Goal: Task Accomplishment & Management: Use online tool/utility

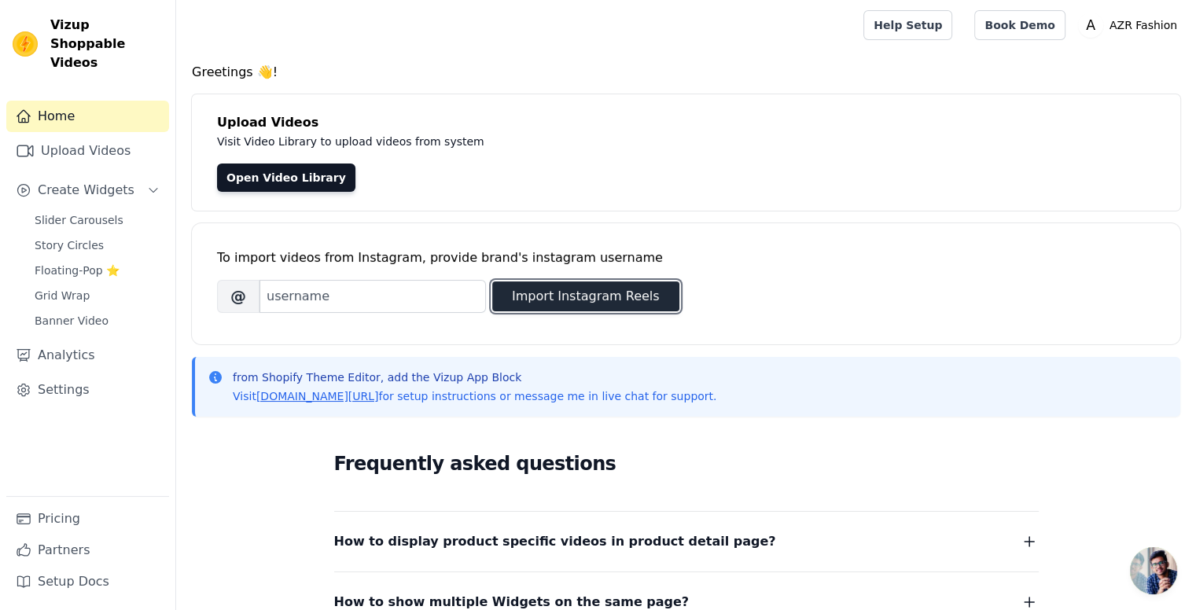
click at [522, 301] on button "Import Instagram Reels" at bounding box center [585, 297] width 187 height 30
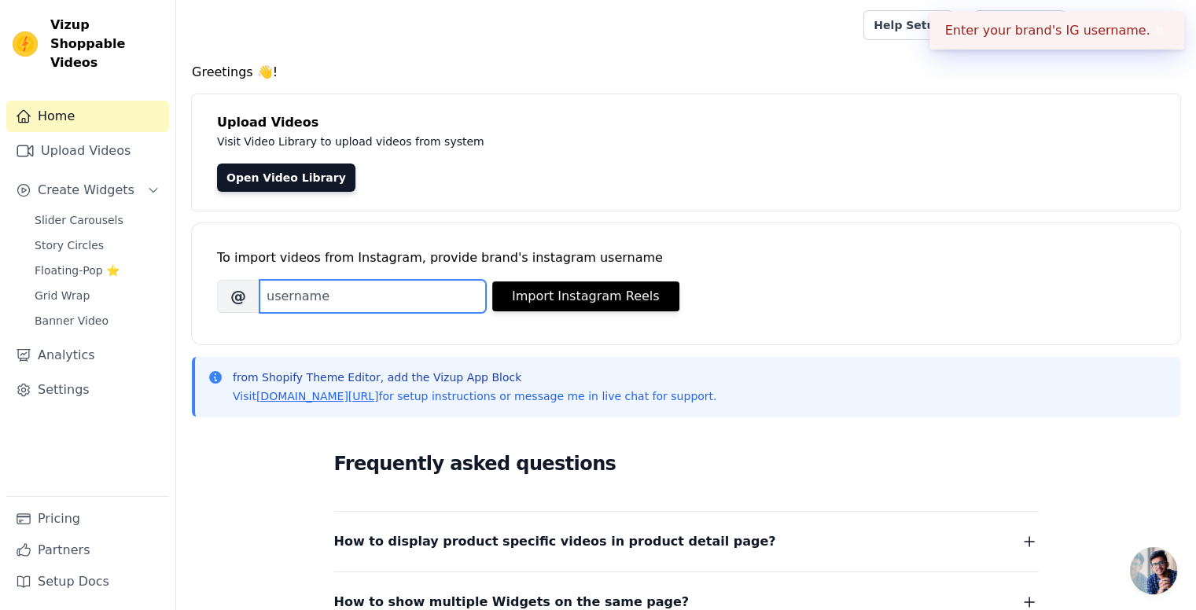
click at [404, 306] on input "Brand's Instagram Username" at bounding box center [373, 296] width 226 height 33
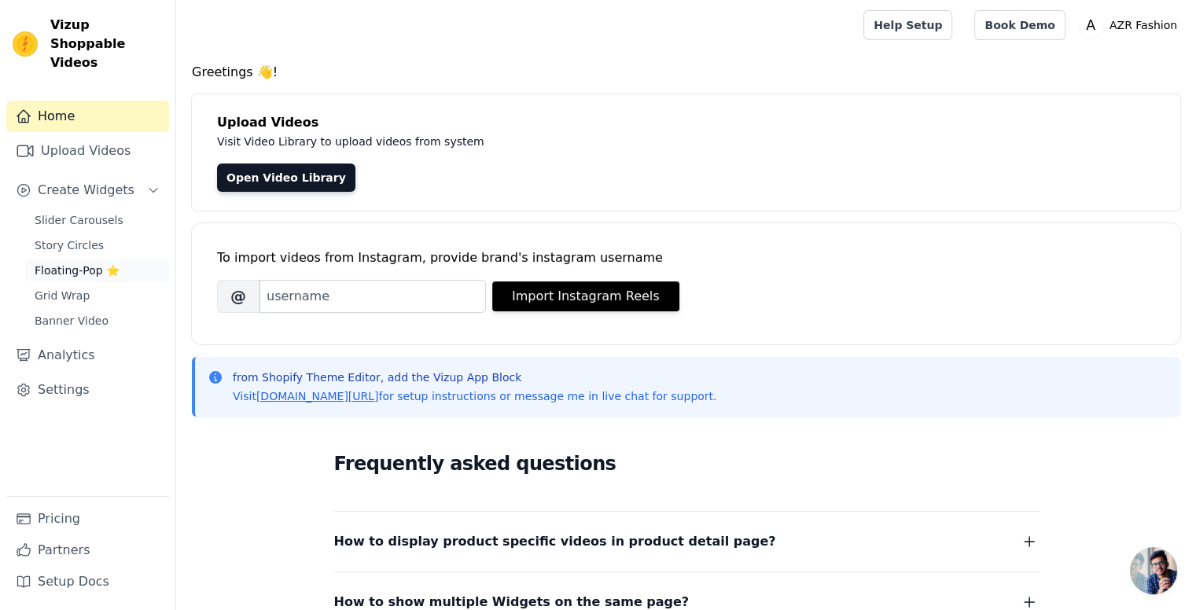
click at [118, 260] on link "Floating-Pop ⭐" at bounding box center [97, 271] width 144 height 22
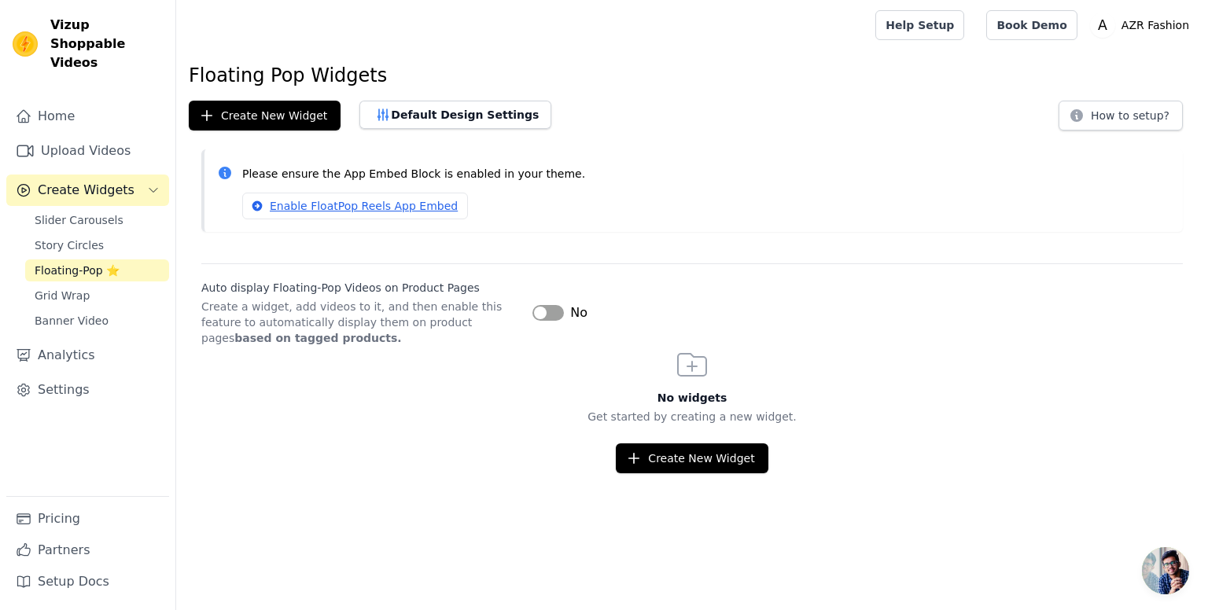
click at [556, 310] on button "Label" at bounding box center [547, 313] width 31 height 16
click at [98, 212] on span "Slider Carousels" at bounding box center [79, 220] width 89 height 16
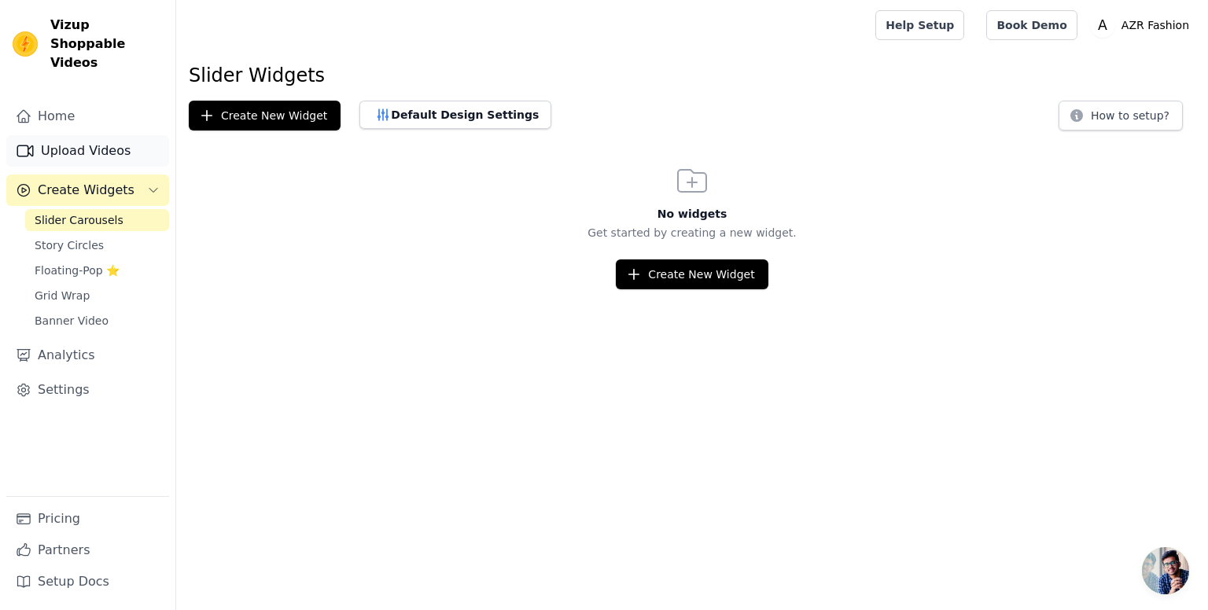
click at [107, 135] on link "Upload Videos" at bounding box center [87, 150] width 163 height 31
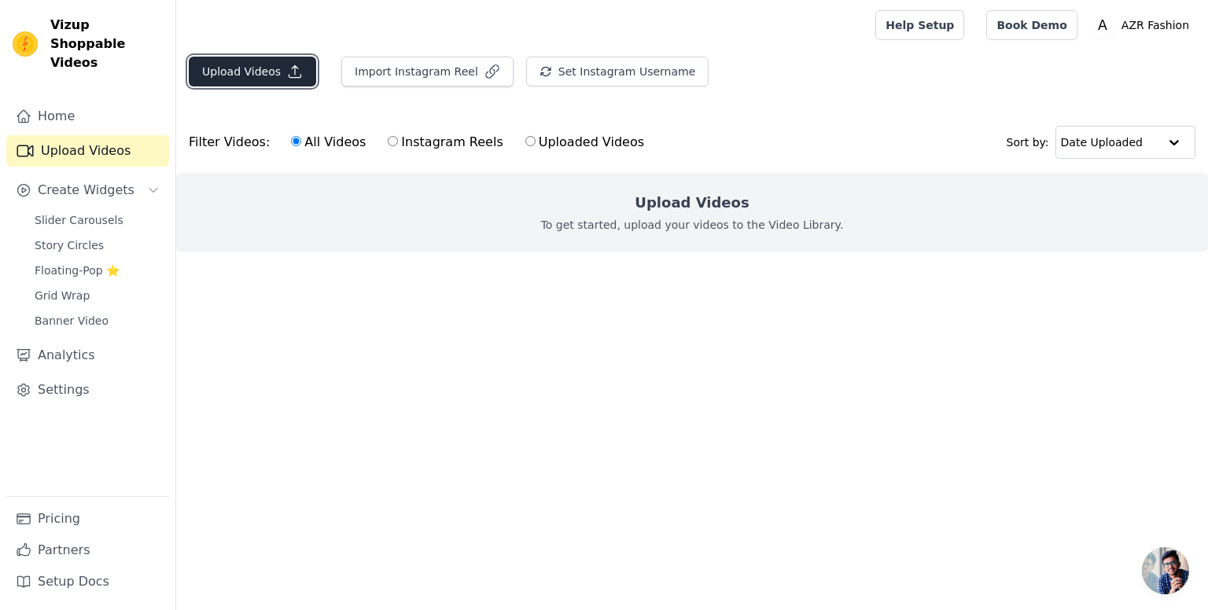
click at [266, 70] on button "Upload Videos" at bounding box center [252, 72] width 127 height 30
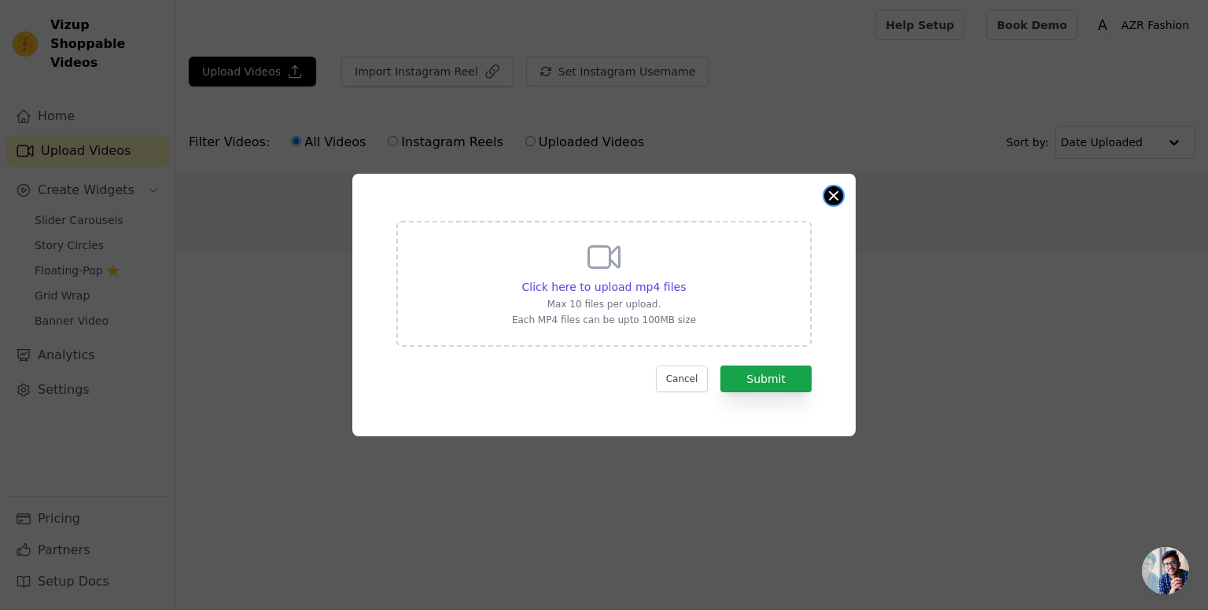
click at [830, 193] on button "Close modal" at bounding box center [833, 195] width 19 height 19
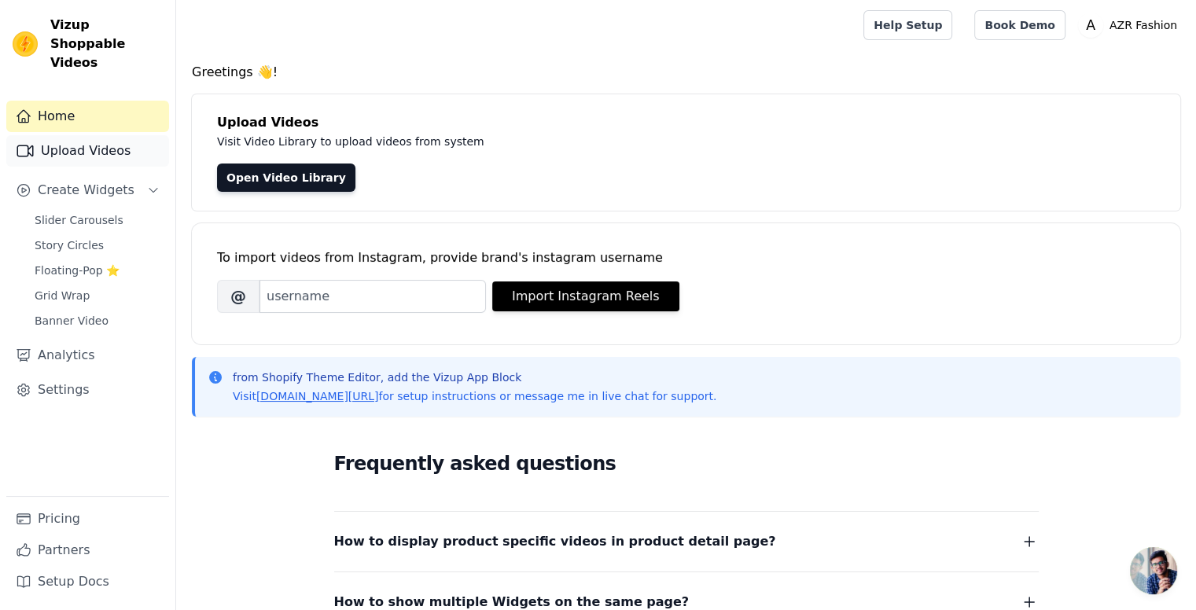
click at [119, 137] on link "Upload Videos" at bounding box center [87, 150] width 163 height 31
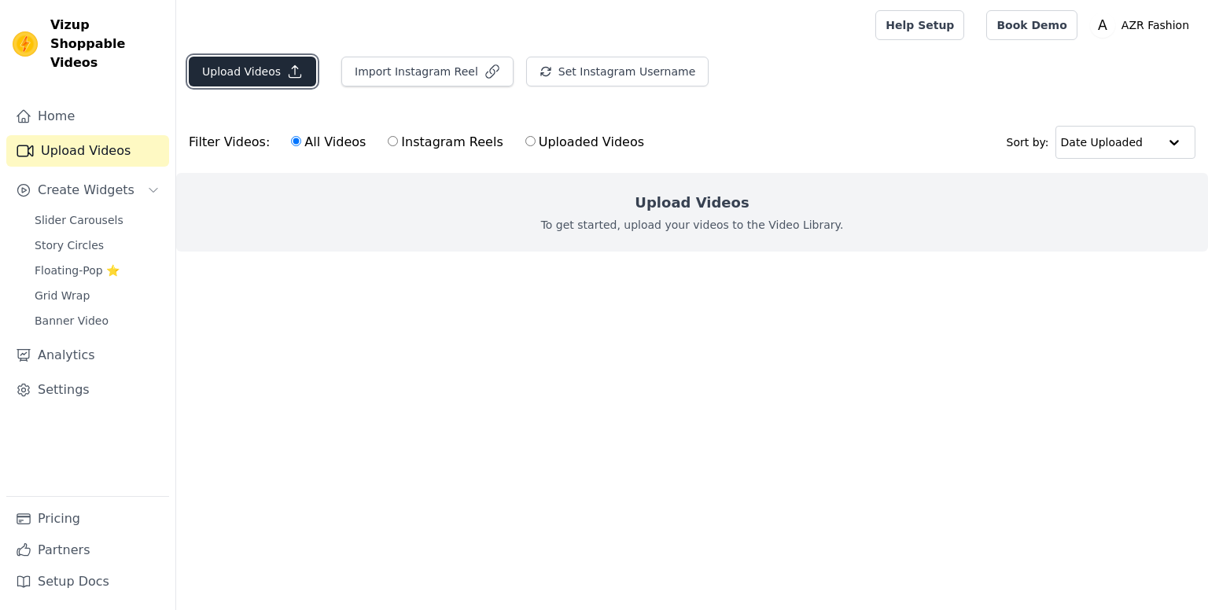
click at [252, 76] on button "Upload Videos" at bounding box center [252, 72] width 127 height 30
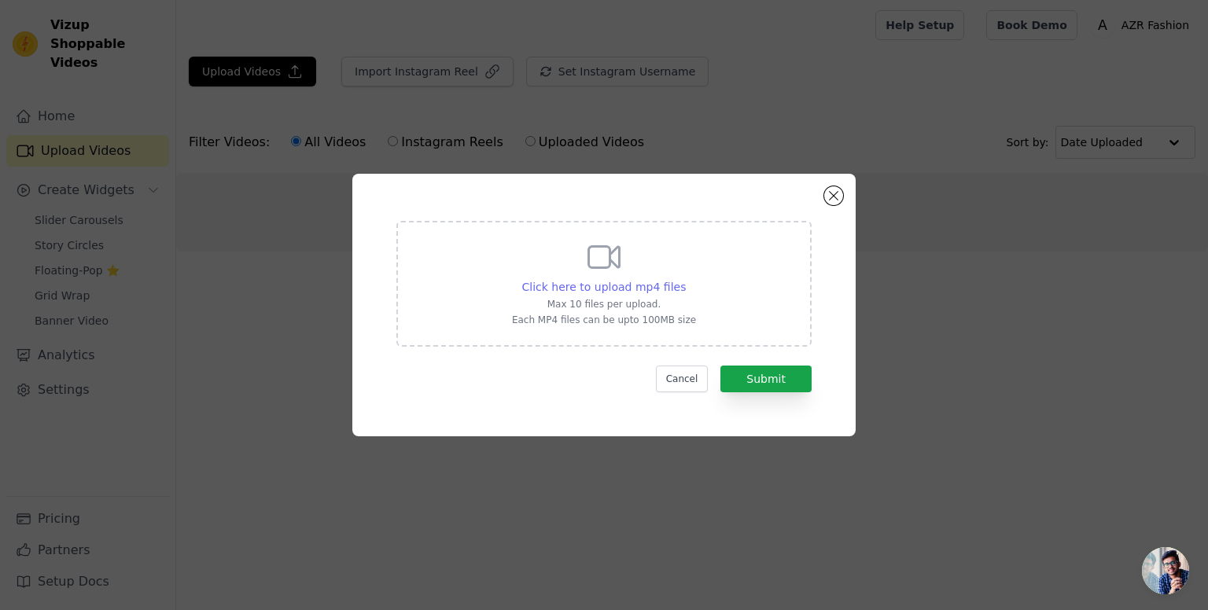
click at [619, 289] on span "Click here to upload mp4 files" at bounding box center [604, 287] width 164 height 13
click at [685, 279] on input "Click here to upload mp4 files Max 10 files per upload. Each MP4 files can be u…" at bounding box center [685, 278] width 1 height 1
type input "C:\fakepath\IMG_5127.MP4"
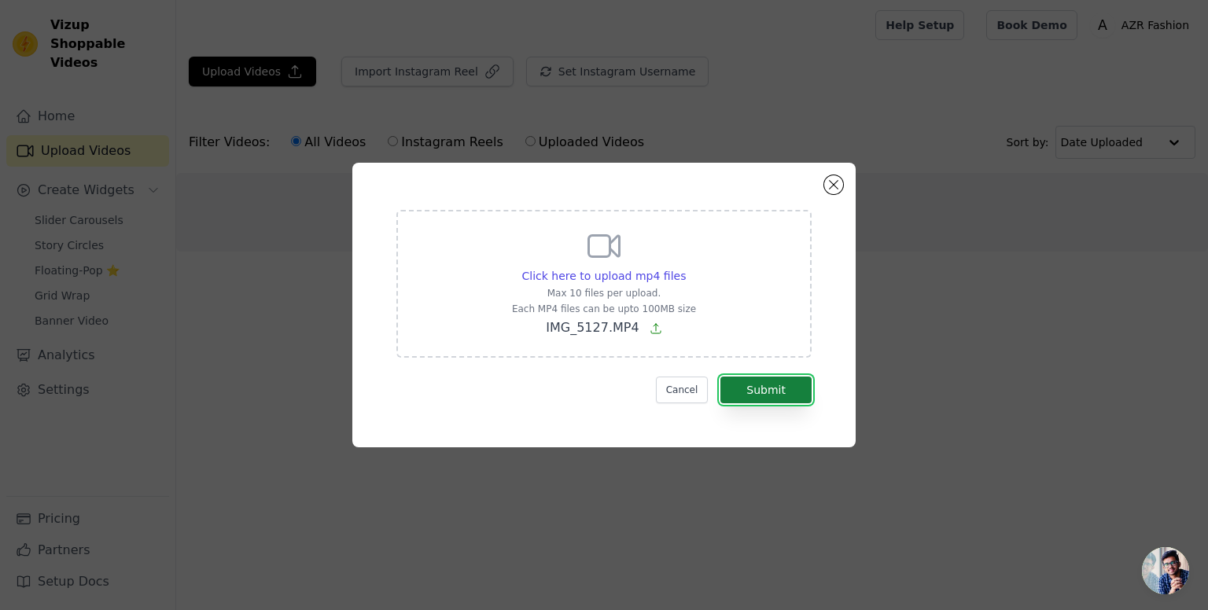
click at [771, 386] on button "Submit" at bounding box center [765, 390] width 91 height 27
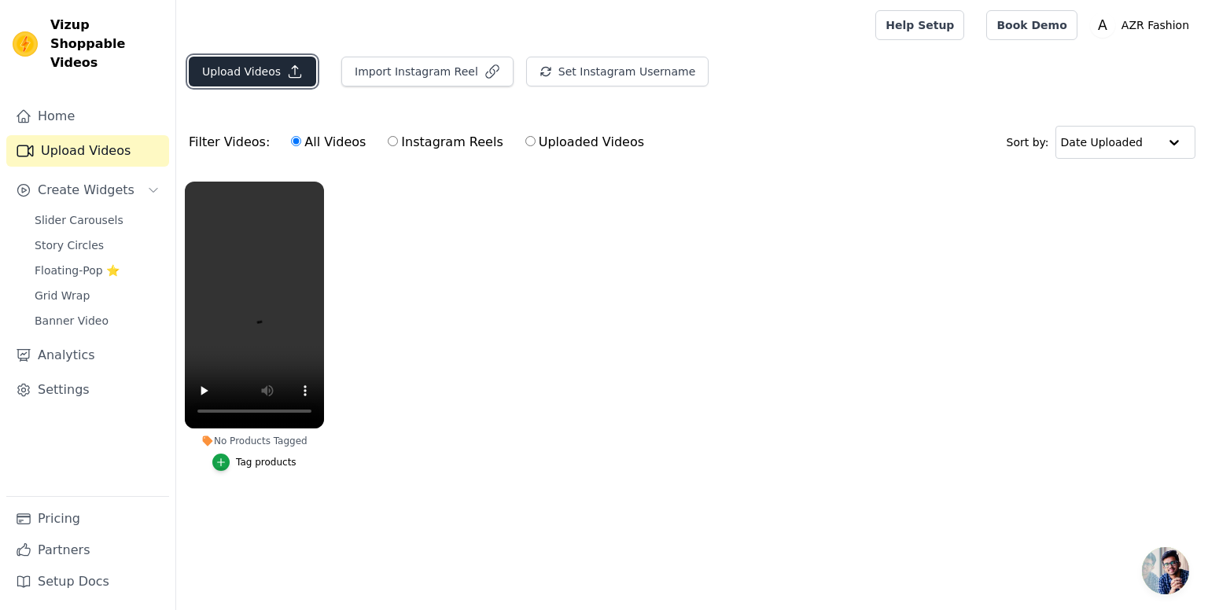
click at [280, 62] on button "Upload Videos" at bounding box center [252, 72] width 127 height 30
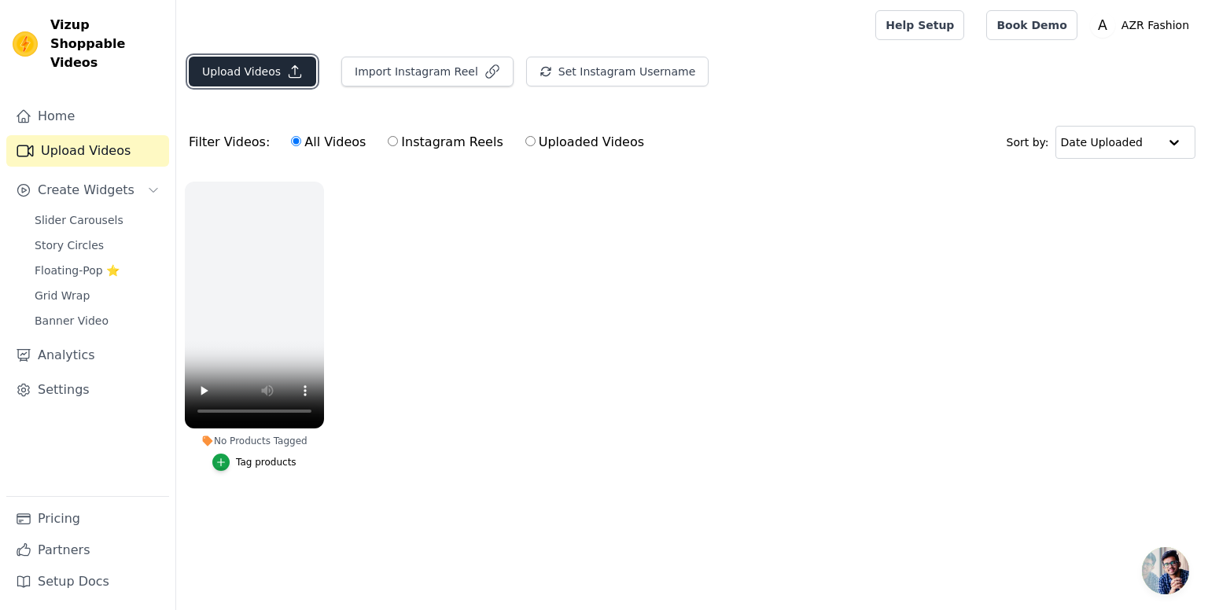
click at [255, 75] on button "Upload Videos" at bounding box center [252, 72] width 127 height 30
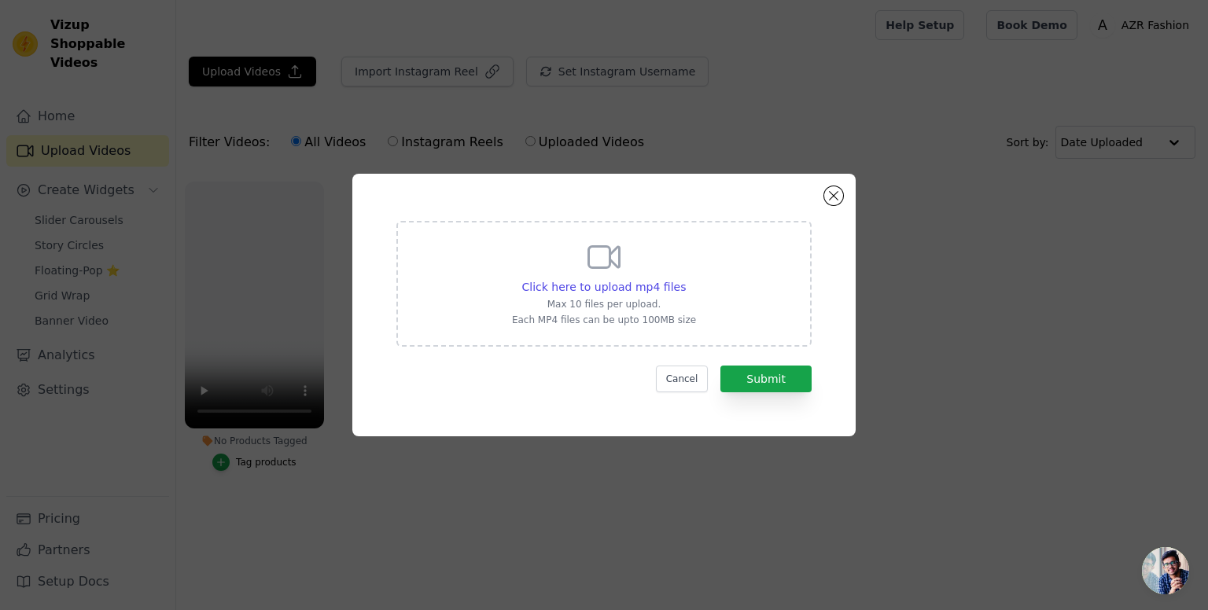
click at [554, 274] on div "Click here to upload mp4 files Max 10 files per upload. Each MP4 files can be u…" at bounding box center [604, 282] width 184 height 88
click at [685, 278] on input "Click here to upload mp4 files Max 10 files per upload. Each MP4 files can be u…" at bounding box center [685, 278] width 1 height 1
type input "C:\fakepath\IMG_3777.MP4"
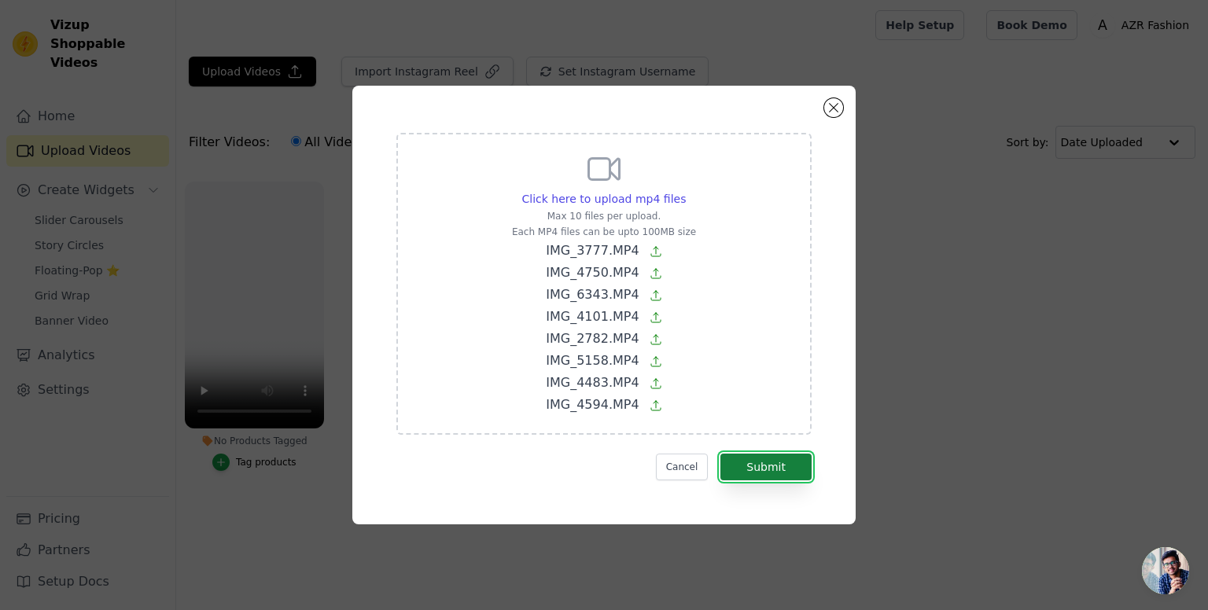
click at [749, 469] on button "Submit" at bounding box center [765, 467] width 91 height 27
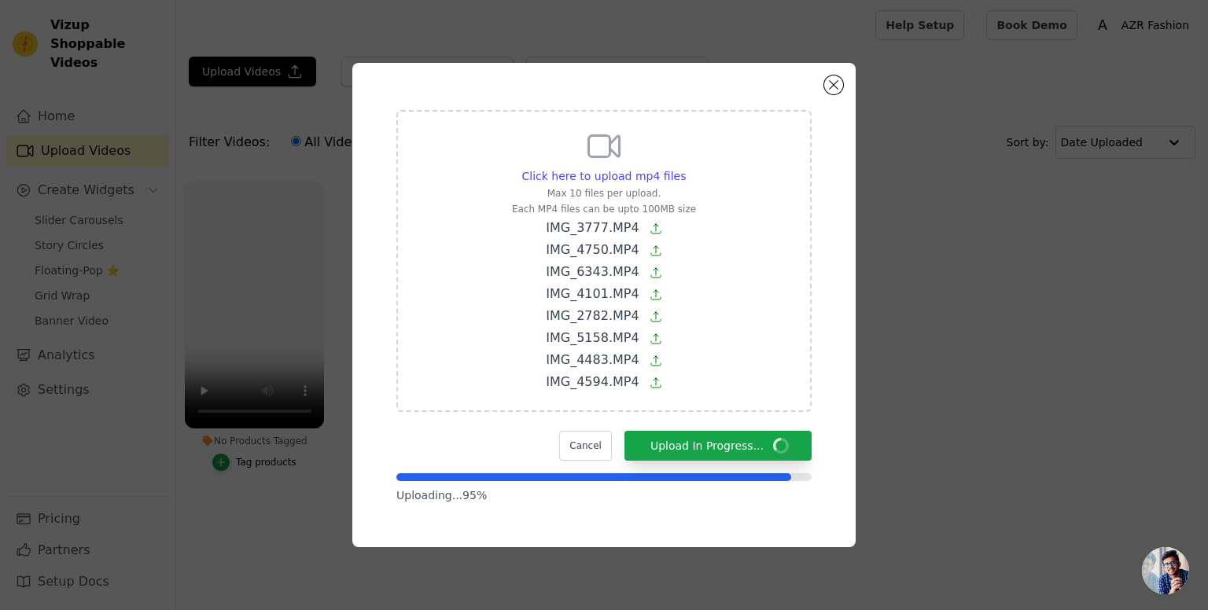
click at [521, 278] on p "IMG_6343.MP4" at bounding box center [604, 272] width 184 height 19
click at [685, 168] on input "Click here to upload mp4 files Max 10 files per upload. Each MP4 files can be u…" at bounding box center [685, 167] width 1 height 1
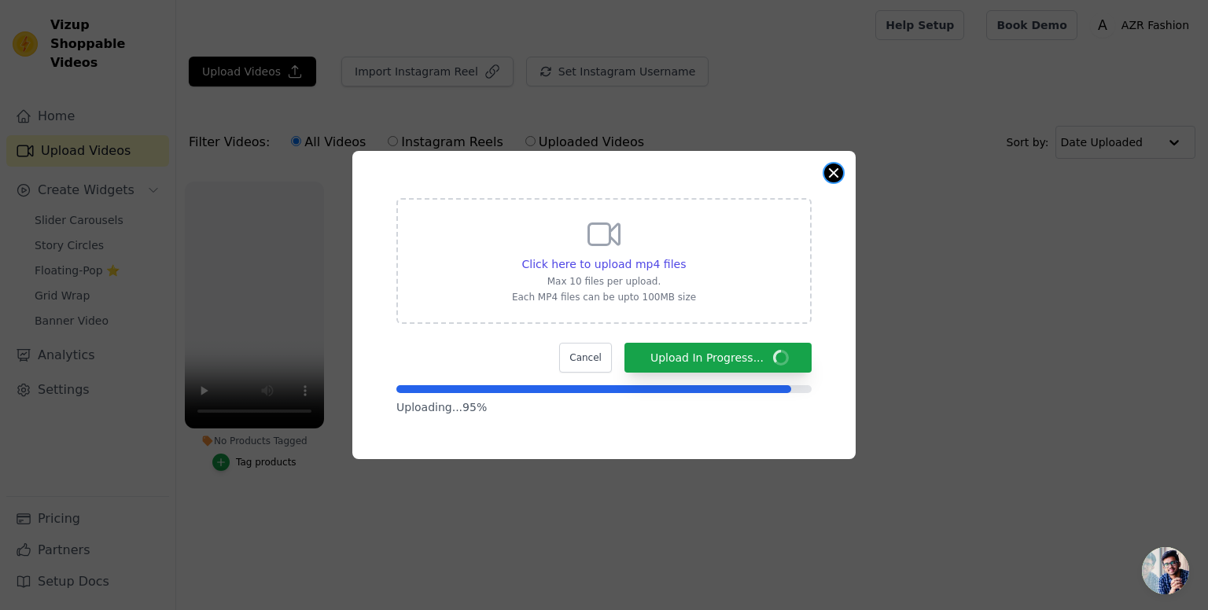
click at [834, 174] on button "Close modal" at bounding box center [833, 173] width 19 height 19
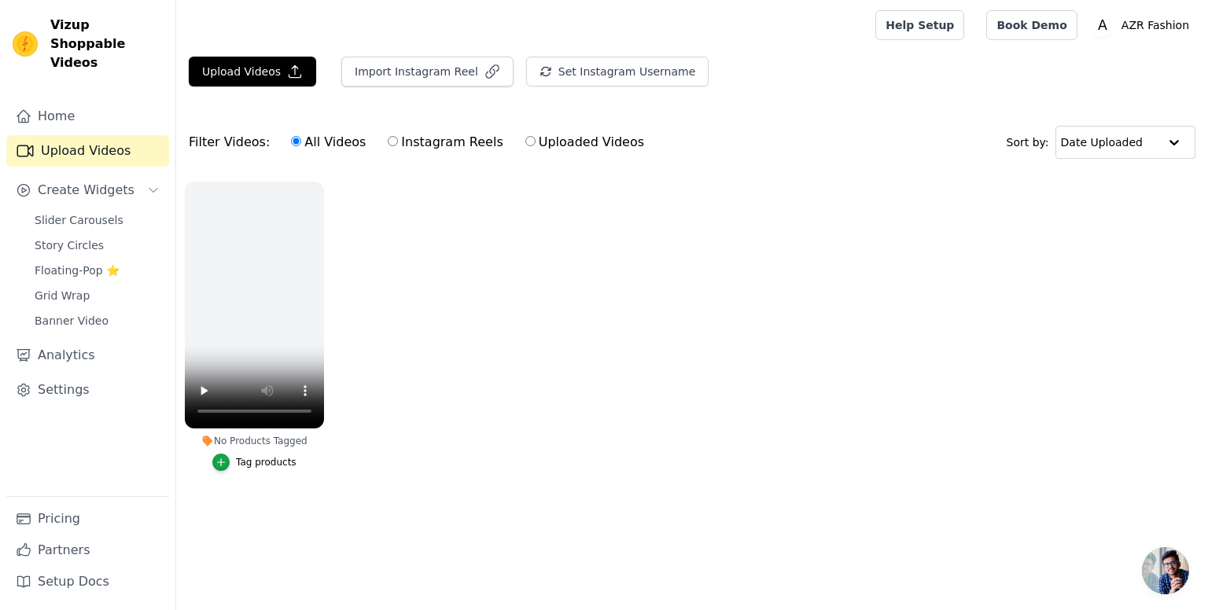
click at [408, 143] on label "Instagram Reels" at bounding box center [445, 142] width 116 height 20
click at [398, 143] on input "Instagram Reels" at bounding box center [393, 141] width 10 height 10
radio input "true"
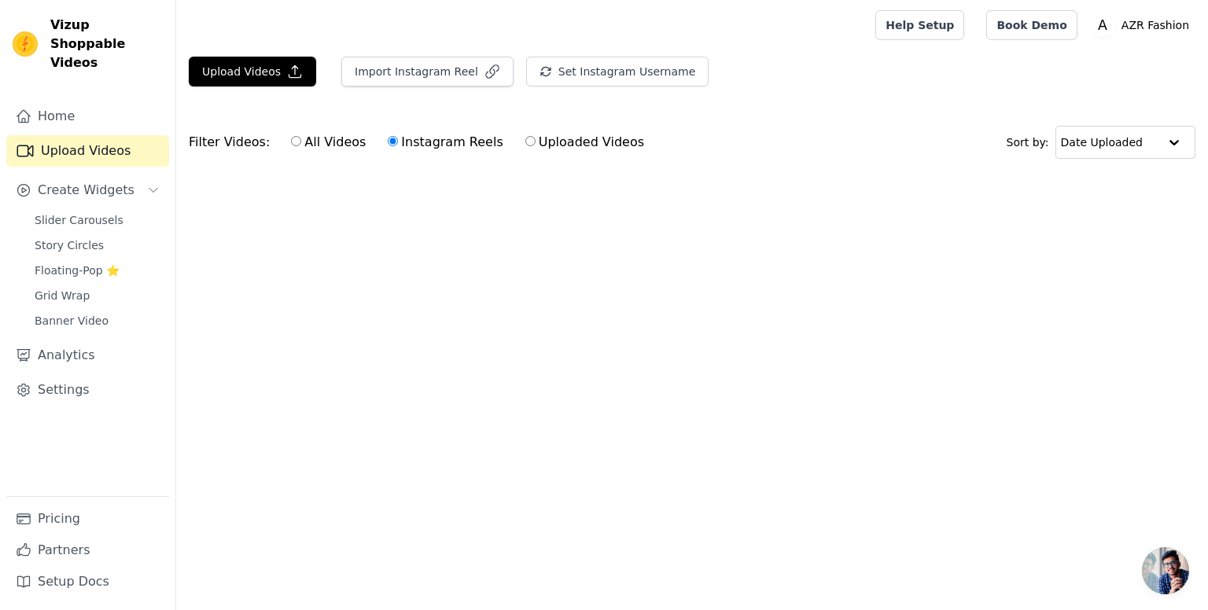
click at [525, 145] on label "Uploaded Videos" at bounding box center [585, 142] width 120 height 20
click at [525, 145] on input "Uploaded Videos" at bounding box center [530, 141] width 10 height 10
radio input "true"
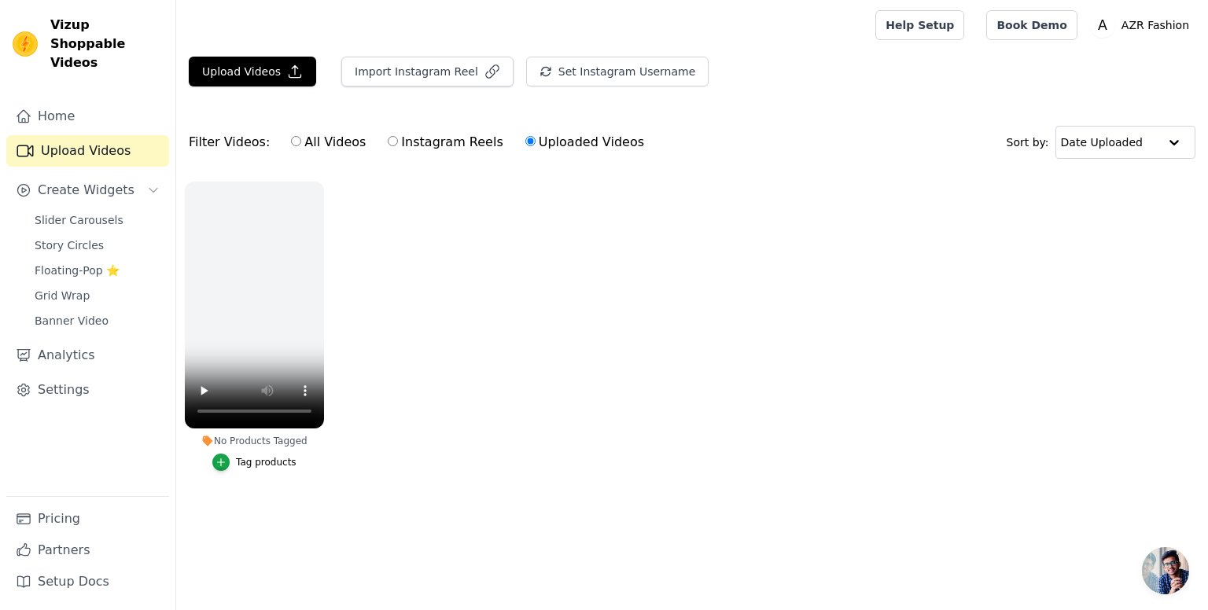
click at [413, 133] on label "Instagram Reels" at bounding box center [445, 142] width 116 height 20
click at [398, 136] on input "Instagram Reels" at bounding box center [393, 141] width 10 height 10
radio input "true"
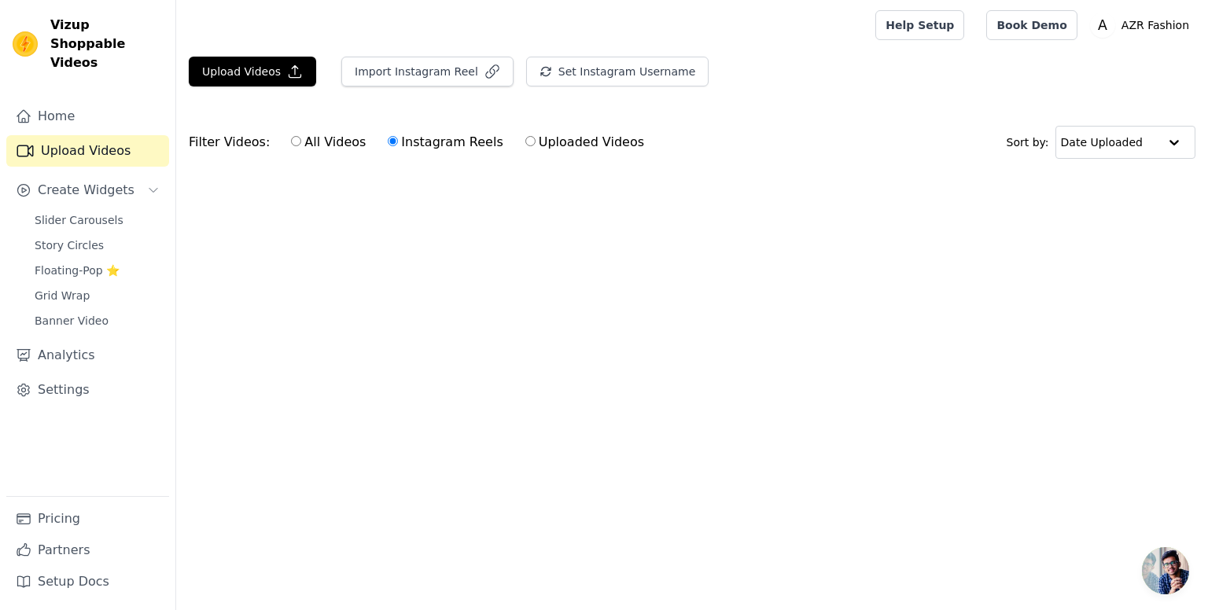
click at [299, 139] on label "All Videos" at bounding box center [328, 142] width 76 height 20
click at [299, 139] on input "All Videos" at bounding box center [296, 141] width 10 height 10
radio input "true"
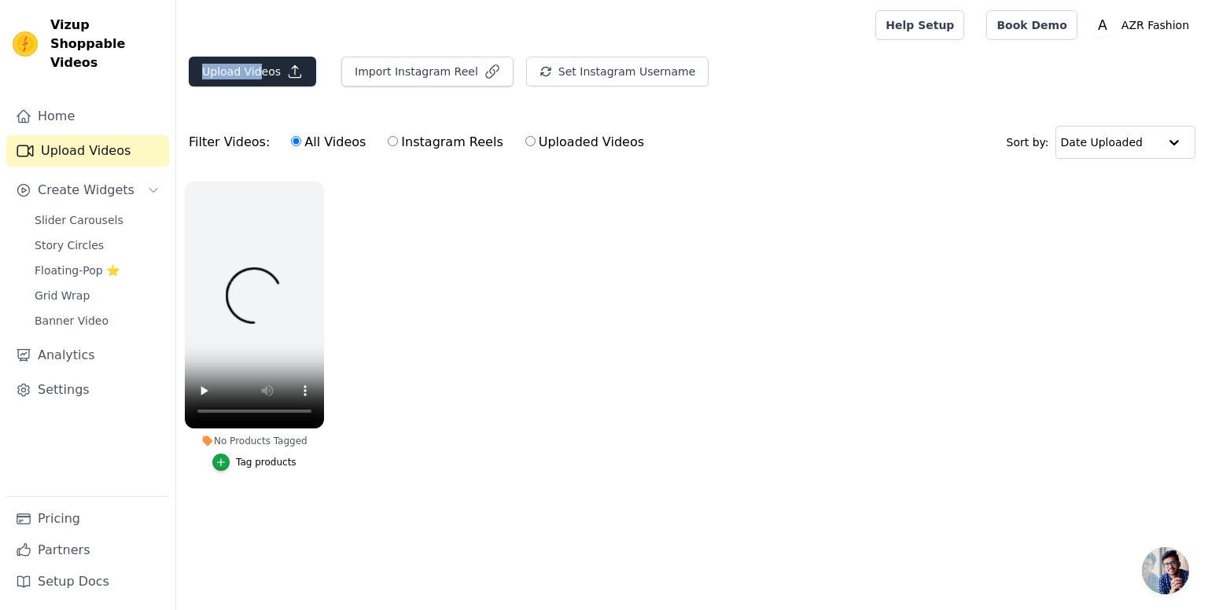
drag, startPoint x: 262, startPoint y: 55, endPoint x: 259, endPoint y: 72, distance: 17.6
click at [259, 72] on main "Upload Videos Import Instagram Reel Set Instagram Username Import Latest IG Ree…" at bounding box center [692, 299] width 1032 height 499
click at [259, 72] on button "Upload Videos" at bounding box center [252, 72] width 127 height 30
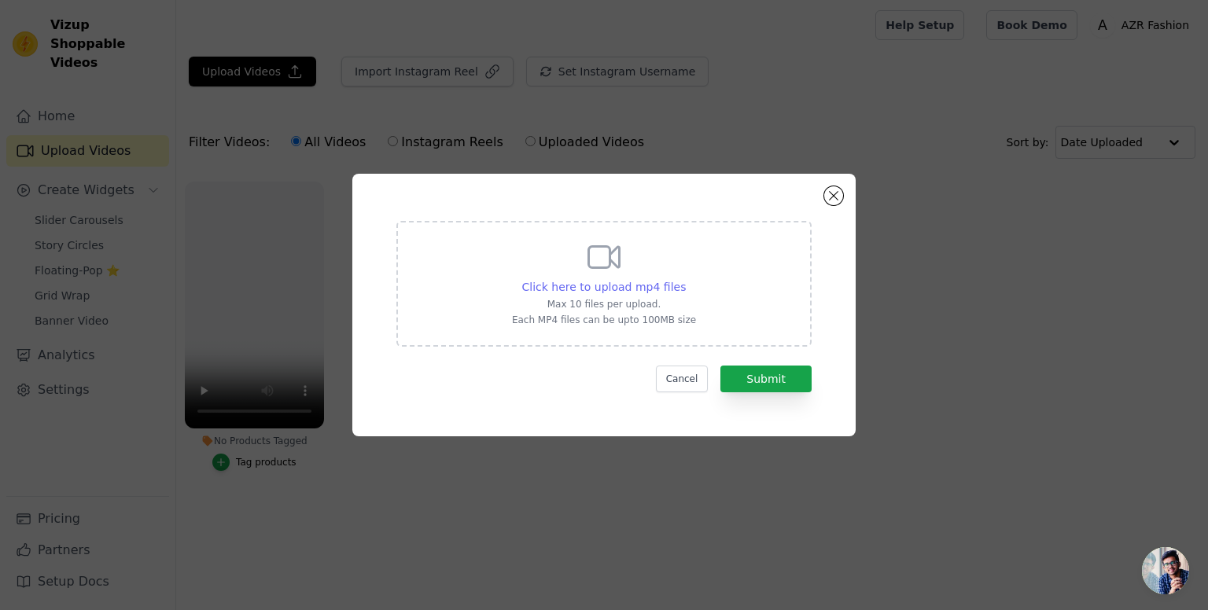
click at [575, 281] on span "Click here to upload mp4 files" at bounding box center [604, 287] width 164 height 13
click at [685, 279] on input "Click here to upload mp4 files Max 10 files per upload. Each MP4 files can be u…" at bounding box center [685, 278] width 1 height 1
type input "C:\fakepath\IMG_2782.MP4"
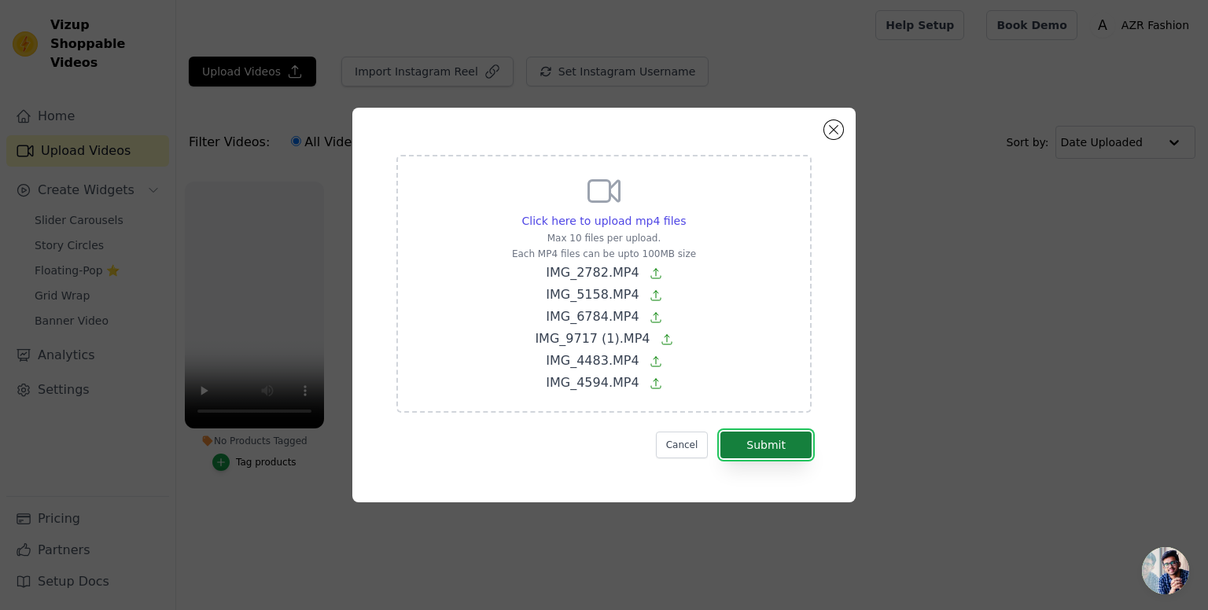
click at [765, 438] on button "Submit" at bounding box center [765, 445] width 91 height 27
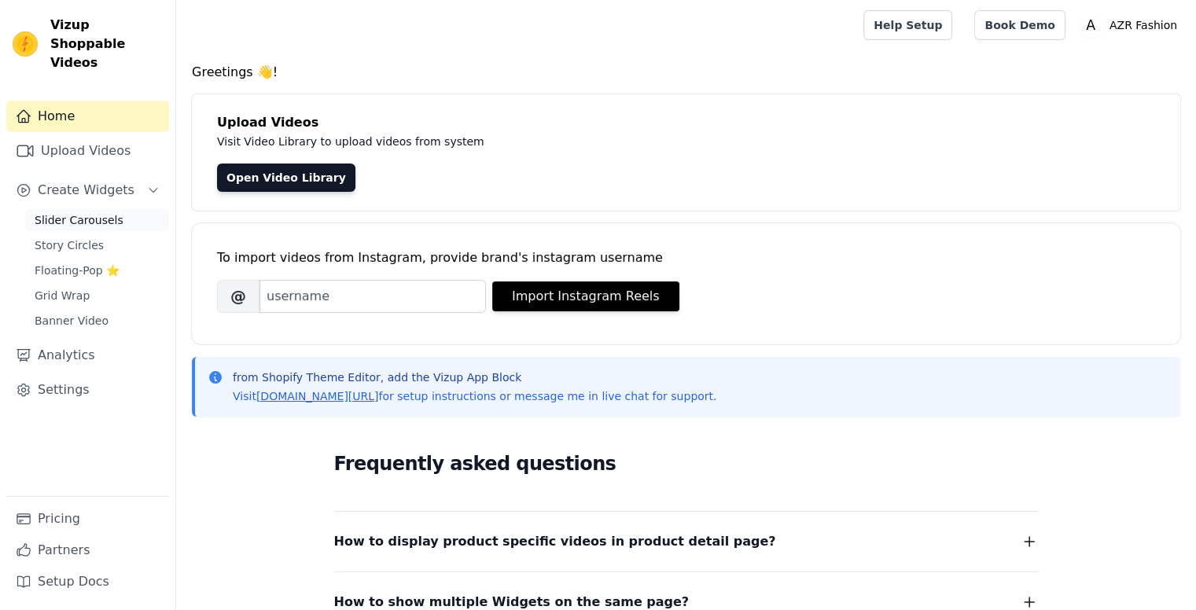
click at [120, 209] on link "Slider Carousels" at bounding box center [97, 220] width 144 height 22
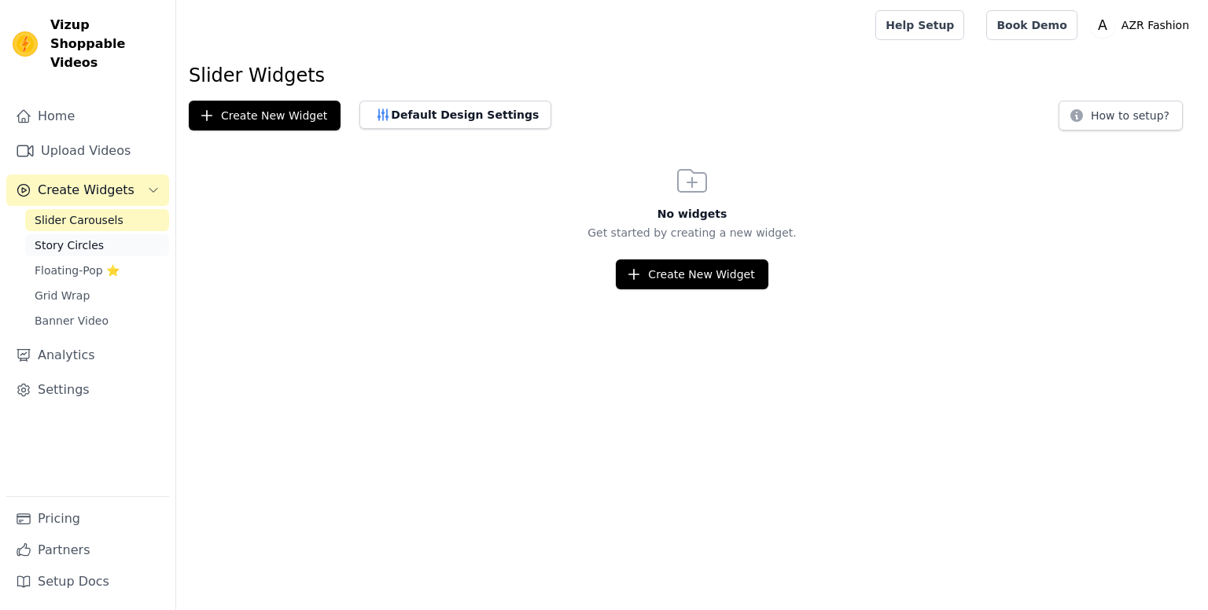
click at [109, 234] on link "Story Circles" at bounding box center [97, 245] width 144 height 22
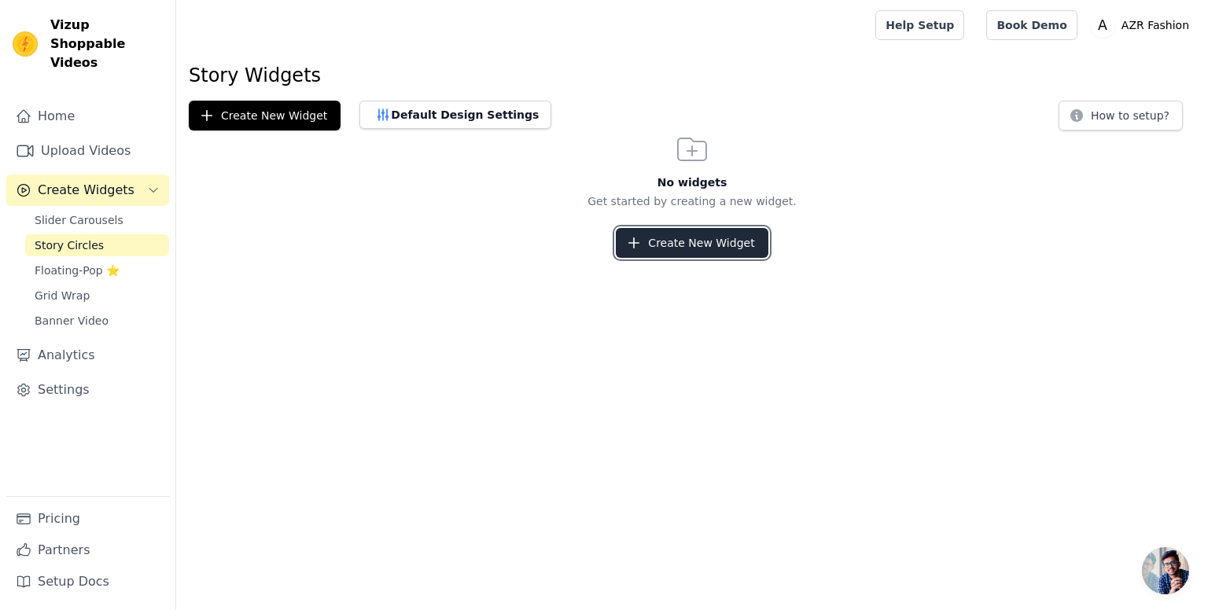
click at [650, 244] on button "Create New Widget" at bounding box center [692, 243] width 152 height 30
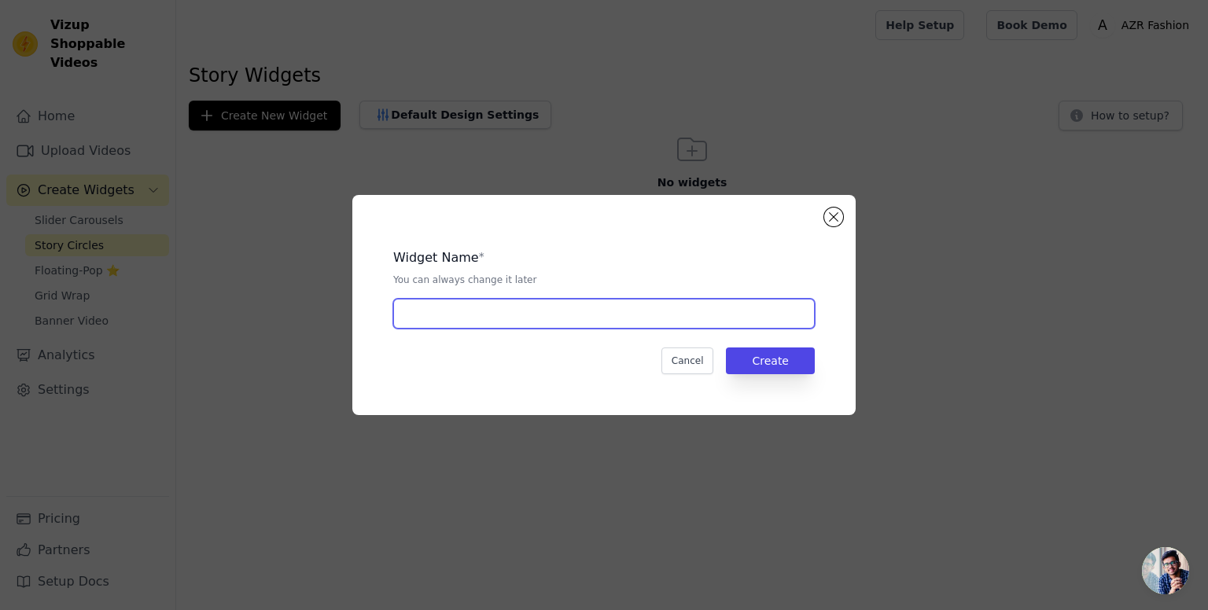
click at [484, 303] on input "text" at bounding box center [603, 314] width 421 height 30
type input "Story"
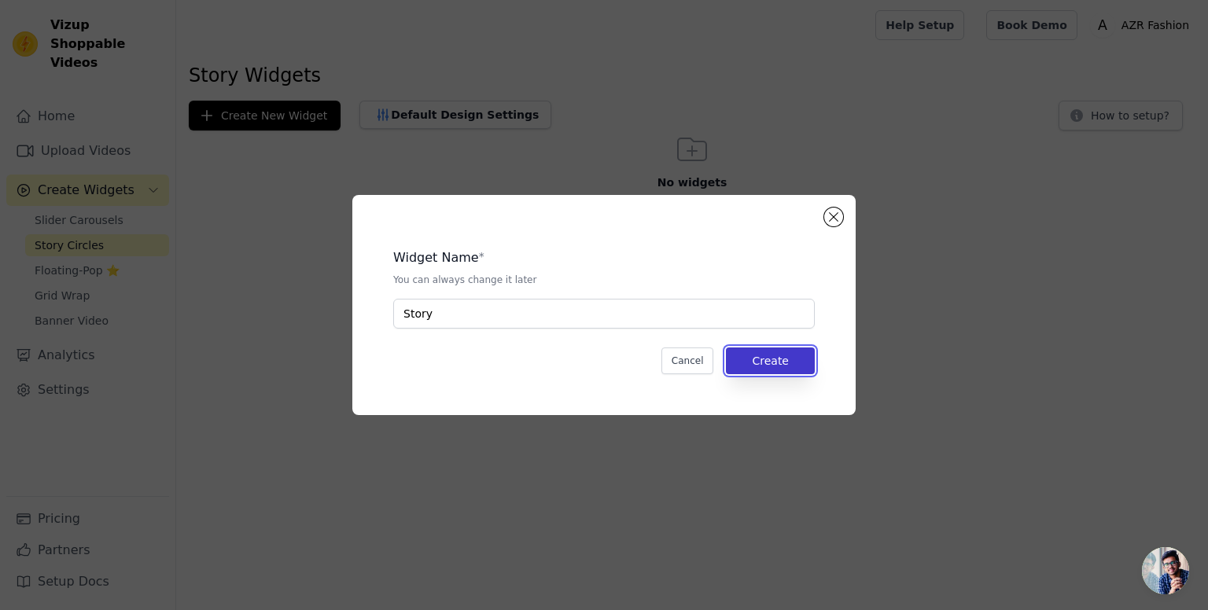
click at [770, 363] on button "Create" at bounding box center [770, 361] width 89 height 27
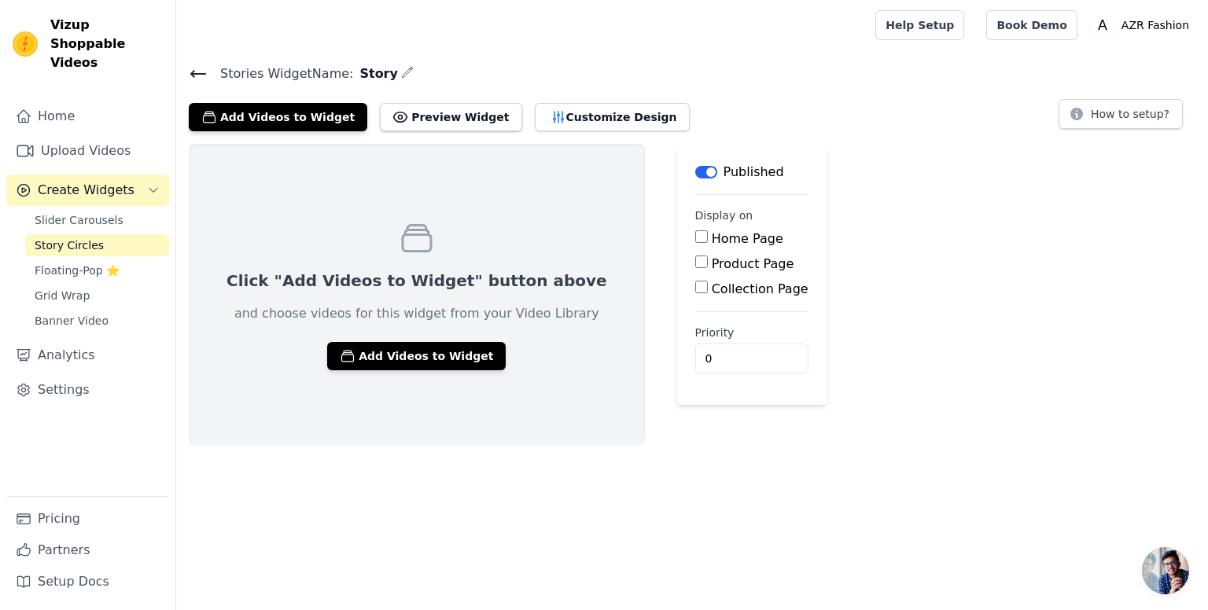
click at [695, 241] on input "Home Page" at bounding box center [701, 236] width 13 height 13
checkbox input "true"
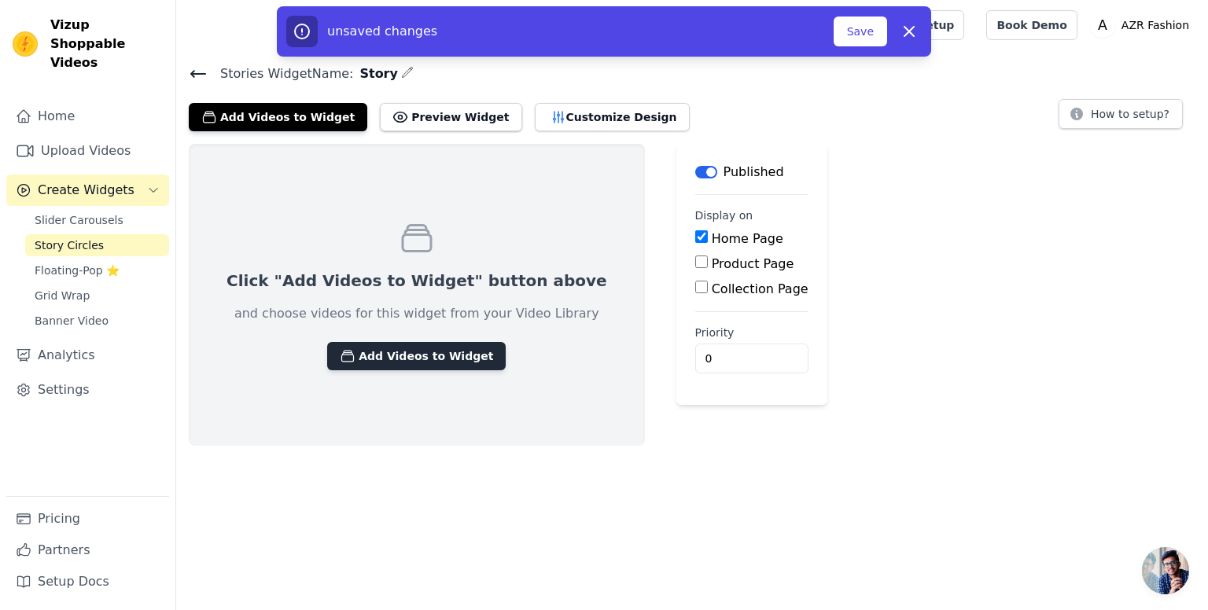
click at [391, 366] on button "Add Videos to Widget" at bounding box center [416, 356] width 179 height 28
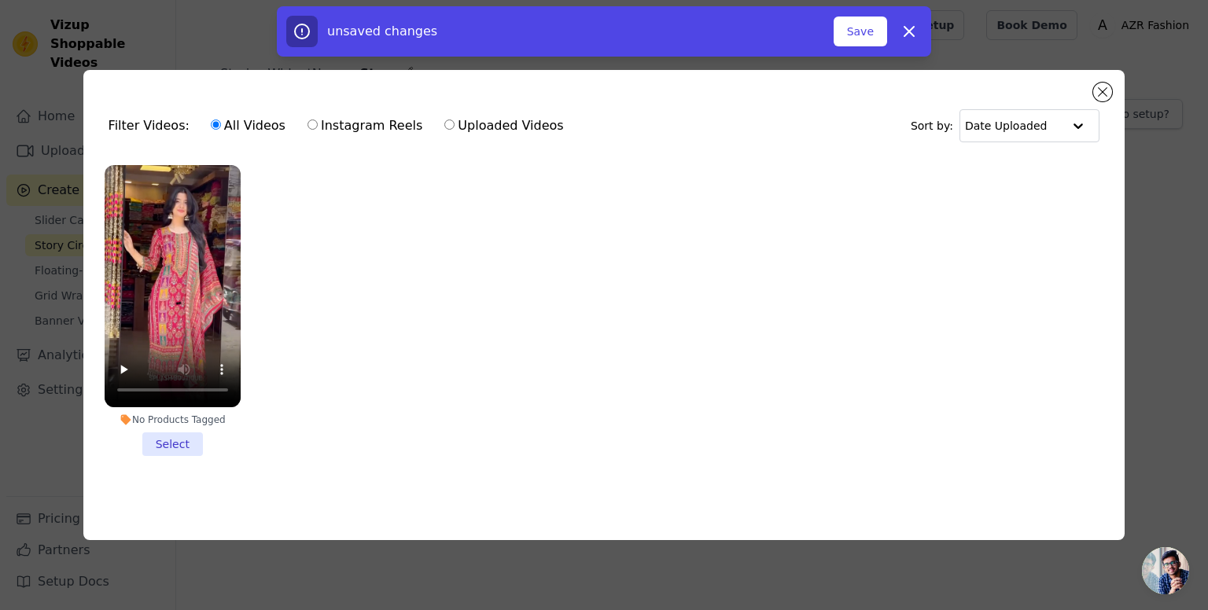
click at [175, 439] on li "No Products Tagged Select" at bounding box center [173, 310] width 136 height 291
click at [0, 0] on input "No Products Tagged Select" at bounding box center [0, 0] width 0 height 0
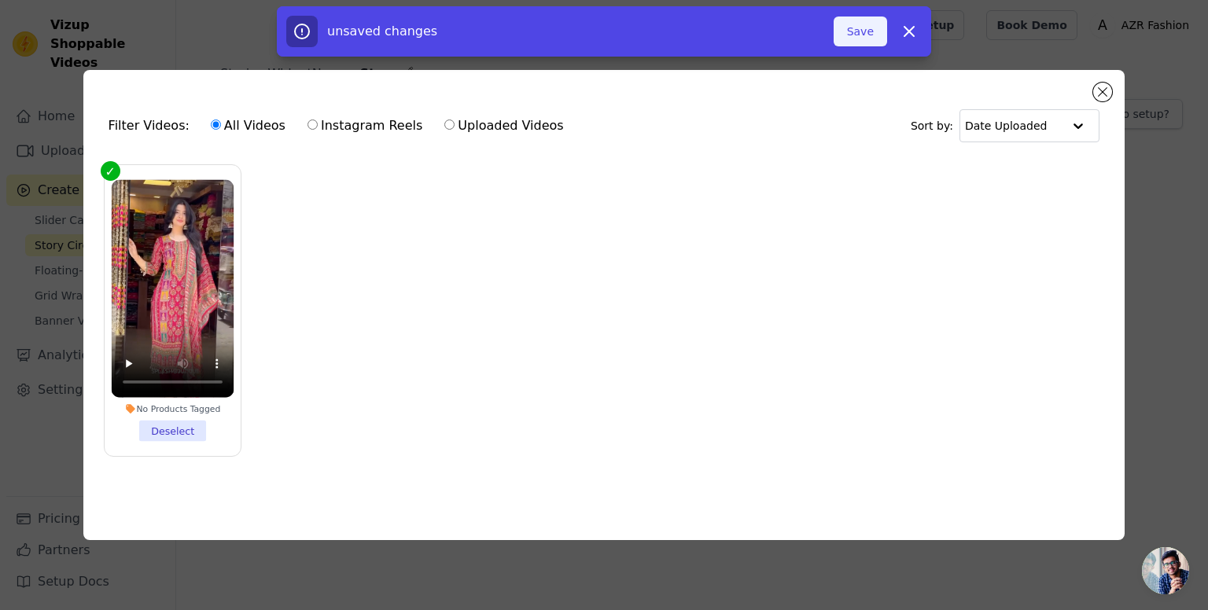
click at [863, 43] on button "Save" at bounding box center [860, 32] width 53 height 30
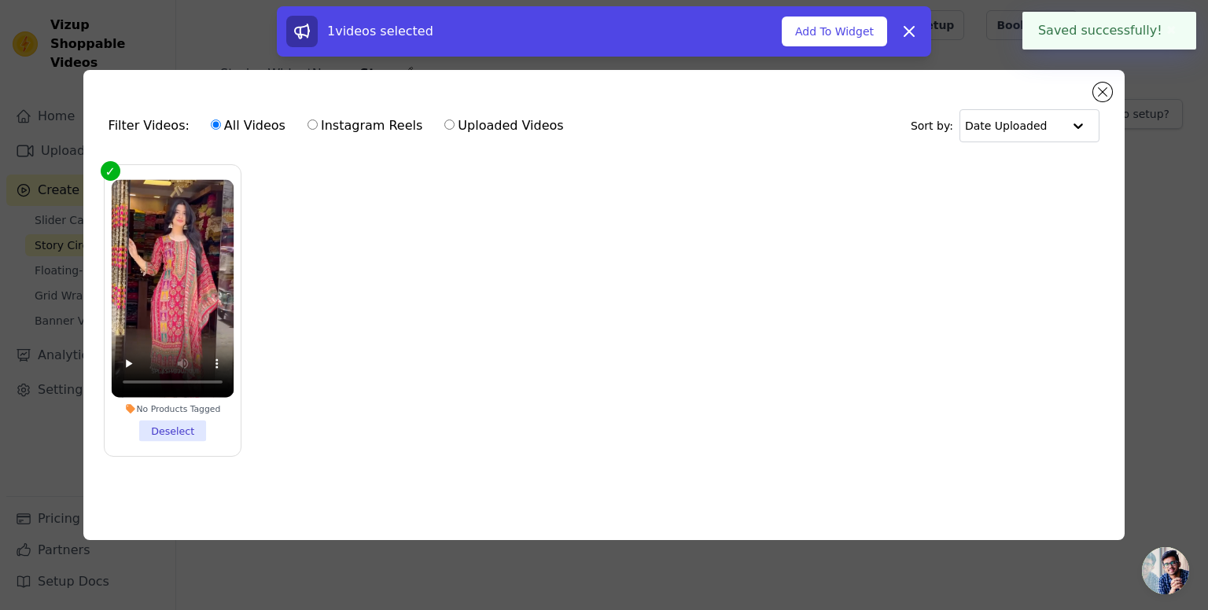
click at [364, 377] on ul "No Products Tagged Deselect" at bounding box center [604, 322] width 1017 height 333
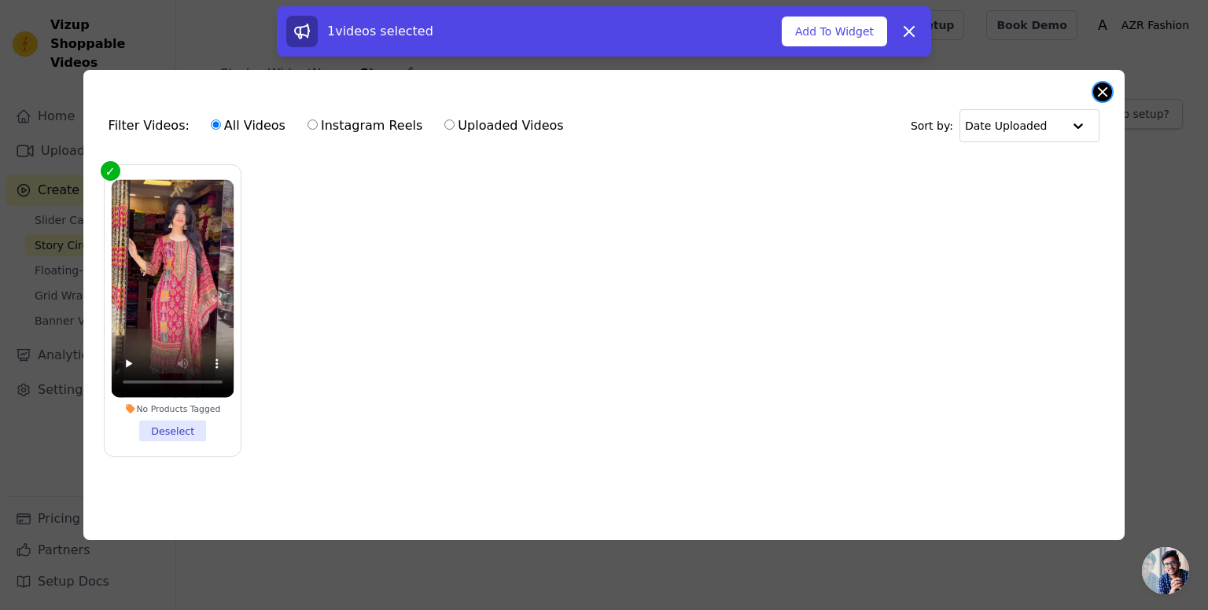
click at [1102, 89] on button "Close modal" at bounding box center [1102, 92] width 19 height 19
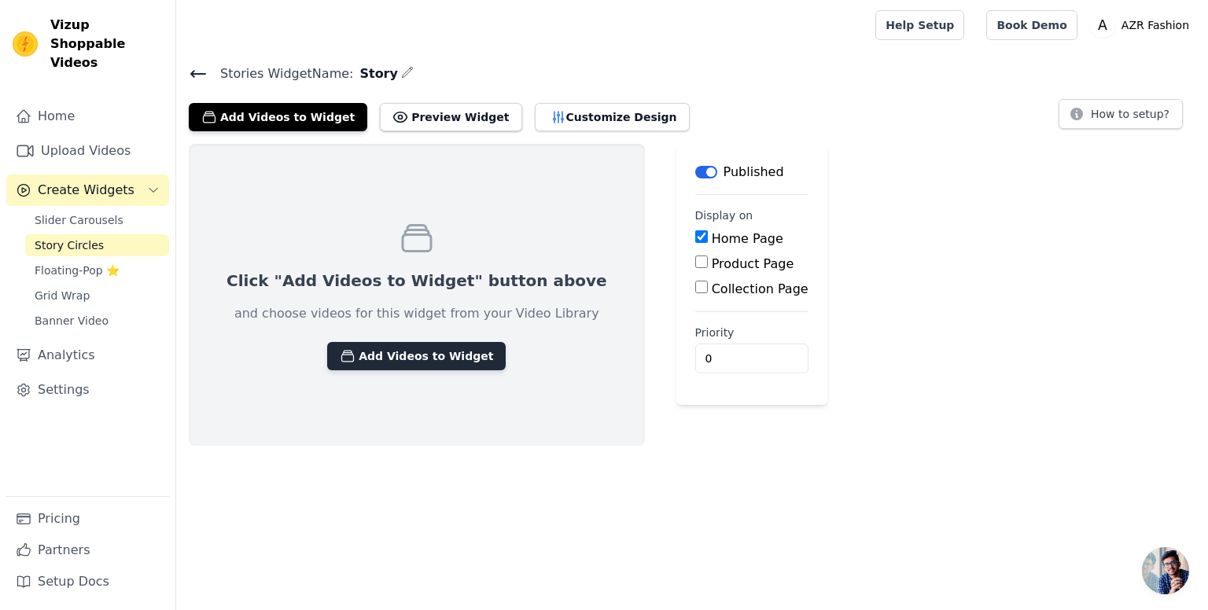
click at [403, 359] on button "Add Videos to Widget" at bounding box center [416, 356] width 179 height 28
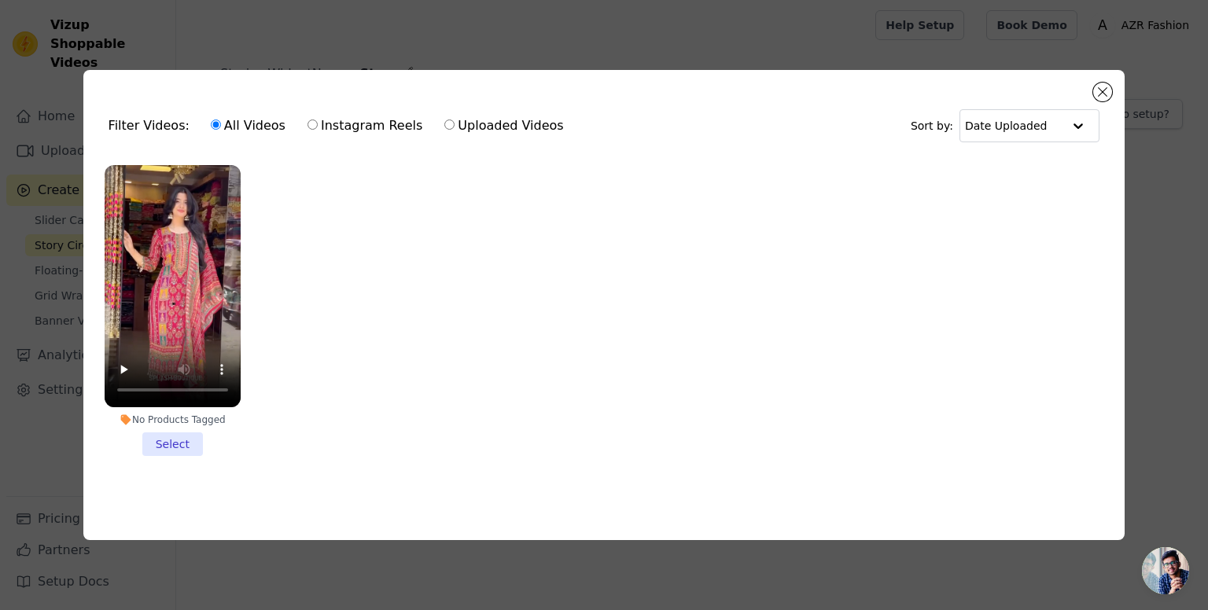
click at [172, 435] on li "No Products Tagged Select" at bounding box center [173, 310] width 136 height 291
click at [0, 0] on input "No Products Tagged Select" at bounding box center [0, 0] width 0 height 0
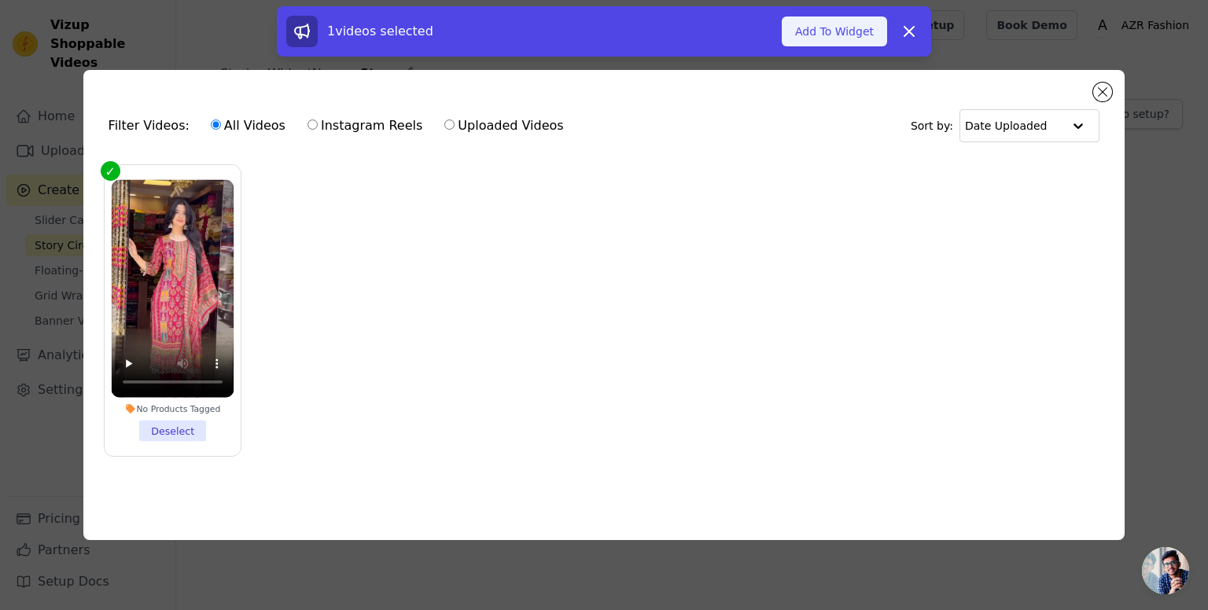
click at [818, 32] on button "Add To Widget" at bounding box center [834, 32] width 105 height 30
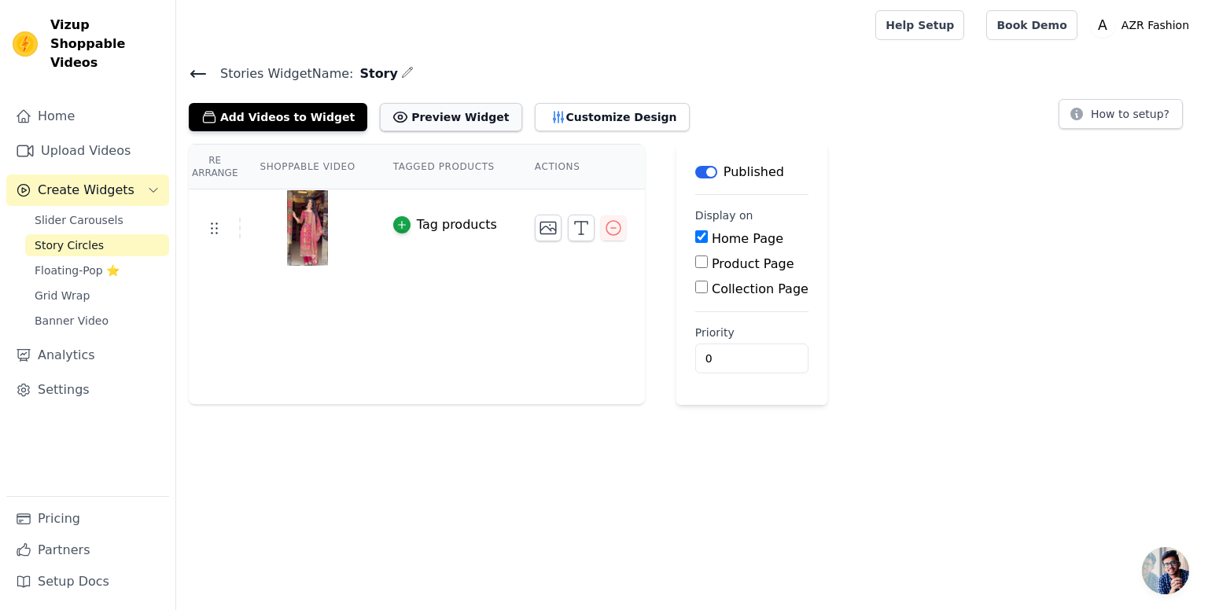
click at [409, 117] on button "Preview Widget" at bounding box center [451, 117] width 142 height 28
click at [565, 114] on button "Customize Design" at bounding box center [612, 117] width 155 height 28
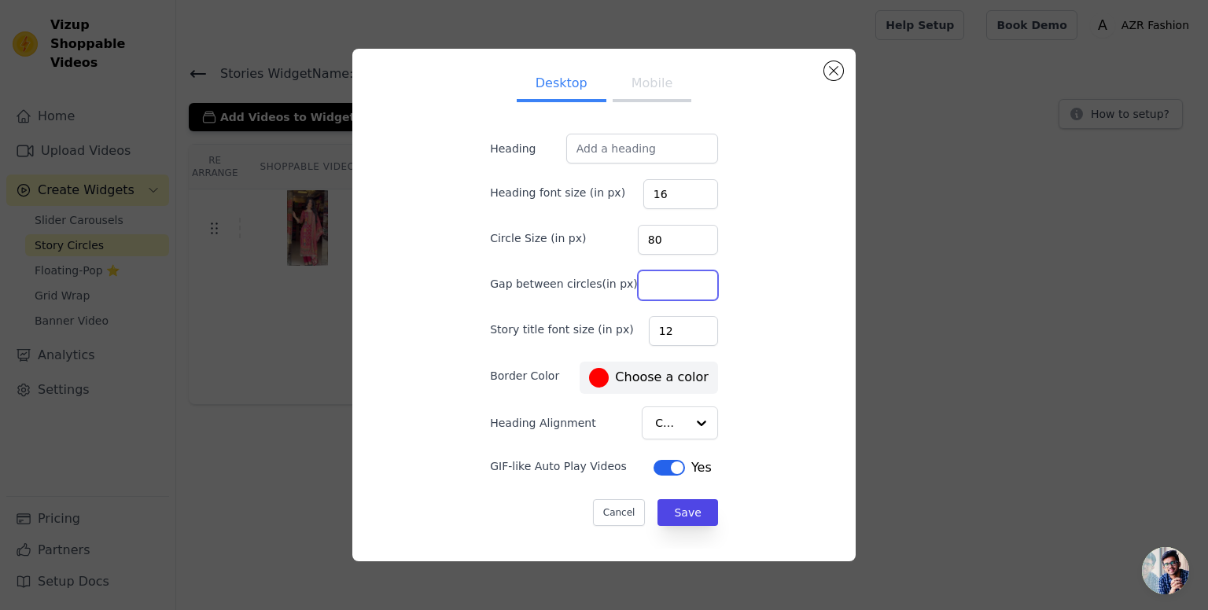
click at [641, 278] on input "Gap between circles(in px)" at bounding box center [678, 286] width 80 height 30
click at [458, 293] on div "Desktop Mobile Heading Heading font size (in px) 16 Circle Size (in px) 80 Gap …" at bounding box center [604, 305] width 478 height 488
click at [685, 419] on div at bounding box center [700, 423] width 31 height 31
click at [412, 402] on div "Desktop Mobile Heading Heading font size (in px) 16 Circle Size (in px) 80 Gap …" at bounding box center [604, 305] width 478 height 488
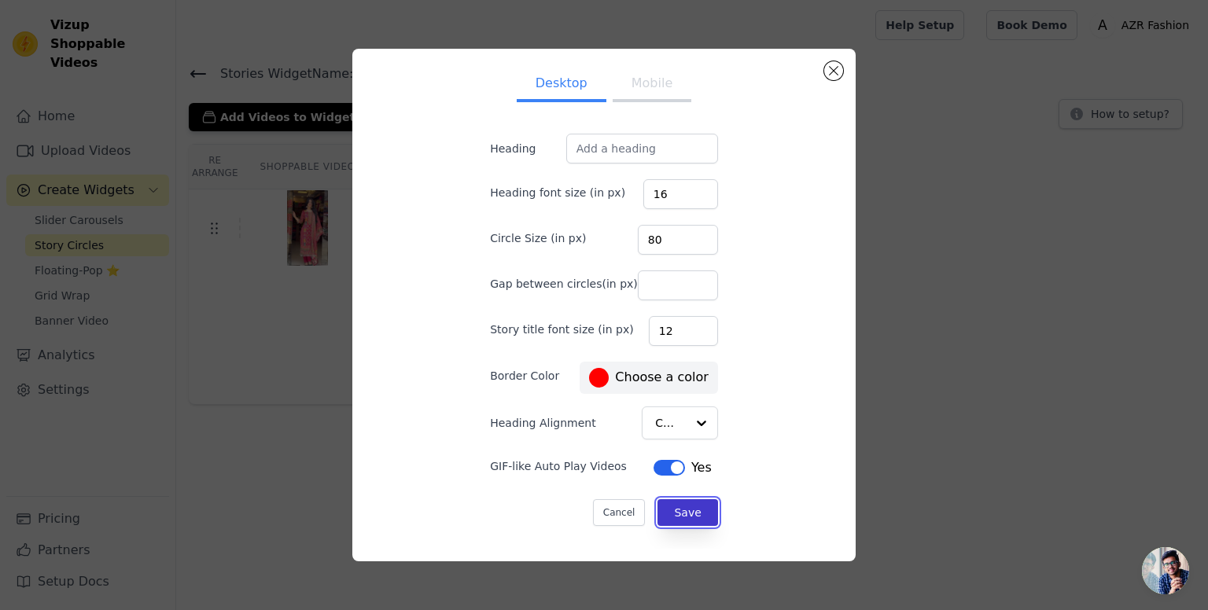
click at [670, 512] on button "Save" at bounding box center [687, 512] width 60 height 27
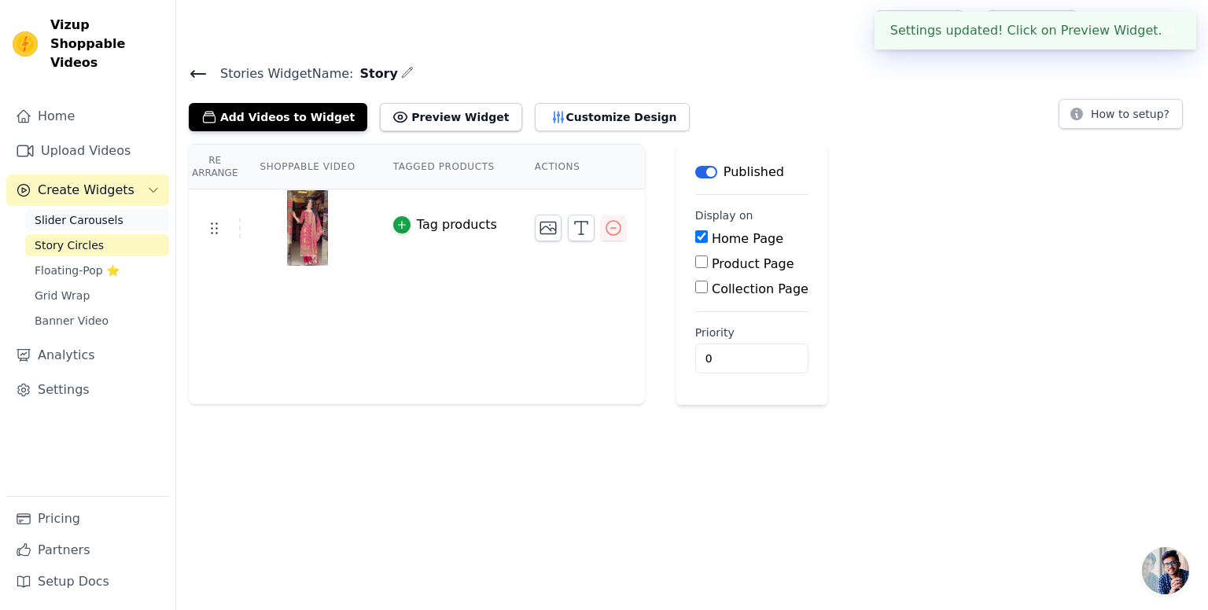
click at [100, 212] on span "Slider Carousels" at bounding box center [79, 220] width 89 height 16
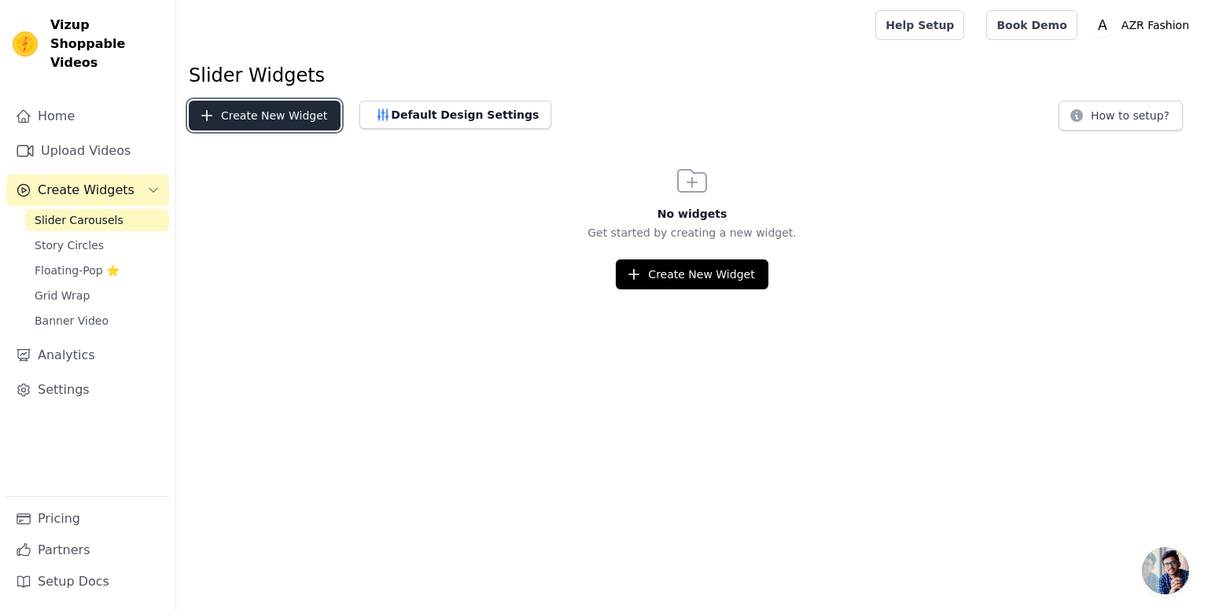
click at [283, 125] on button "Create New Widget" at bounding box center [265, 116] width 152 height 30
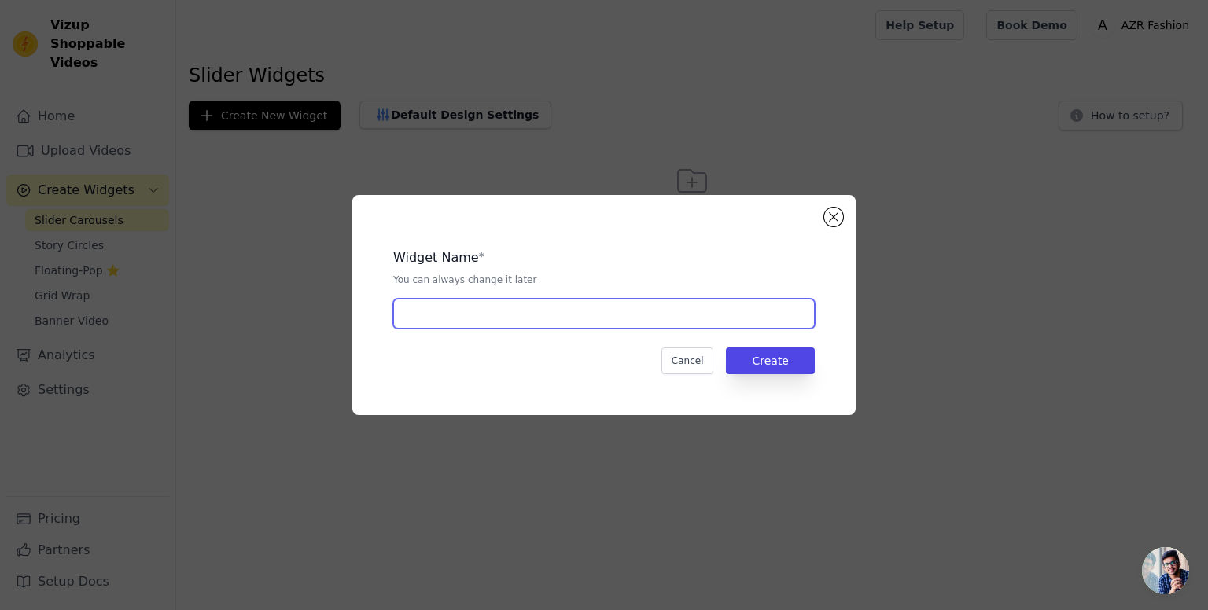
click at [521, 321] on input "text" at bounding box center [603, 314] width 421 height 30
click at [500, 318] on input "text" at bounding box center [603, 314] width 421 height 30
type input "r"
type input "Reel"
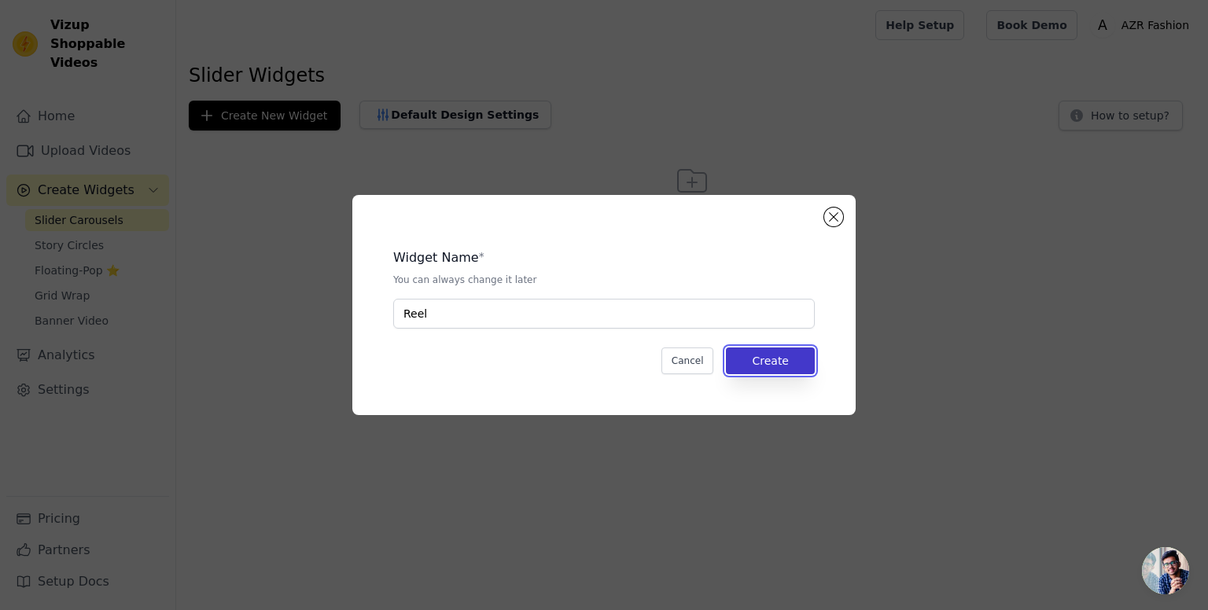
click at [779, 359] on button "Create" at bounding box center [770, 361] width 89 height 27
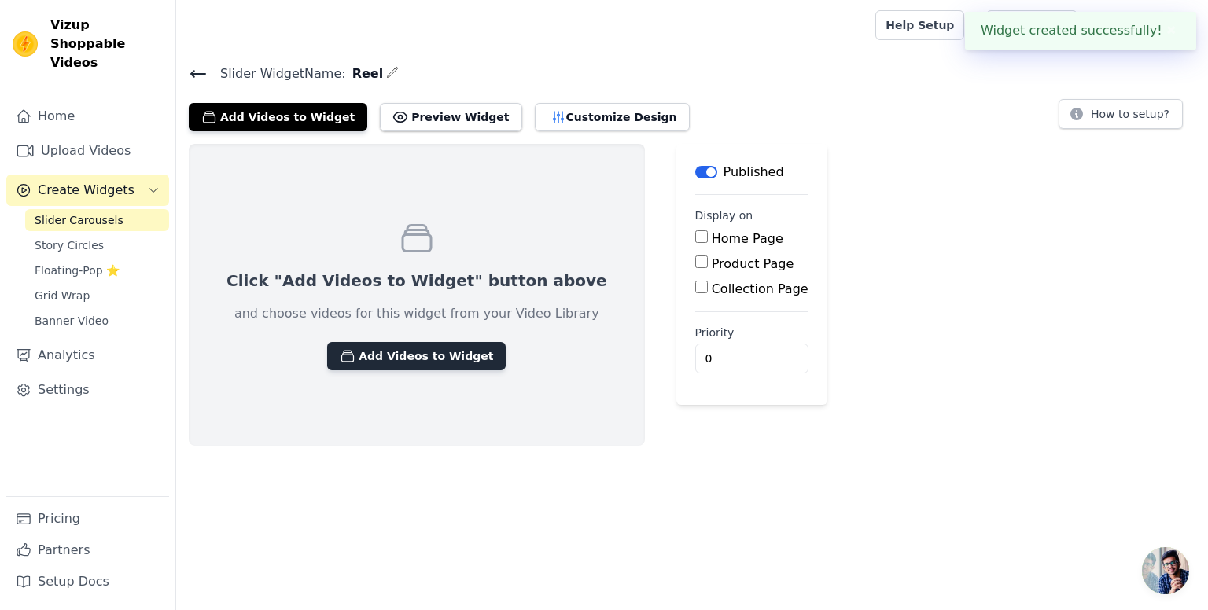
click at [377, 356] on button "Add Videos to Widget" at bounding box center [416, 356] width 179 height 28
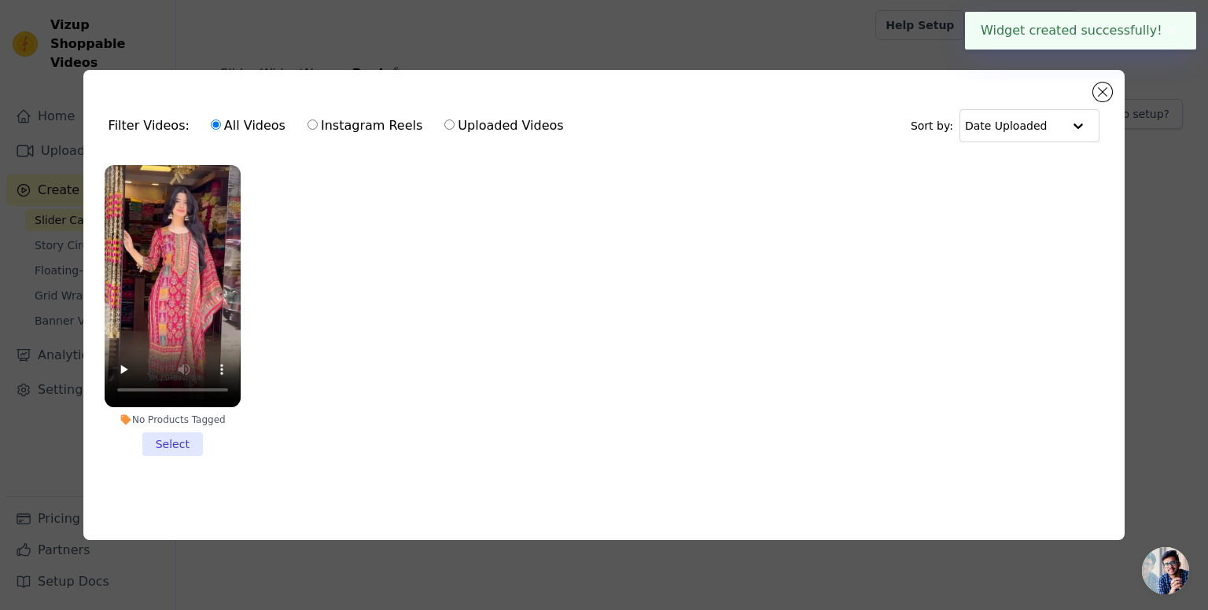
click at [168, 441] on li "No Products Tagged Select" at bounding box center [173, 310] width 136 height 291
click at [0, 0] on input "No Products Tagged Select" at bounding box center [0, 0] width 0 height 0
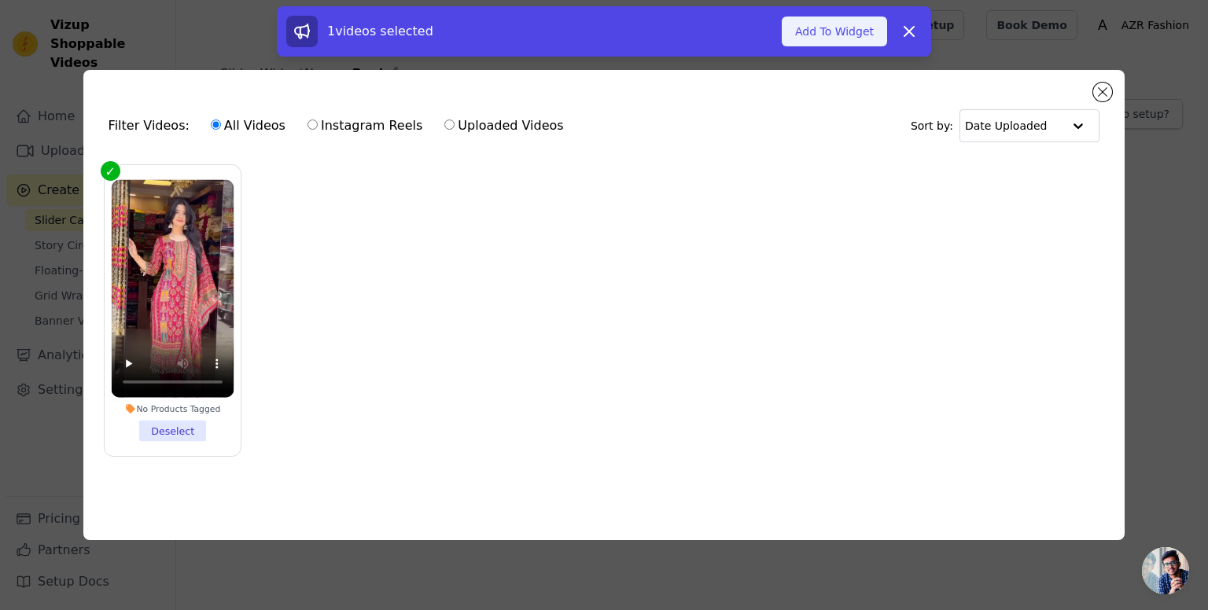
click at [843, 34] on button "Add To Widget" at bounding box center [834, 32] width 105 height 30
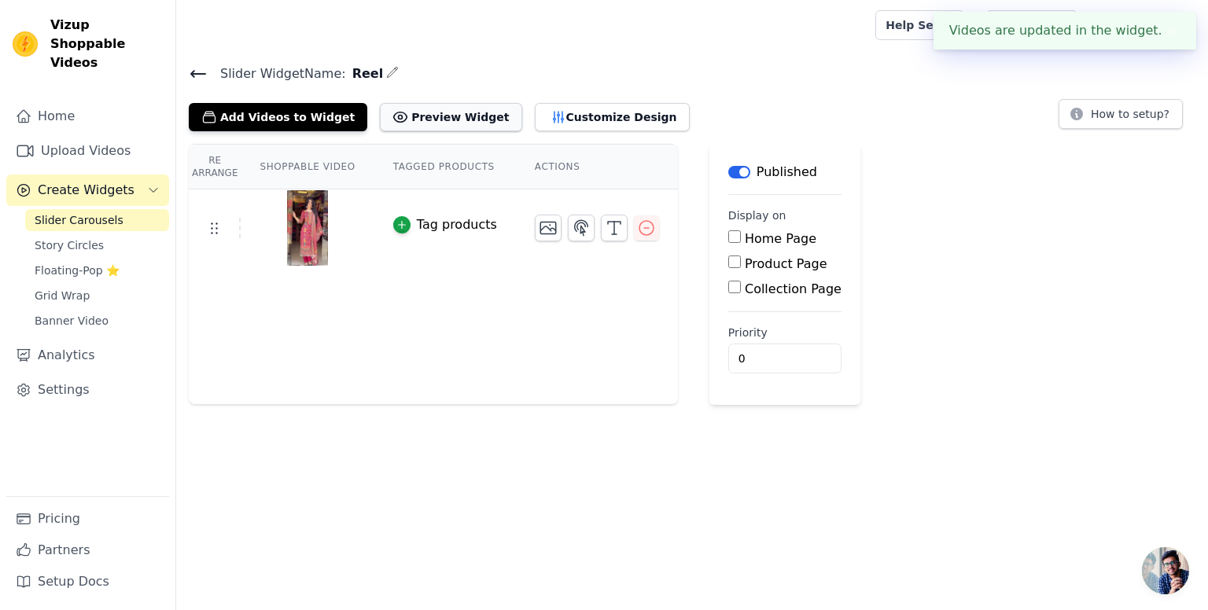
click at [436, 117] on button "Preview Widget" at bounding box center [451, 117] width 142 height 28
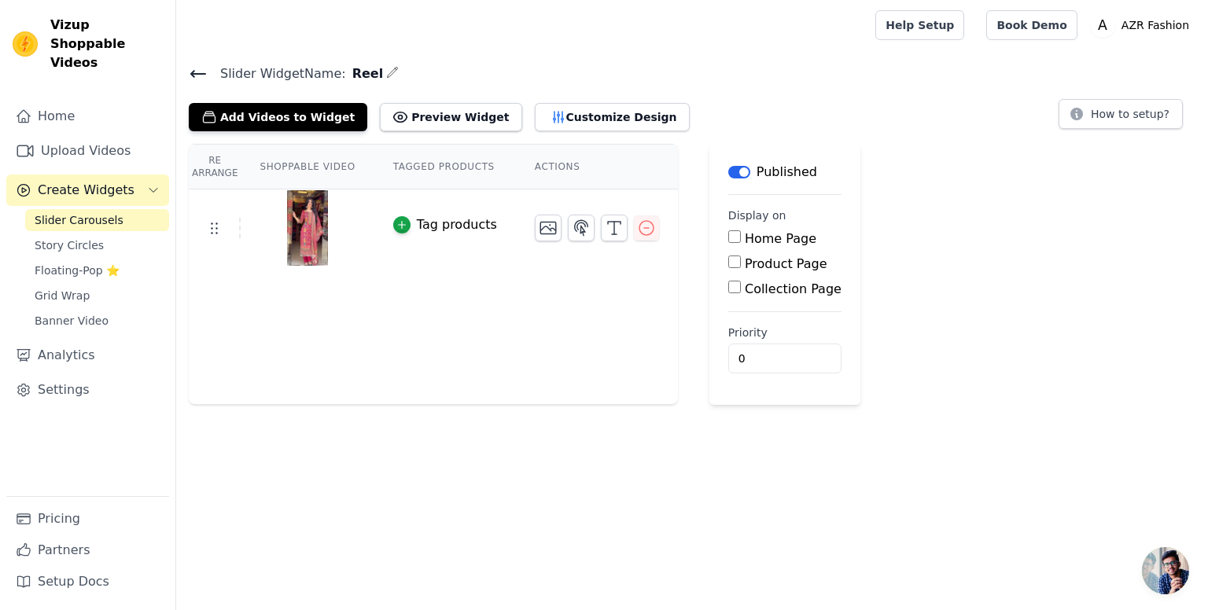
click at [535, 162] on th "Actions" at bounding box center [597, 167] width 162 height 45
click at [104, 234] on link "Story Circles" at bounding box center [97, 245] width 144 height 22
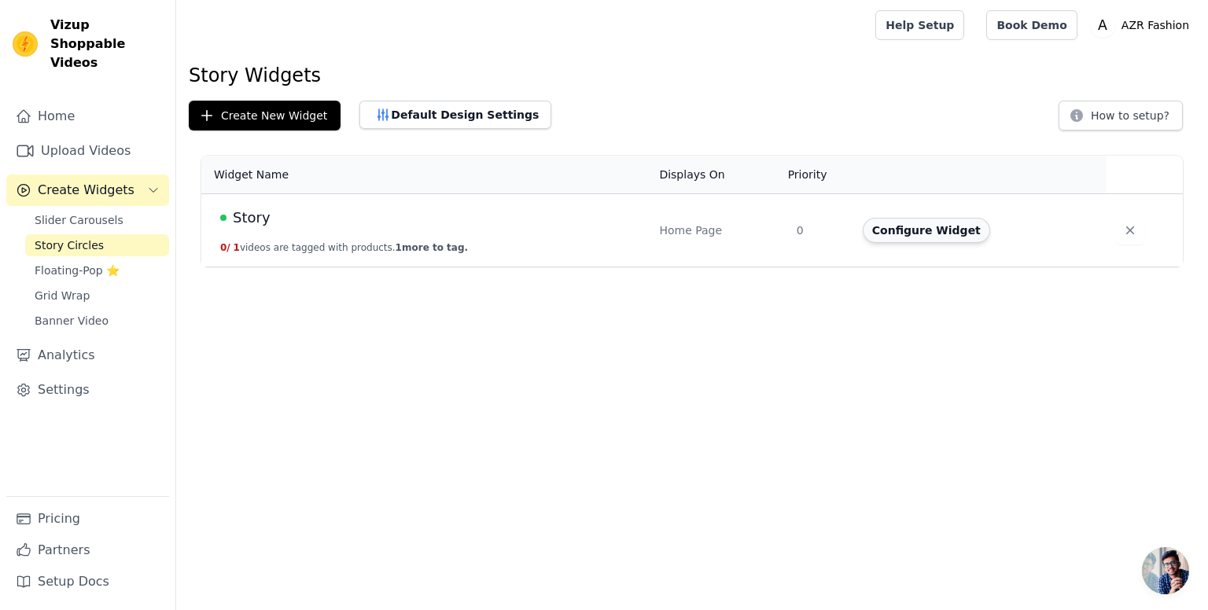
click at [931, 231] on button "Configure Widget" at bounding box center [926, 230] width 127 height 25
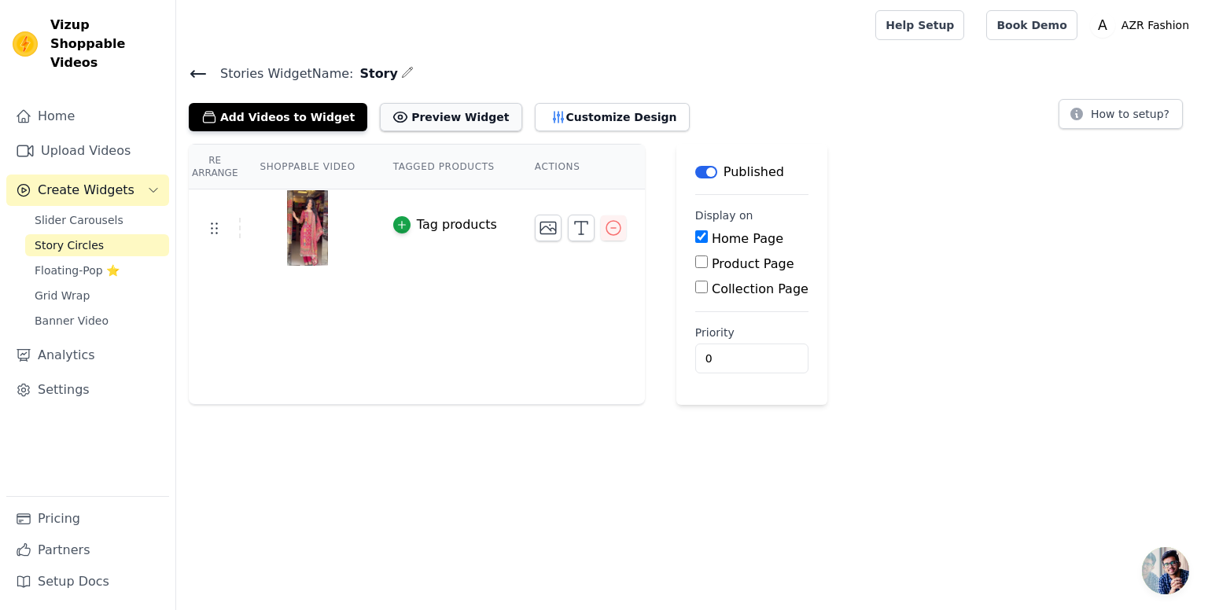
click at [418, 117] on button "Preview Widget" at bounding box center [451, 117] width 142 height 28
click at [127, 260] on link "Floating-Pop ⭐" at bounding box center [97, 271] width 144 height 22
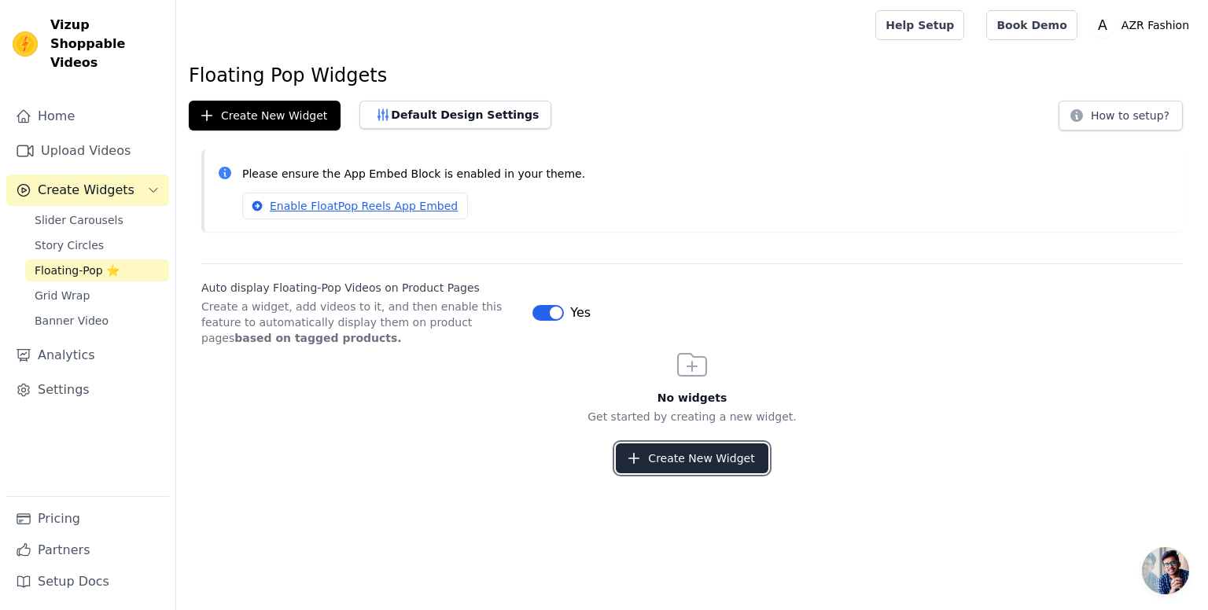
click at [672, 461] on button "Create New Widget" at bounding box center [692, 459] width 152 height 30
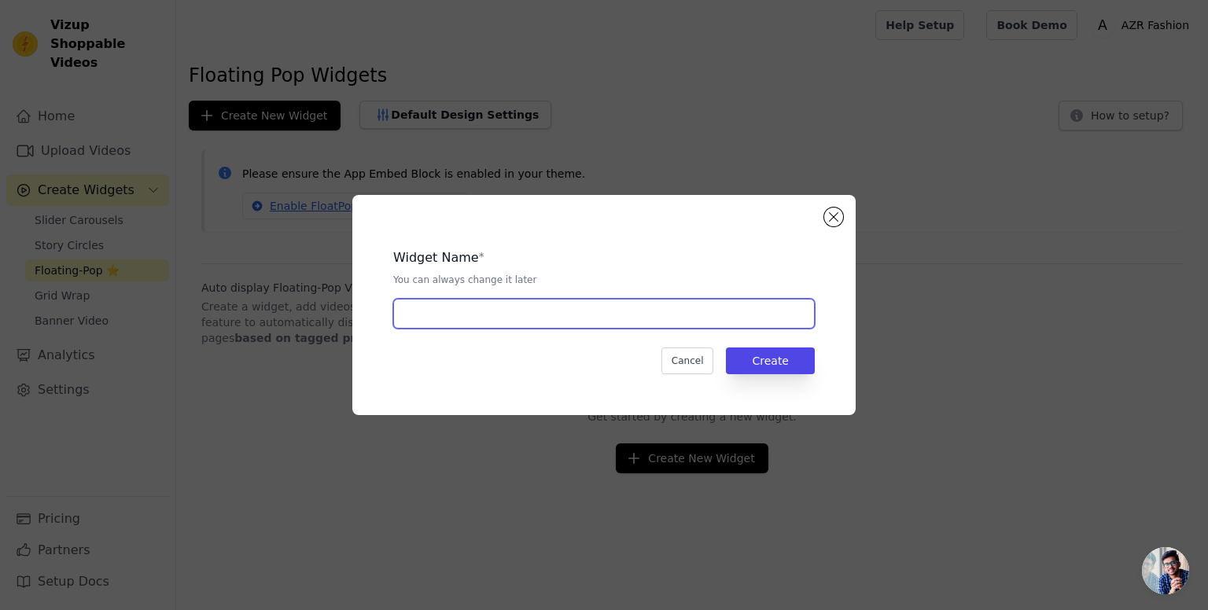
click at [475, 307] on input "text" at bounding box center [603, 314] width 421 height 30
type input "Floating"
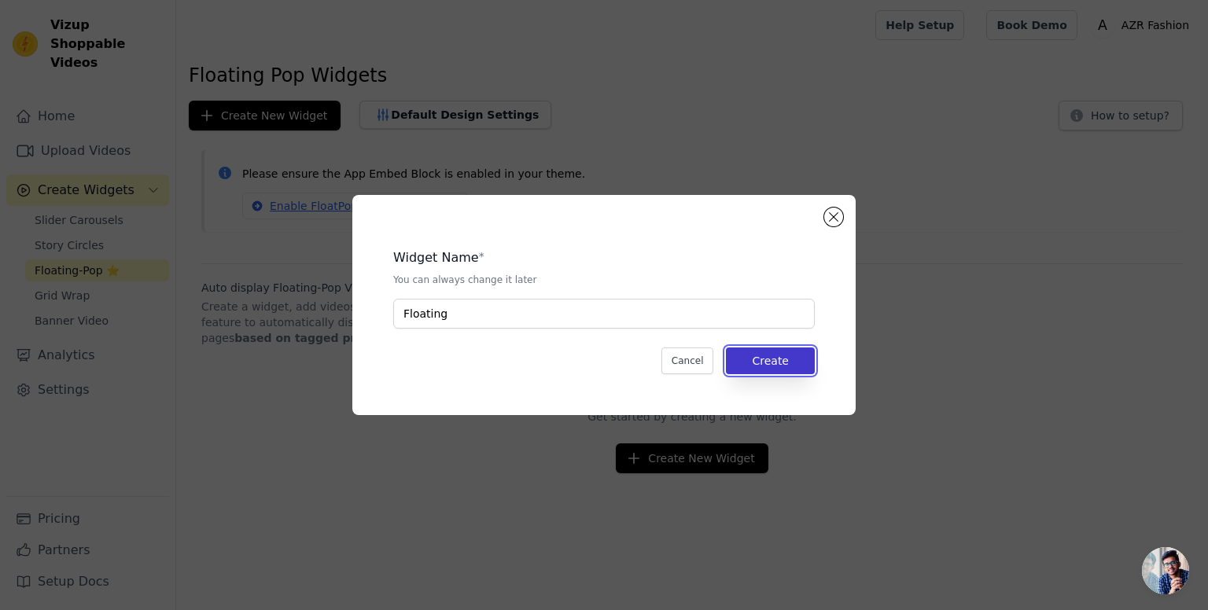
click at [782, 362] on button "Create" at bounding box center [770, 361] width 89 height 27
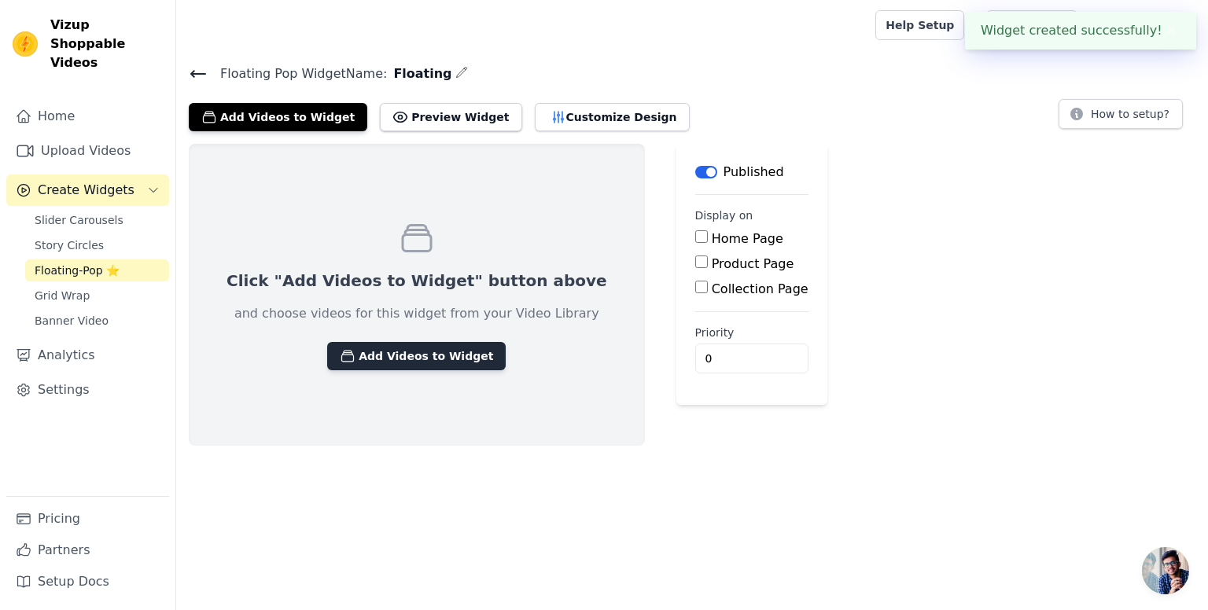
click at [403, 350] on button "Add Videos to Widget" at bounding box center [416, 356] width 179 height 28
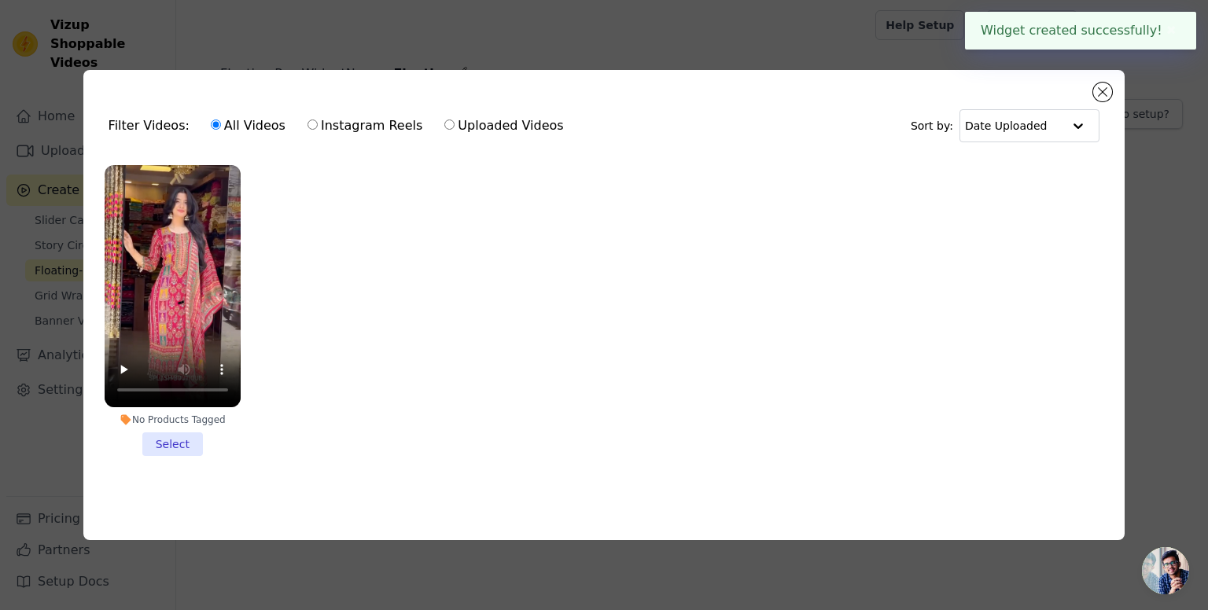
click at [182, 447] on li "No Products Tagged Select" at bounding box center [173, 310] width 136 height 291
click at [0, 0] on input "No Products Tagged Select" at bounding box center [0, 0] width 0 height 0
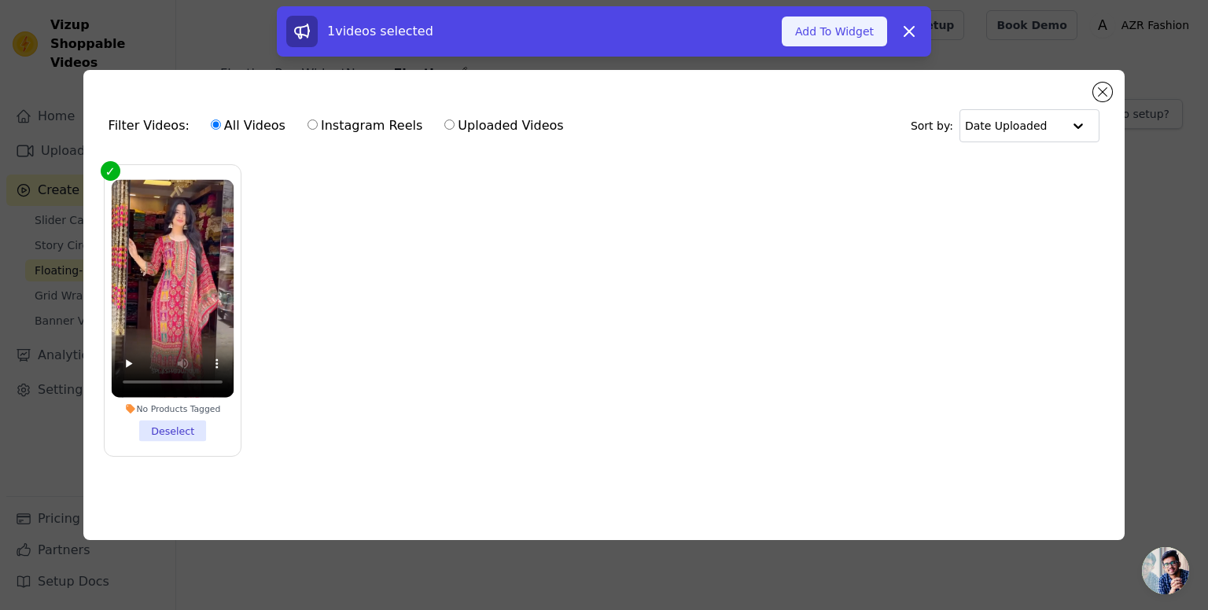
click at [851, 32] on button "Add To Widget" at bounding box center [834, 32] width 105 height 30
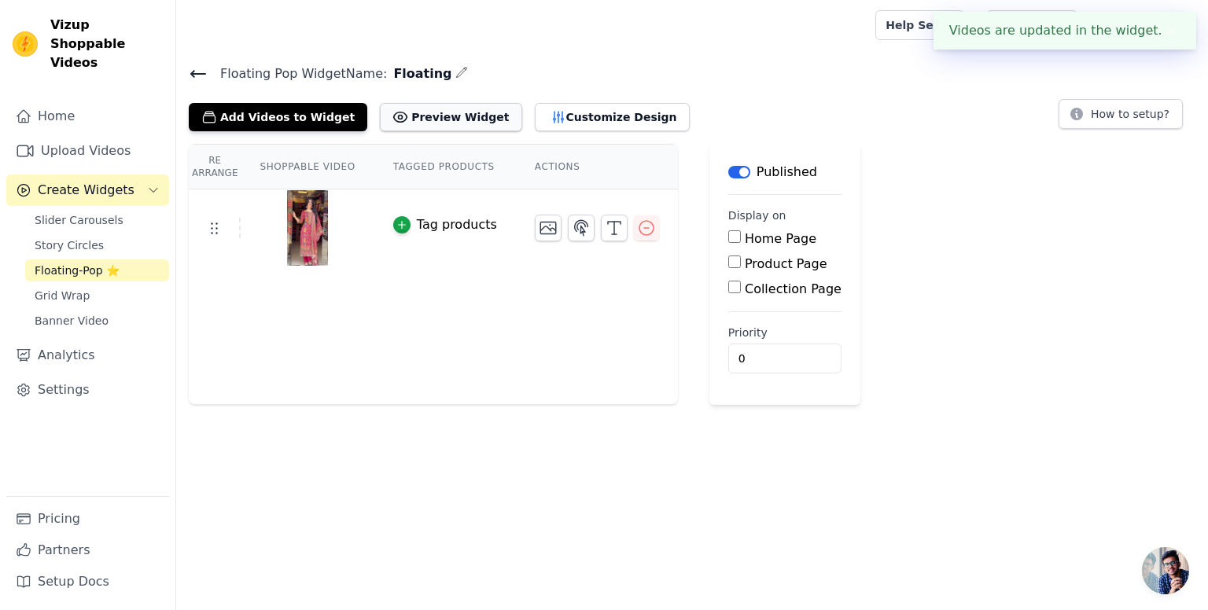
click at [432, 113] on button "Preview Widget" at bounding box center [451, 117] width 142 height 28
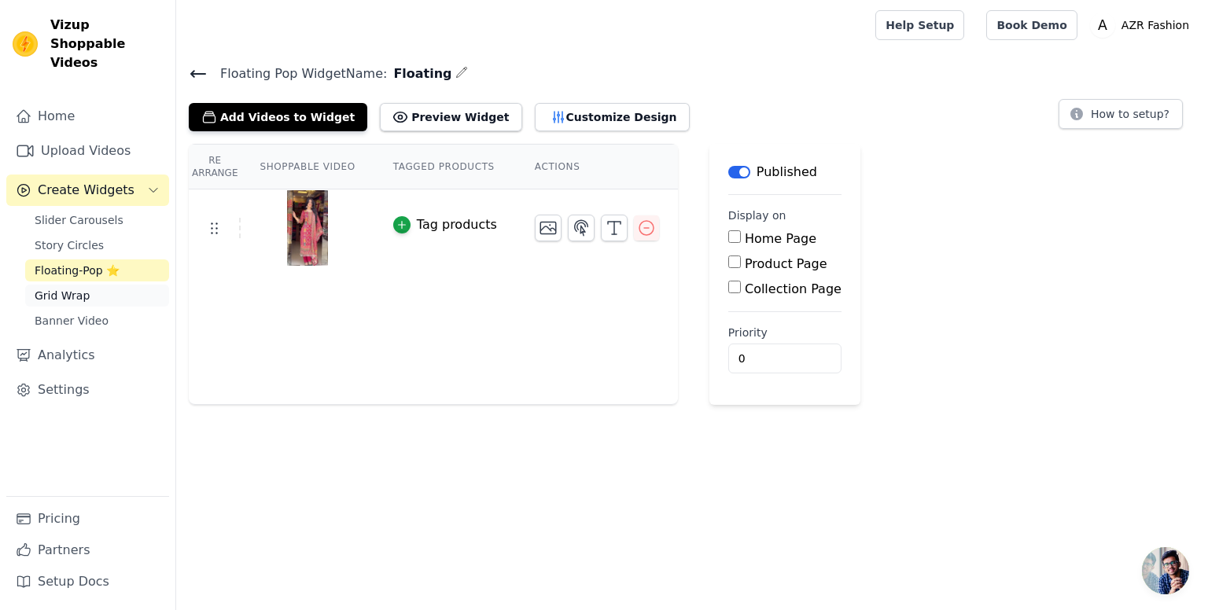
click at [93, 285] on link "Grid Wrap" at bounding box center [97, 296] width 144 height 22
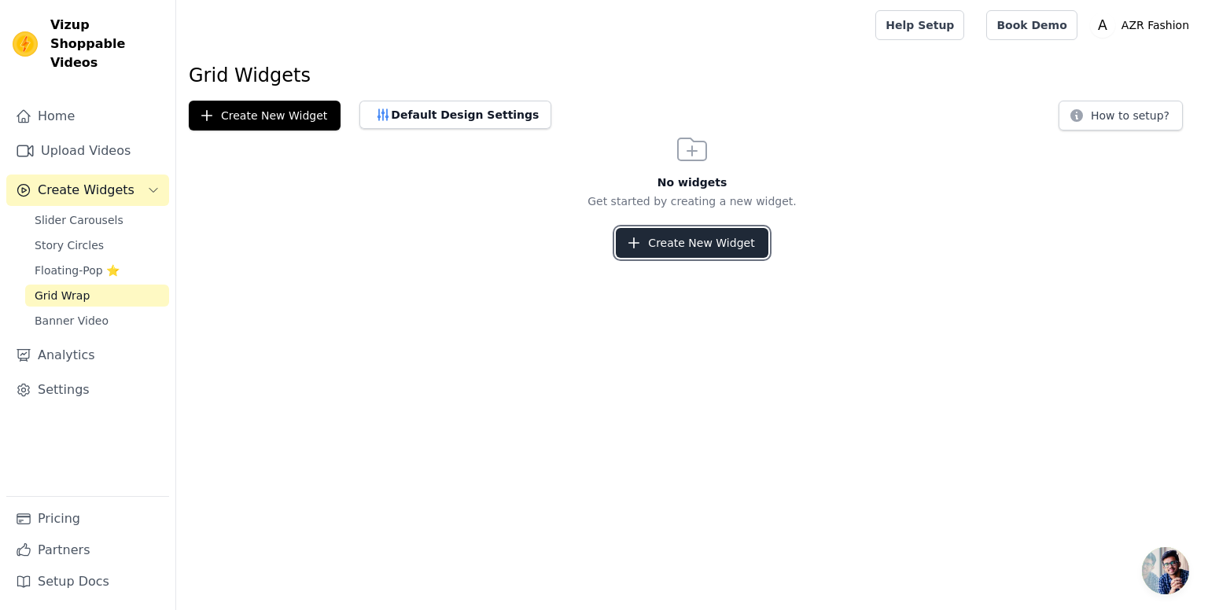
click at [657, 245] on button "Create New Widget" at bounding box center [692, 243] width 152 height 30
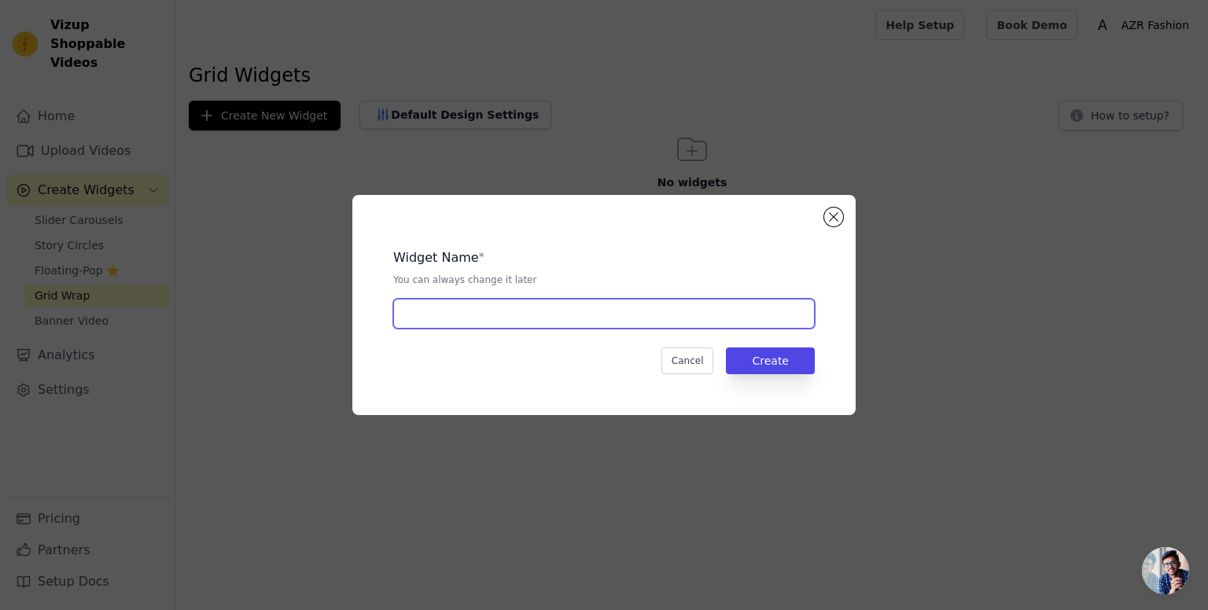
click at [526, 321] on input "text" at bounding box center [603, 314] width 421 height 30
type input "grid"
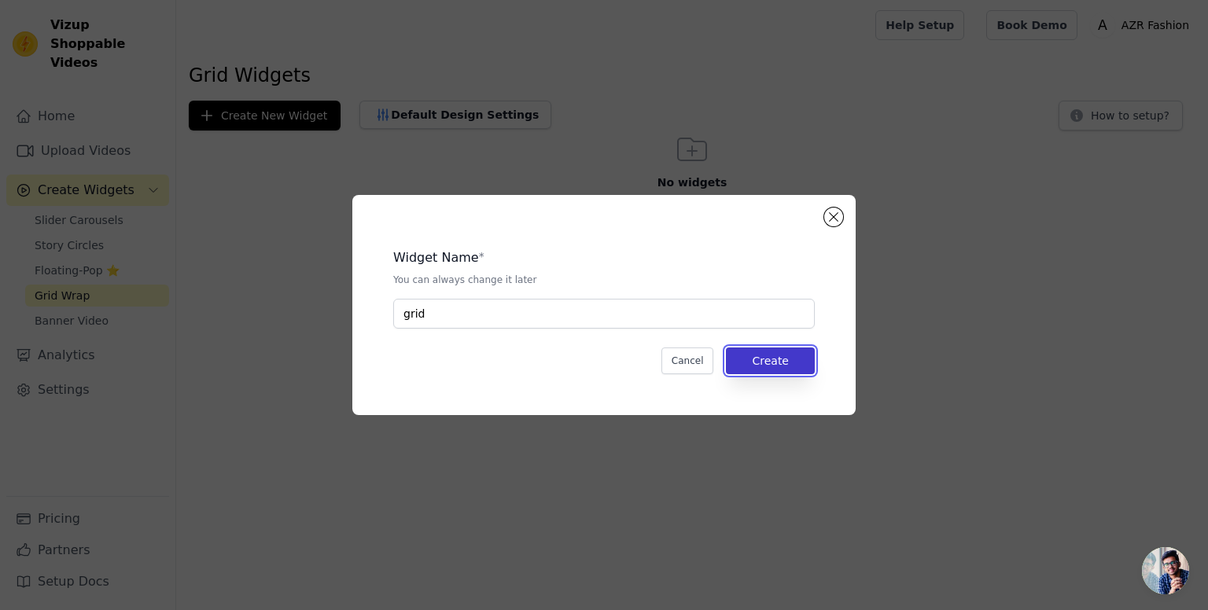
click at [757, 355] on button "Create" at bounding box center [770, 361] width 89 height 27
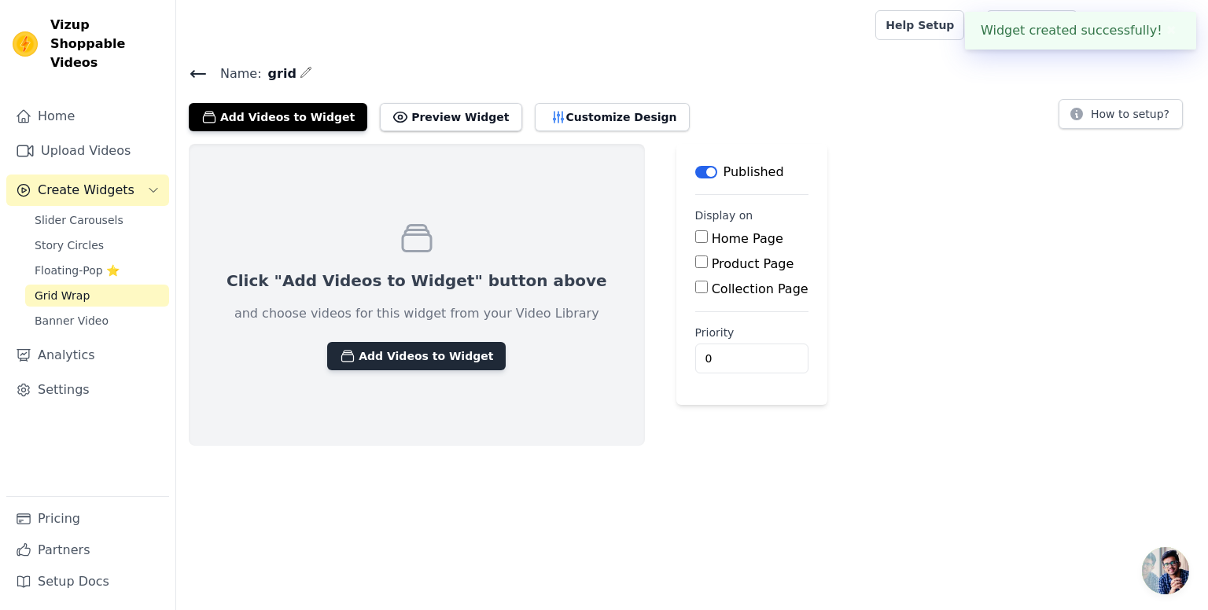
click at [402, 353] on button "Add Videos to Widget" at bounding box center [416, 356] width 179 height 28
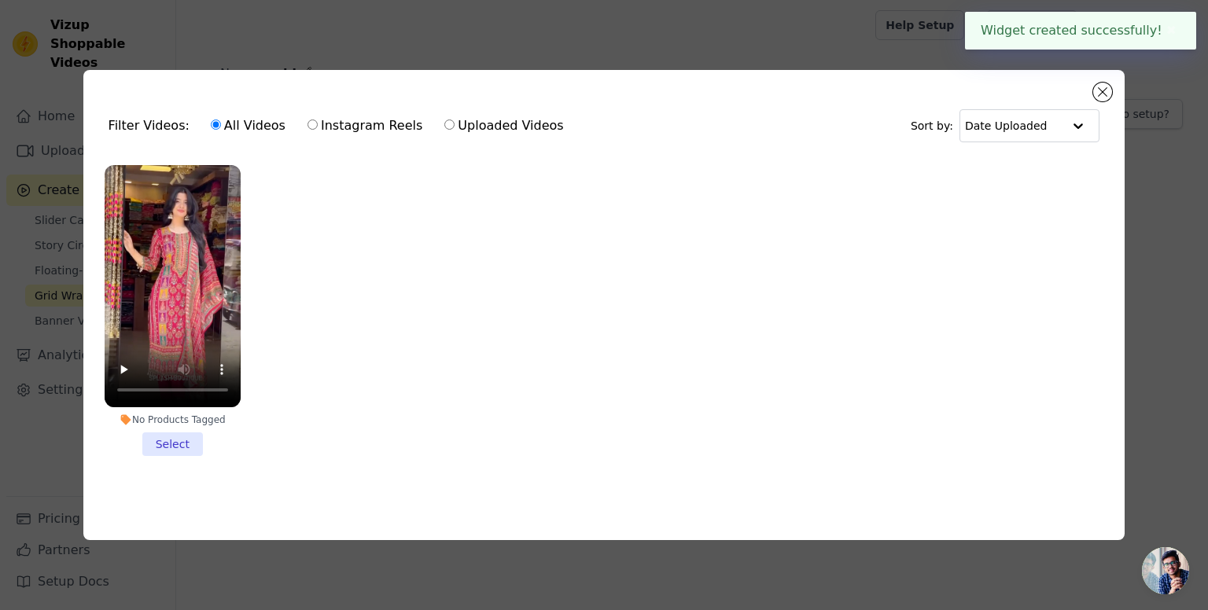
click at [176, 435] on li "No Products Tagged Select" at bounding box center [173, 310] width 136 height 291
click at [0, 0] on input "No Products Tagged Select" at bounding box center [0, 0] width 0 height 0
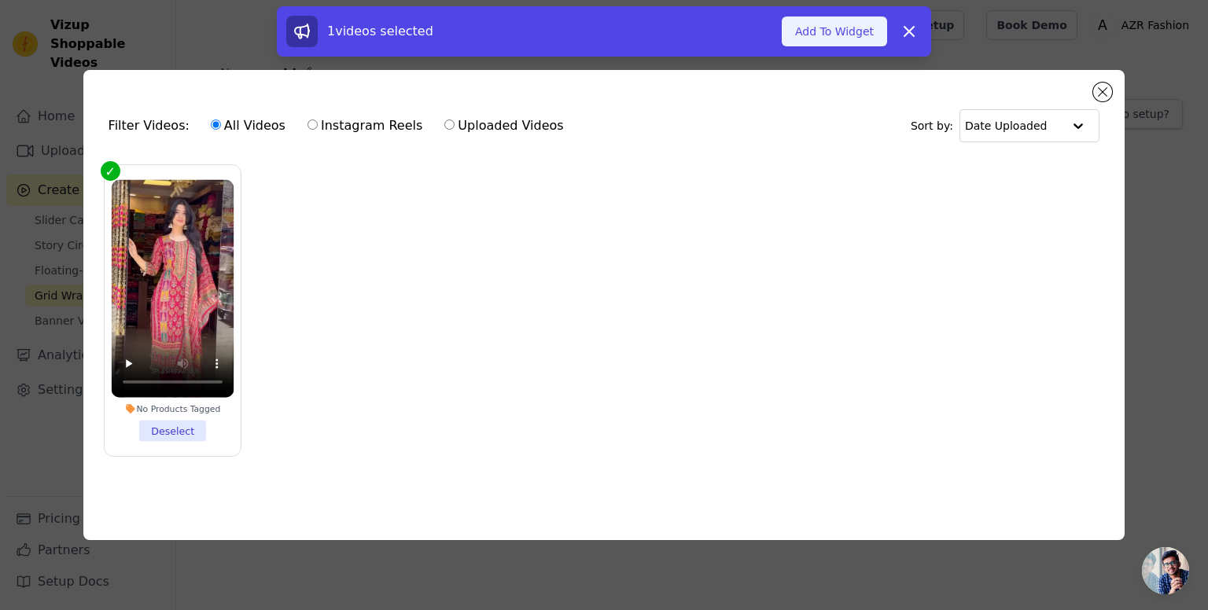
click at [852, 26] on button "Add To Widget" at bounding box center [834, 32] width 105 height 30
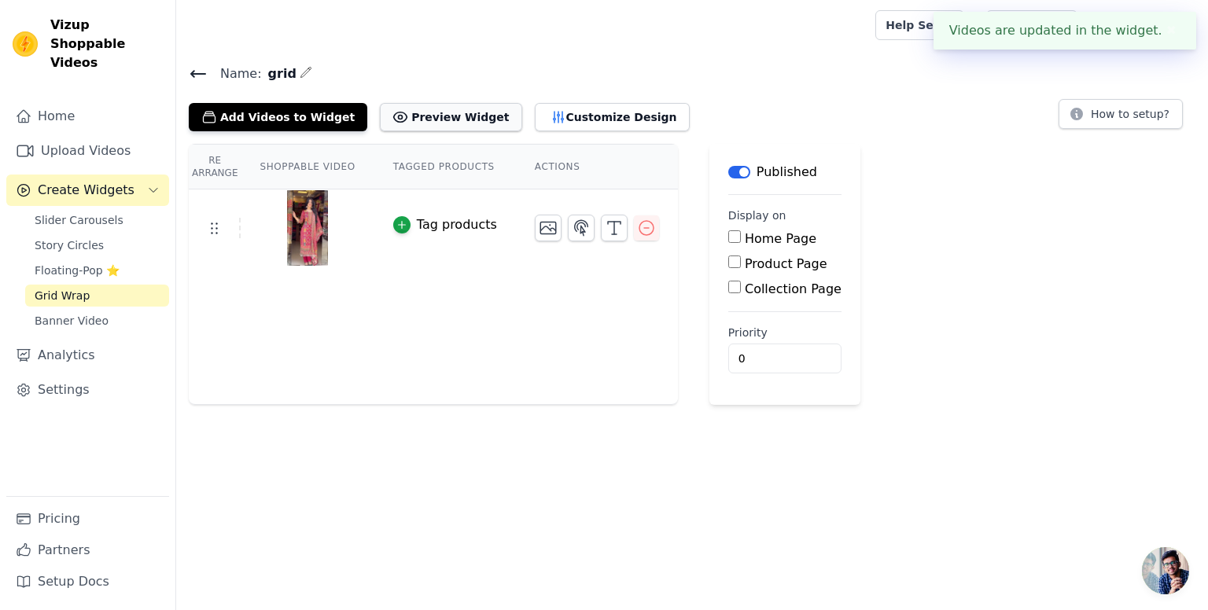
click at [404, 122] on button "Preview Widget" at bounding box center [451, 117] width 142 height 28
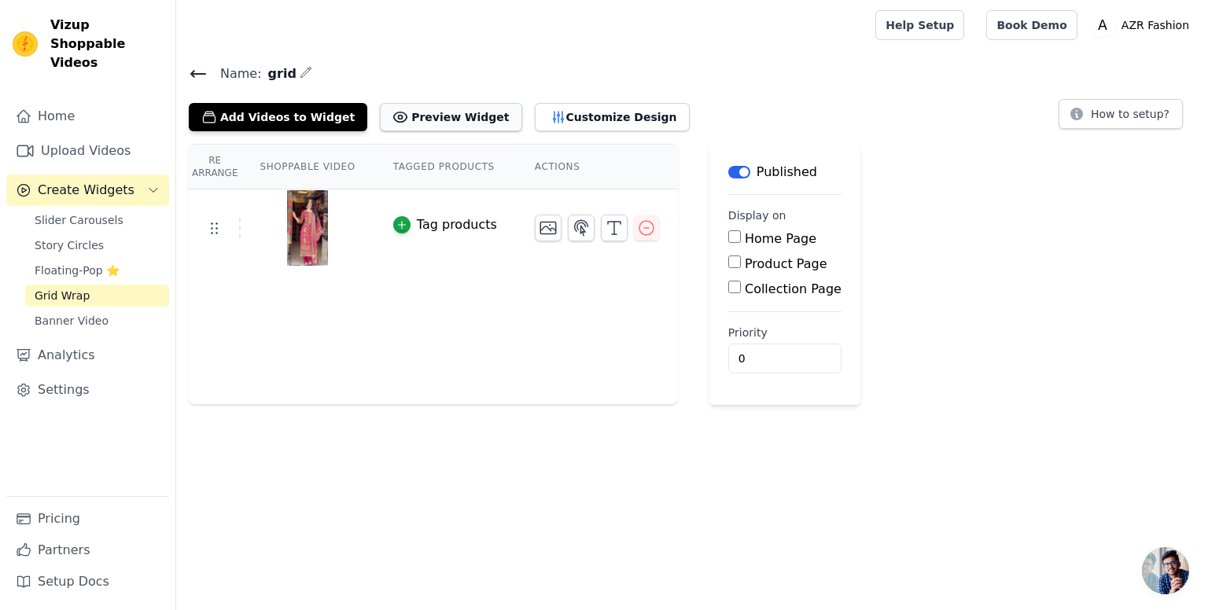
click at [387, 114] on button "Preview Widget" at bounding box center [451, 117] width 142 height 28
click at [82, 313] on span "Banner Video" at bounding box center [72, 321] width 74 height 16
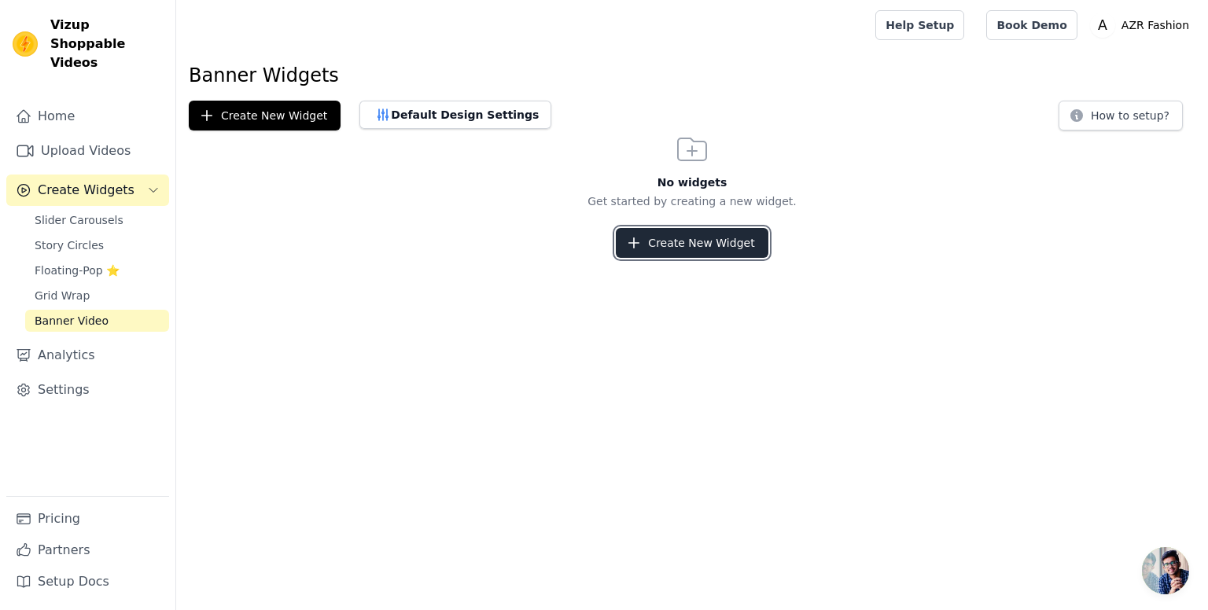
click at [670, 242] on button "Create New Widget" at bounding box center [692, 243] width 152 height 30
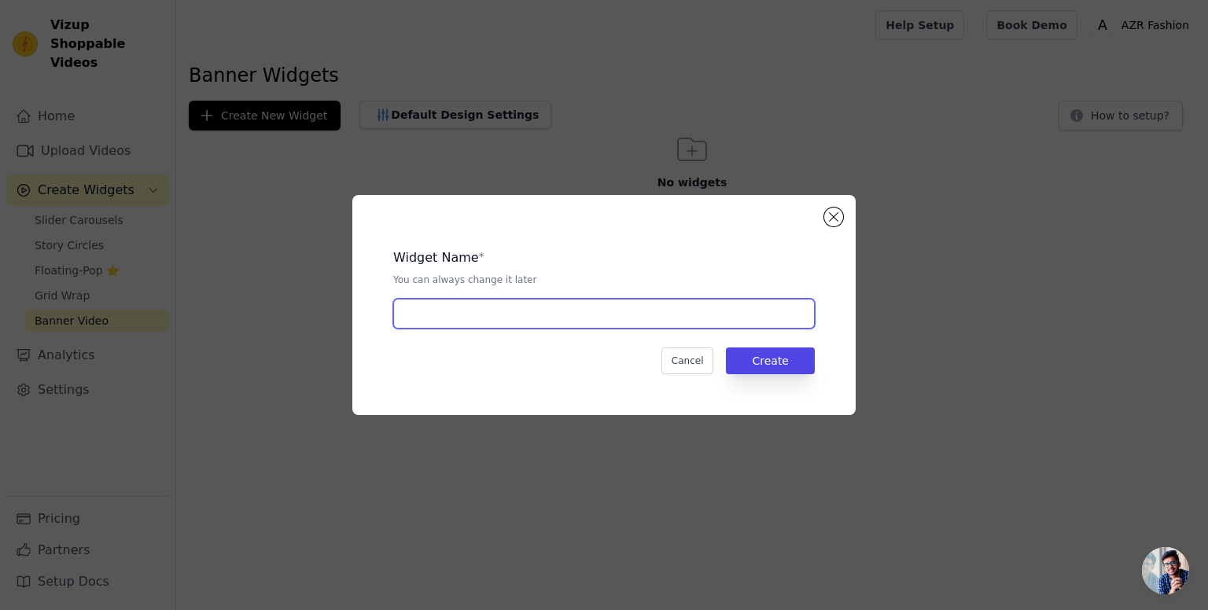
click at [497, 316] on input "text" at bounding box center [603, 314] width 421 height 30
type input "banner"
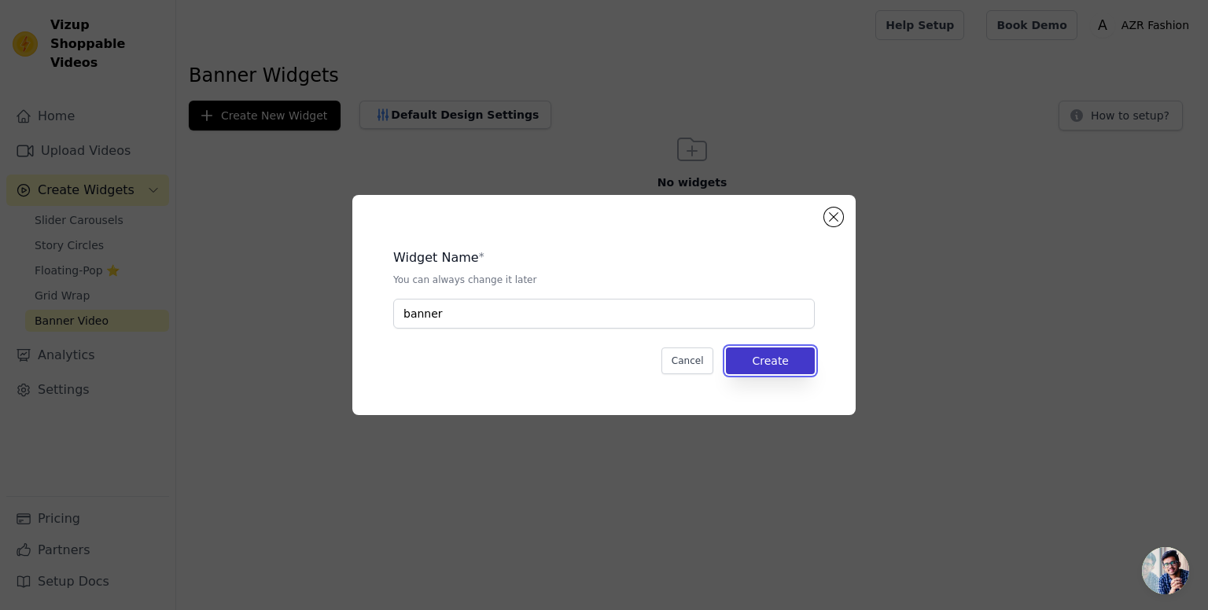
click at [776, 366] on button "Create" at bounding box center [770, 361] width 89 height 27
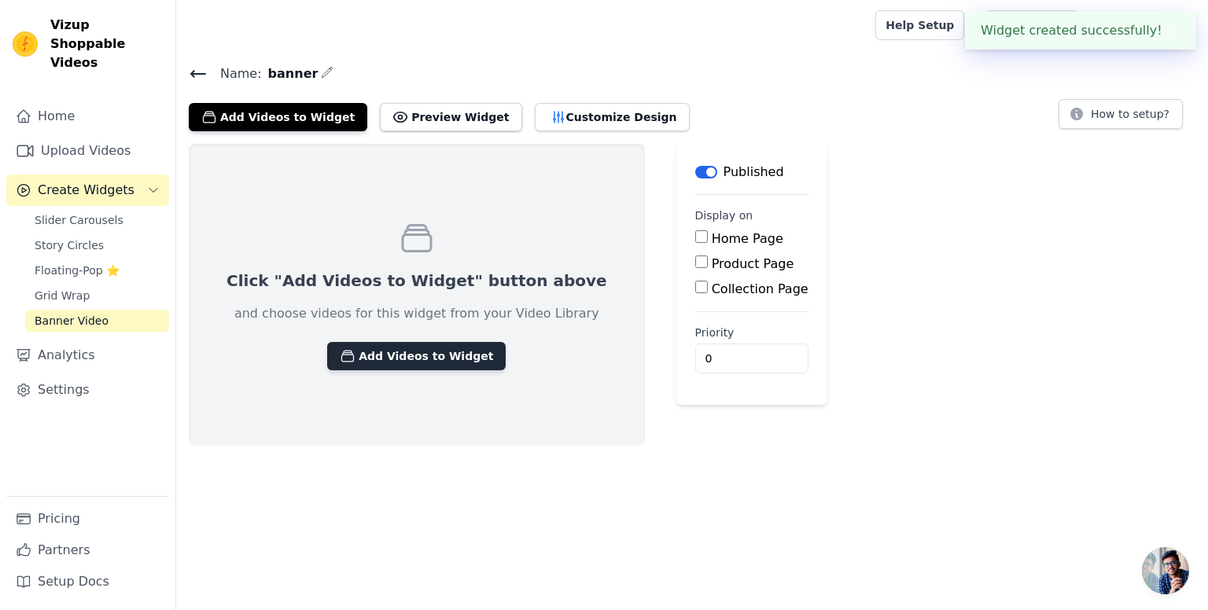
click at [386, 367] on button "Add Videos to Widget" at bounding box center [416, 356] width 179 height 28
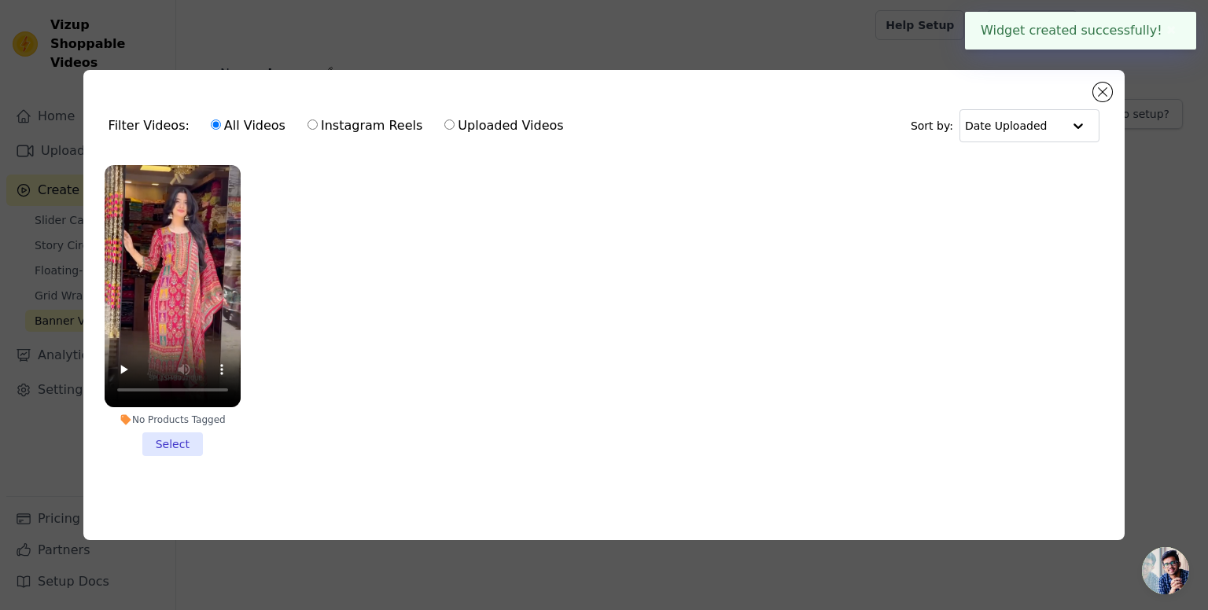
click at [167, 425] on li "No Products Tagged Select" at bounding box center [173, 310] width 136 height 291
click at [0, 0] on input "No Products Tagged Select" at bounding box center [0, 0] width 0 height 0
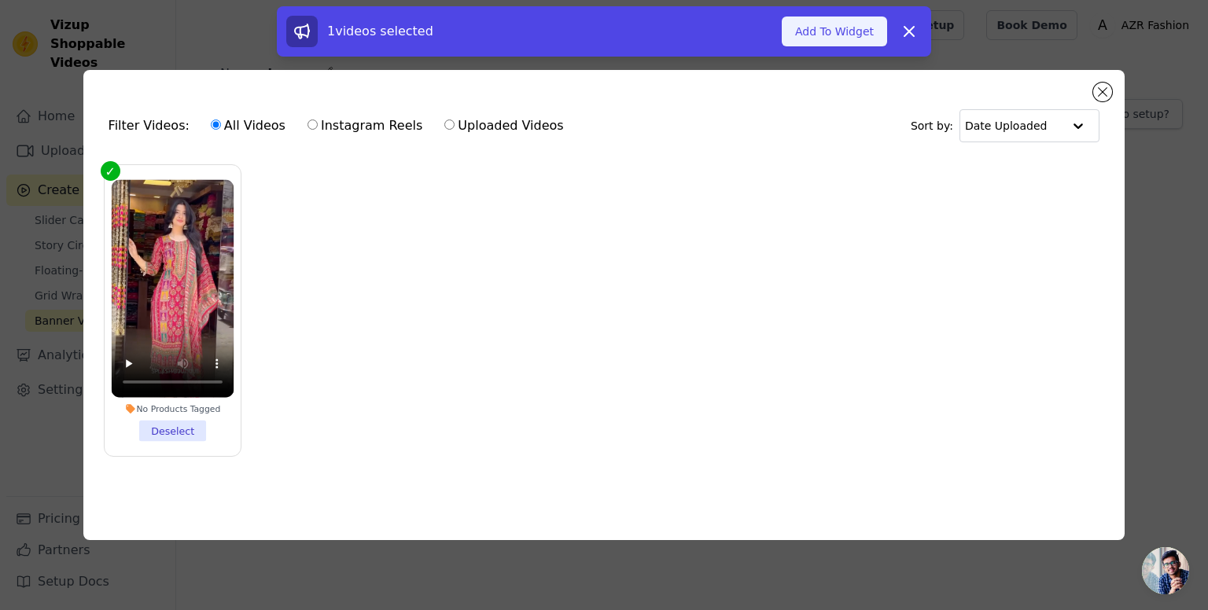
click at [843, 33] on button "Add To Widget" at bounding box center [834, 32] width 105 height 30
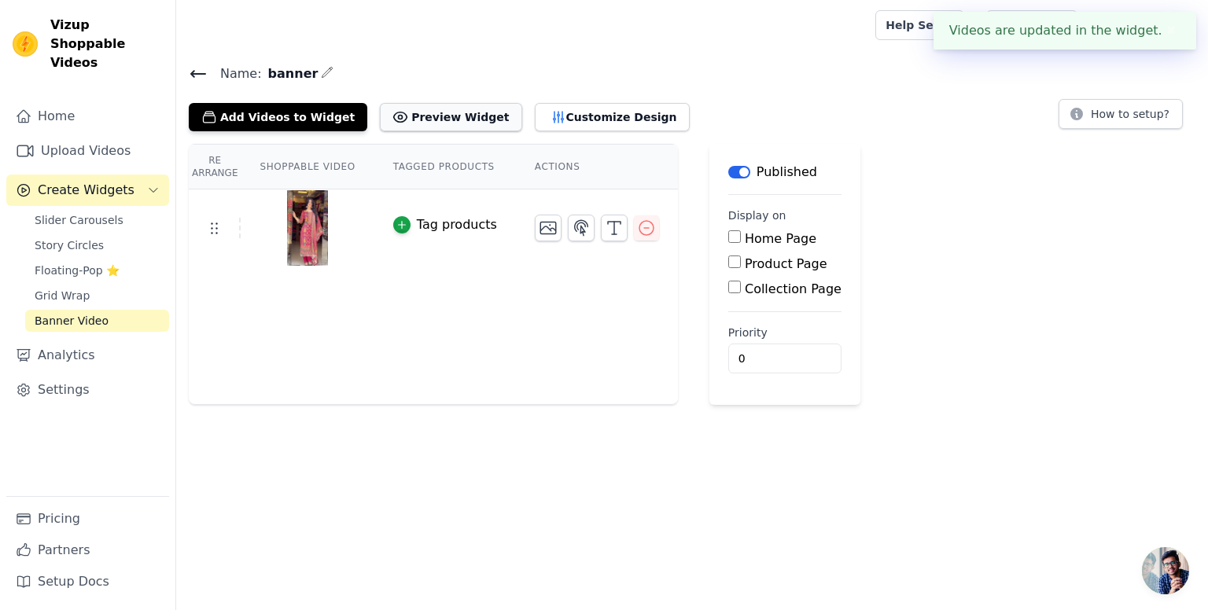
click at [421, 117] on button "Preview Widget" at bounding box center [451, 117] width 142 height 28
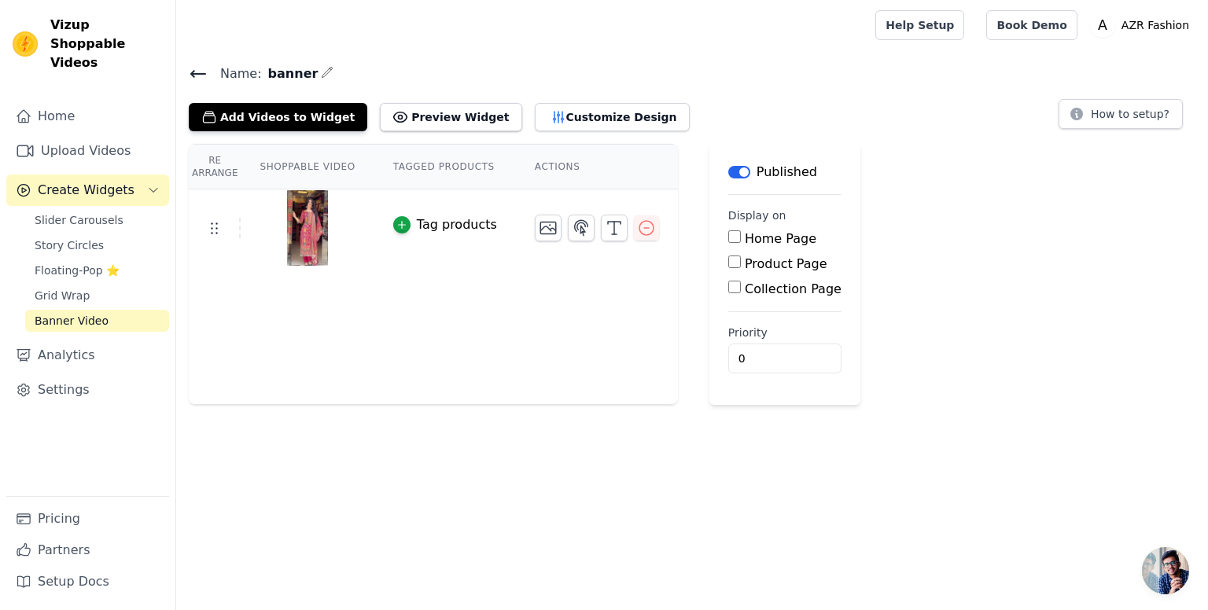
click at [728, 166] on button "Label" at bounding box center [739, 172] width 22 height 13
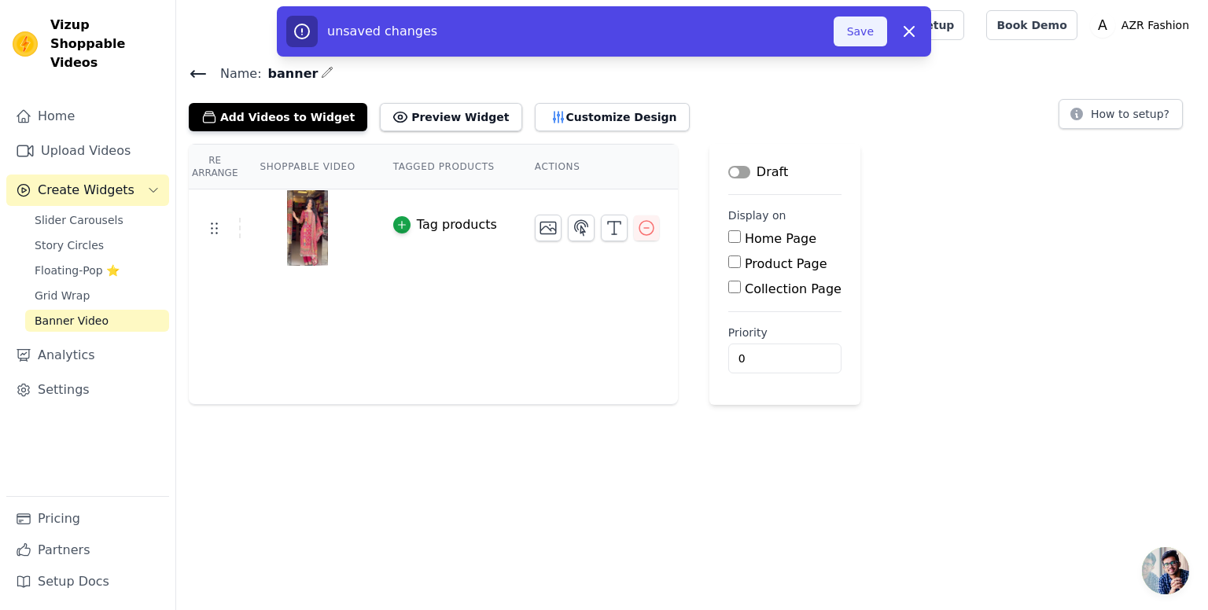
click at [852, 39] on button "Save" at bounding box center [860, 32] width 53 height 30
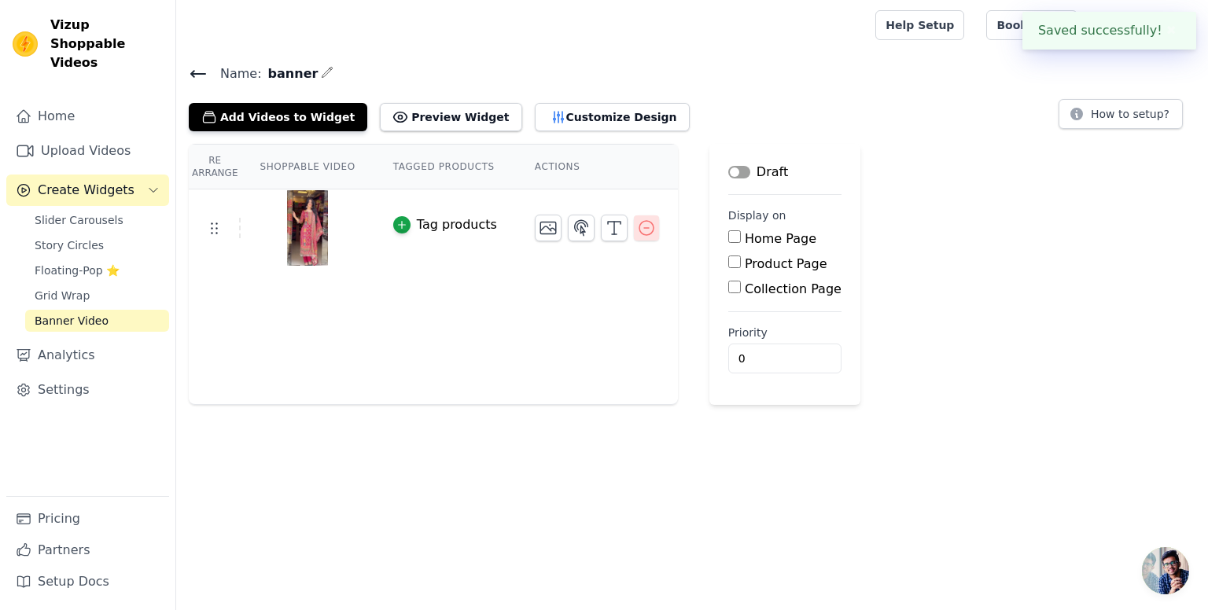
click at [639, 227] on icon "button" at bounding box center [646, 228] width 14 height 14
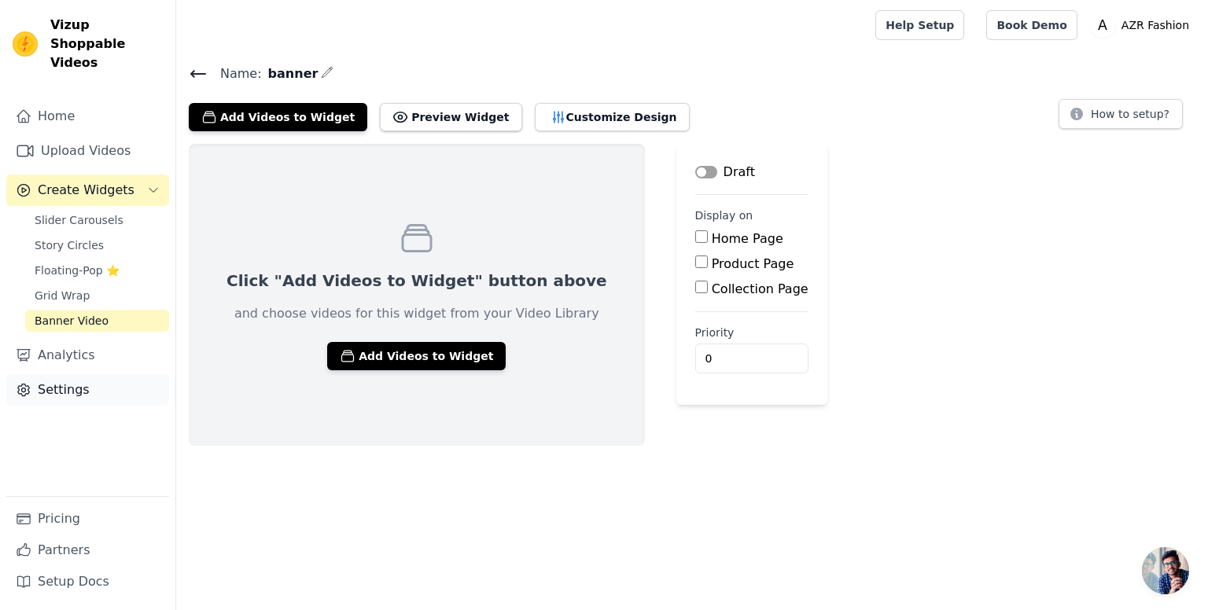
click at [82, 384] on link "Settings" at bounding box center [87, 389] width 163 height 31
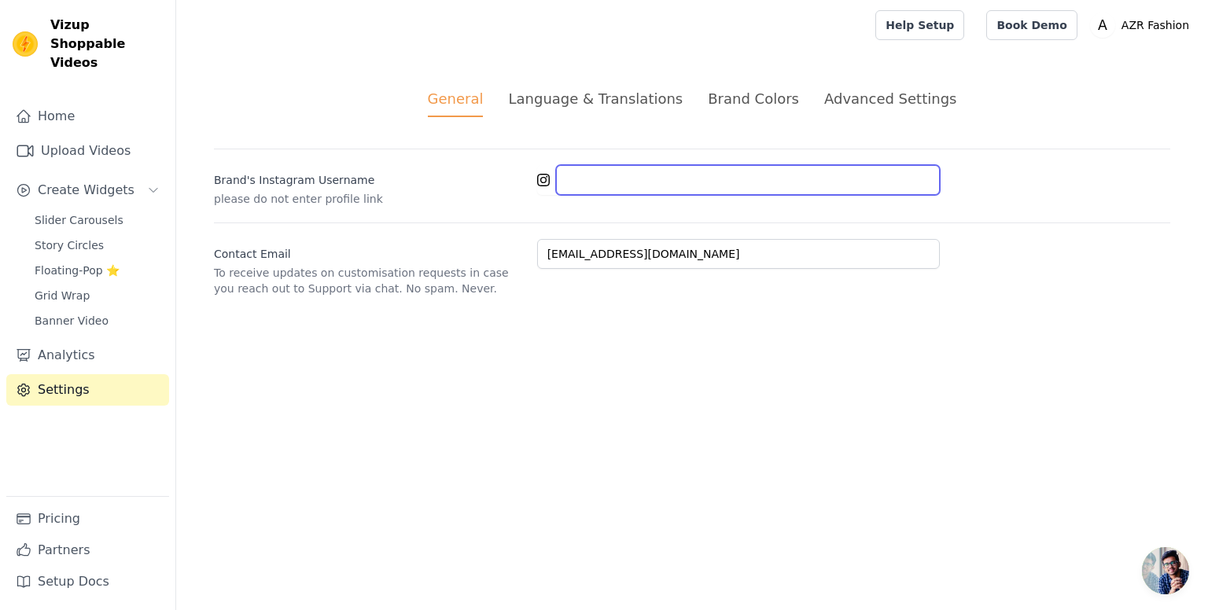
click at [587, 182] on input "Brand's Instagram Username" at bounding box center [748, 180] width 384 height 30
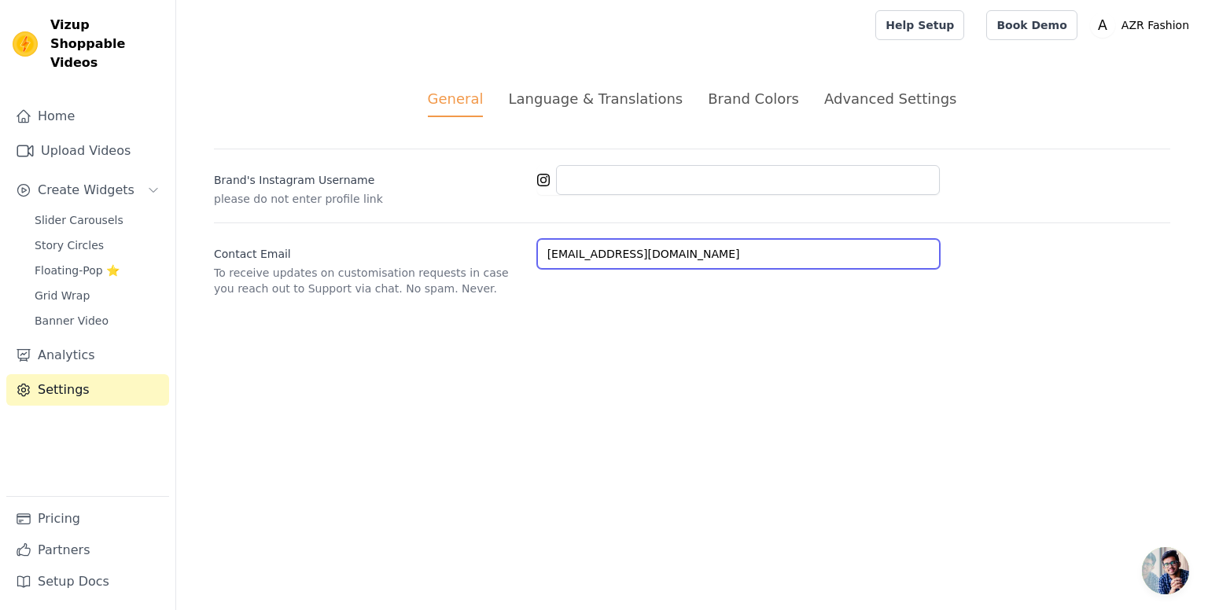
click at [714, 252] on input "business.azrfashion@gmail.com" at bounding box center [738, 254] width 403 height 30
paste input "help"
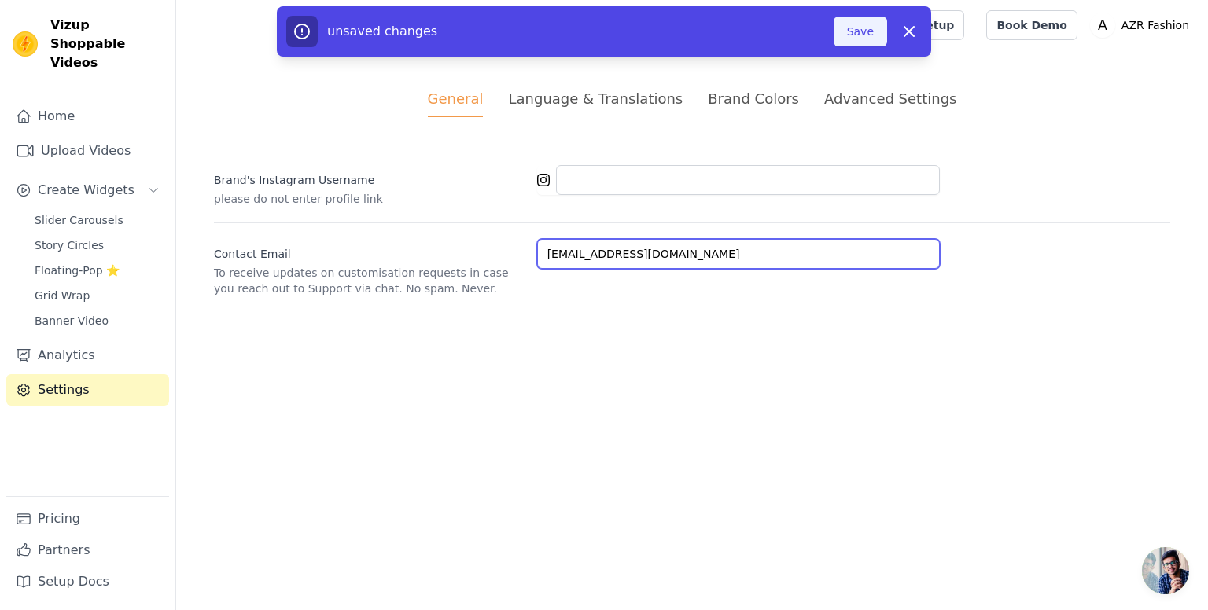
type input "help.azrfashion@gmail.com"
click at [860, 30] on button "Save" at bounding box center [860, 32] width 53 height 30
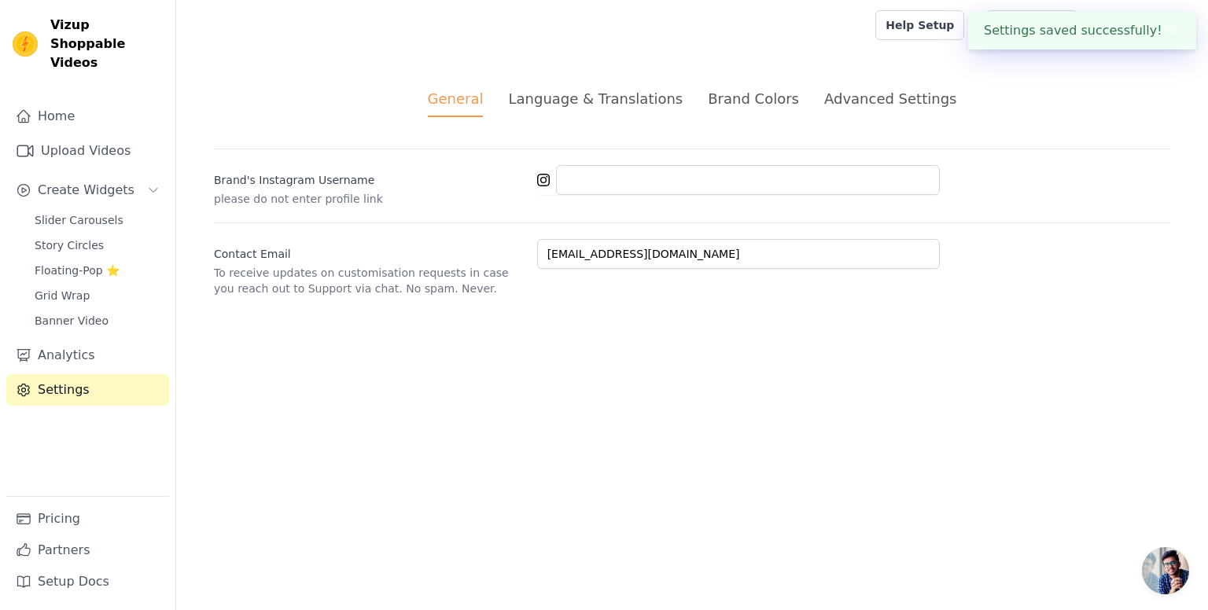
click at [592, 107] on div "Language & Translations" at bounding box center [595, 98] width 175 height 21
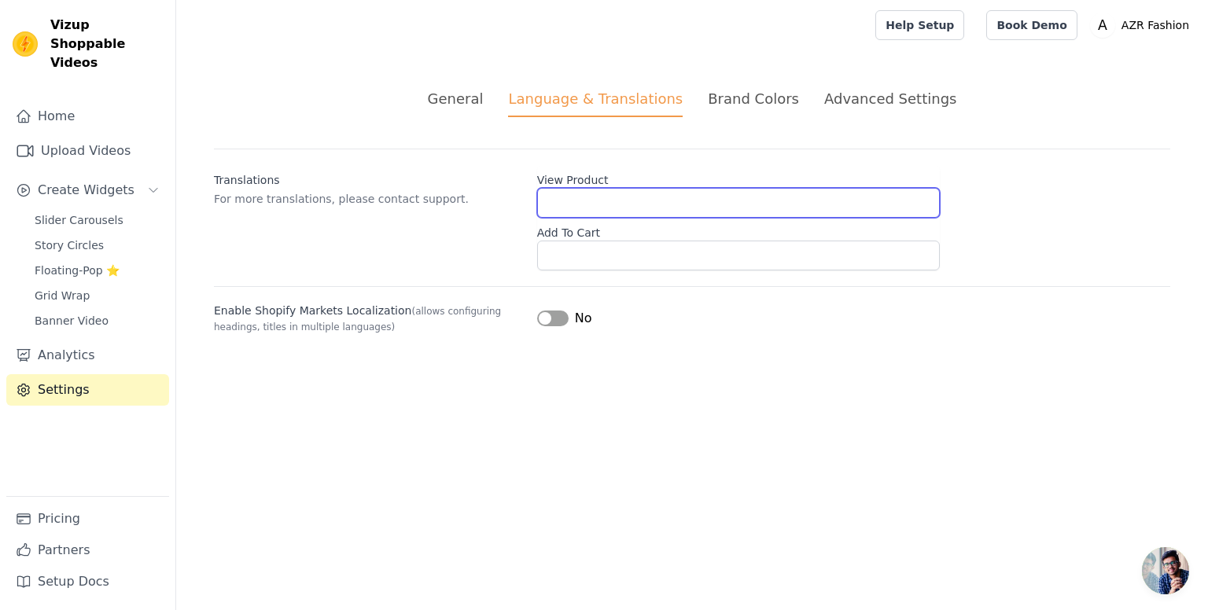
click at [590, 200] on input "View Product" at bounding box center [738, 203] width 403 height 30
click at [563, 313] on button "Label" at bounding box center [552, 319] width 31 height 16
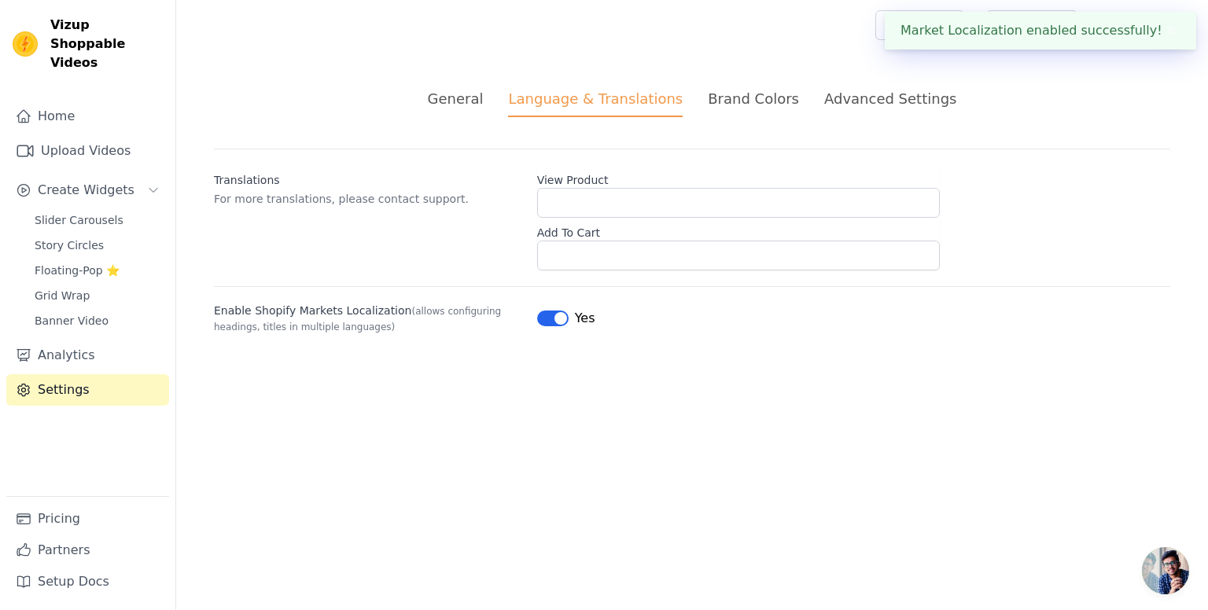
click at [732, 103] on div "Brand Colors" at bounding box center [753, 98] width 91 height 21
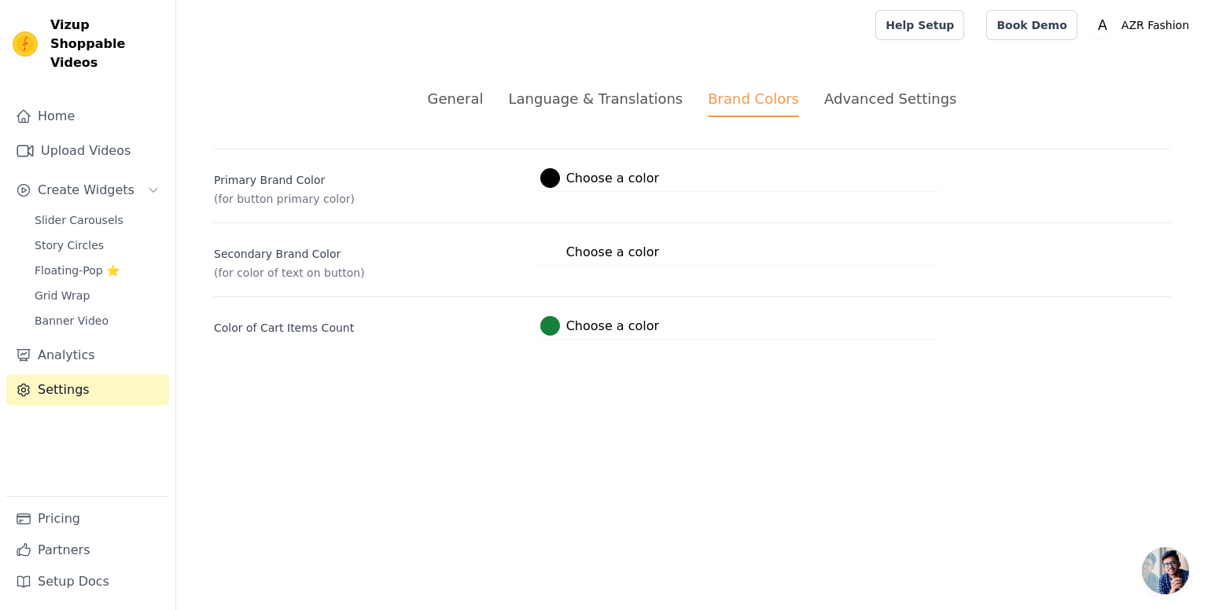
click at [867, 92] on div "Advanced Settings" at bounding box center [890, 98] width 132 height 21
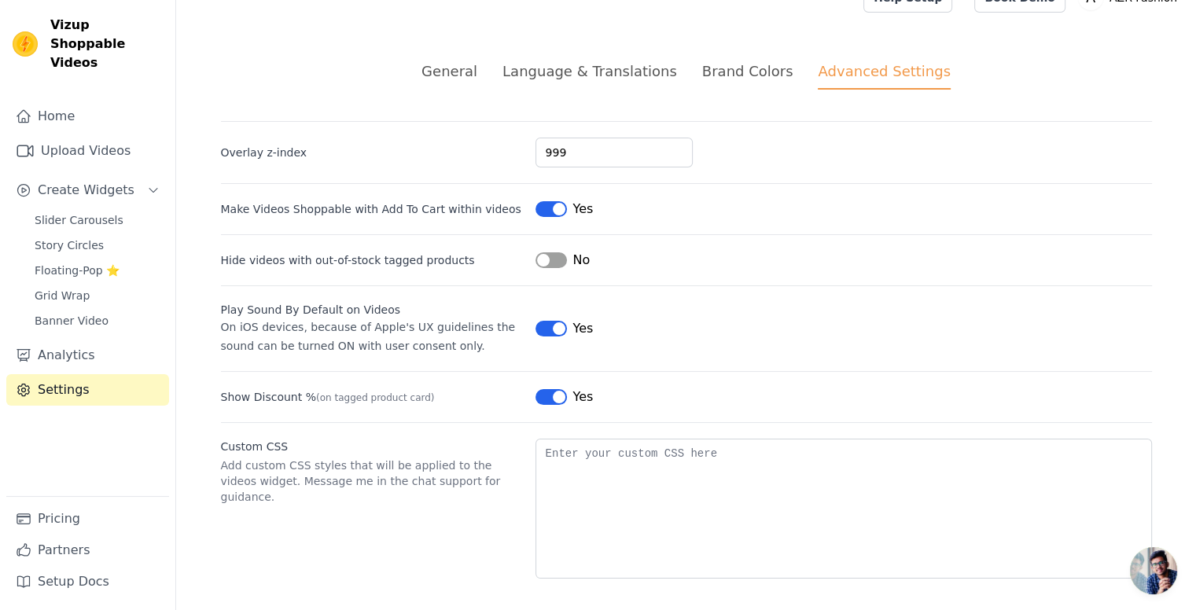
scroll to position [31, 0]
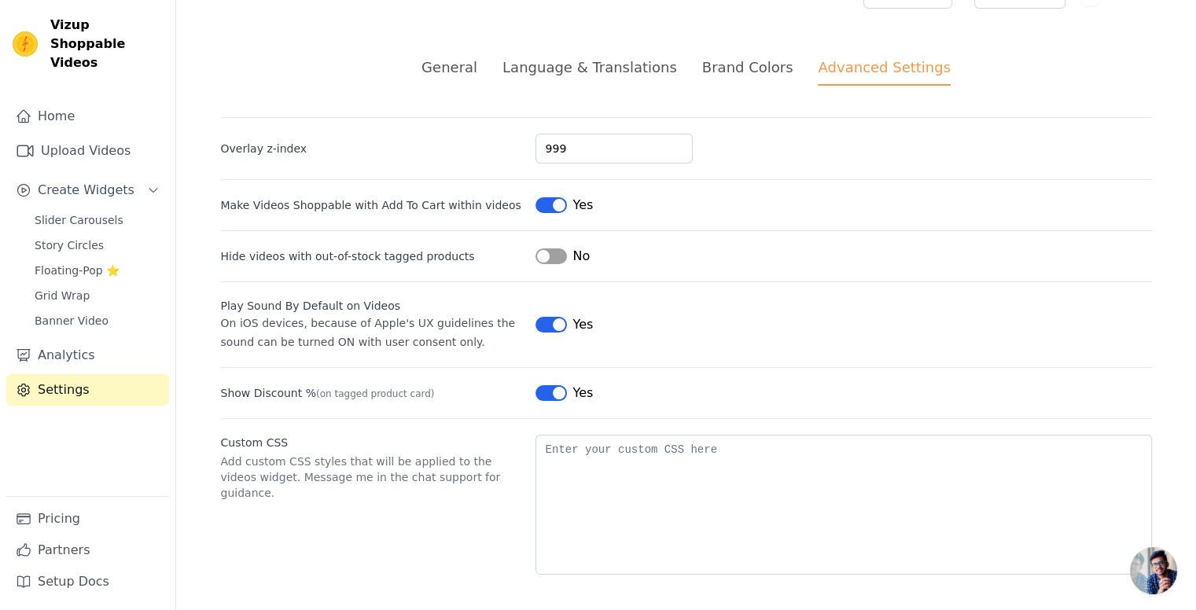
click at [524, 201] on div "Make Videos Shoppable with Add To Cart within videos Label Yes" at bounding box center [686, 196] width 931 height 35
click at [96, 580] on link "Setup Docs" at bounding box center [87, 581] width 163 height 31
click at [59, 510] on link "Pricing" at bounding box center [87, 518] width 163 height 31
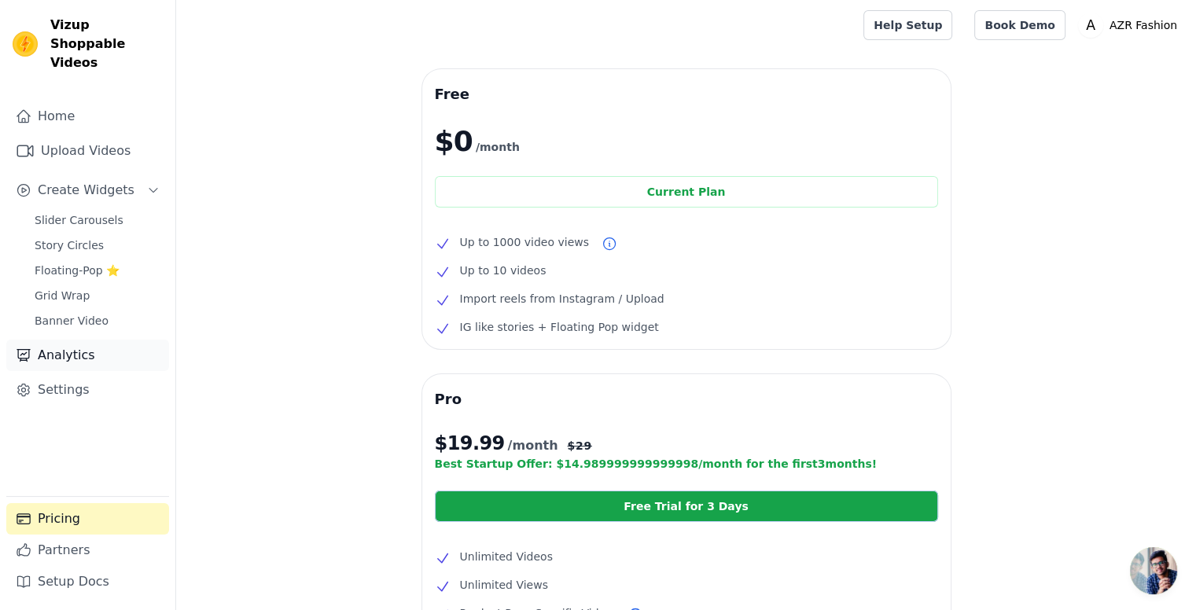
click at [101, 340] on link "Analytics" at bounding box center [87, 355] width 163 height 31
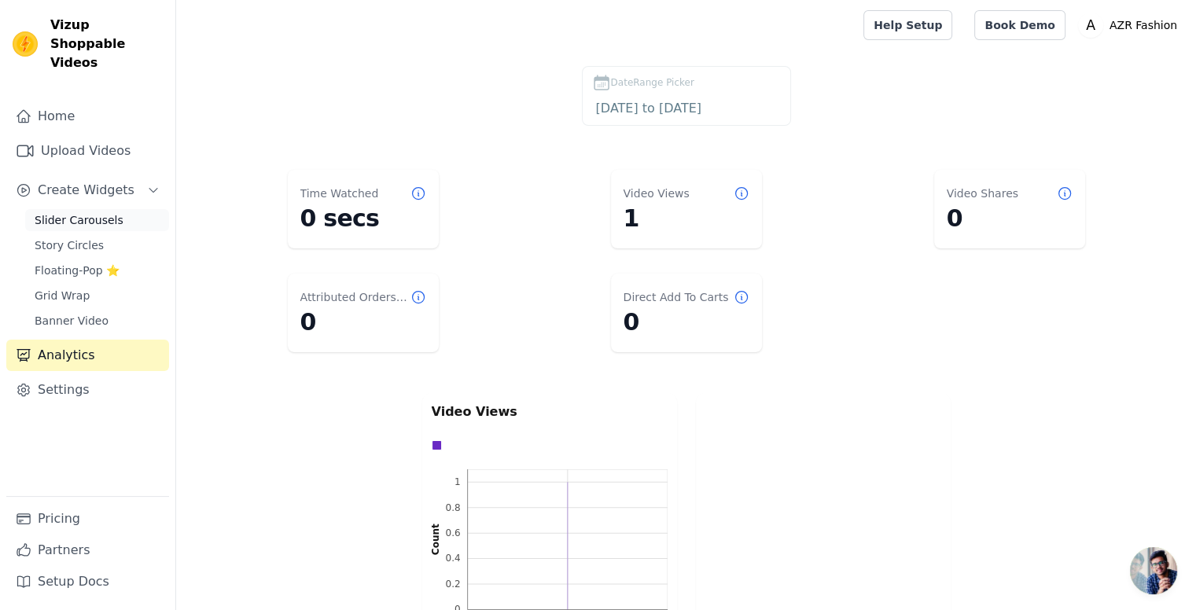
click at [92, 211] on link "Slider Carousels" at bounding box center [97, 220] width 144 height 22
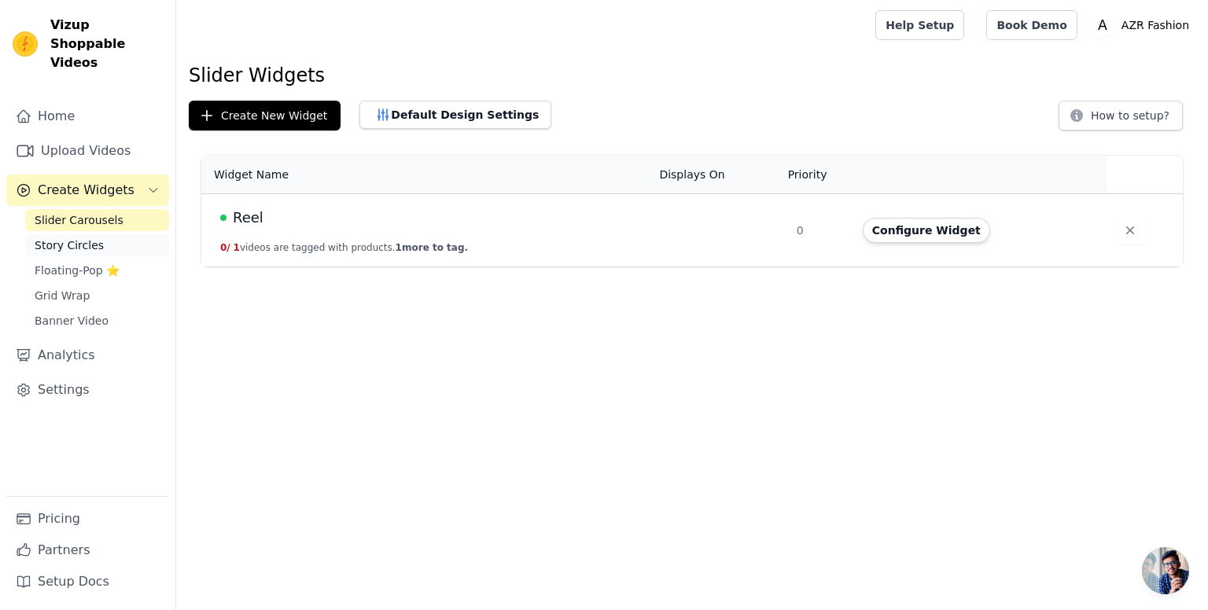
click at [102, 234] on link "Story Circles" at bounding box center [97, 245] width 144 height 22
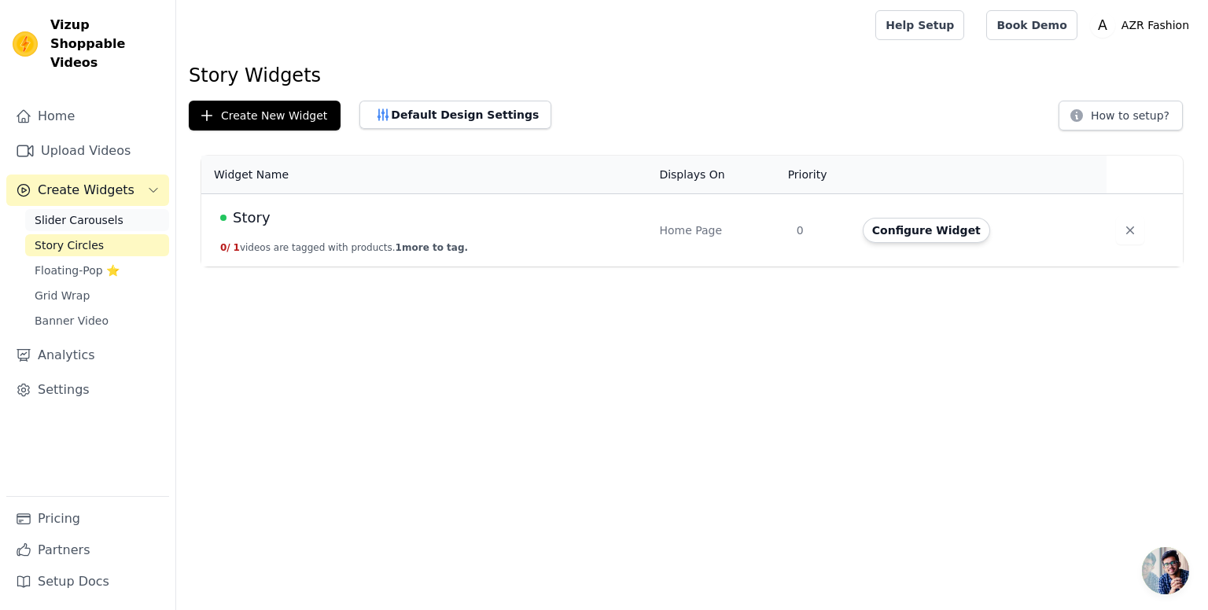
click at [98, 212] on span "Slider Carousels" at bounding box center [79, 220] width 89 height 16
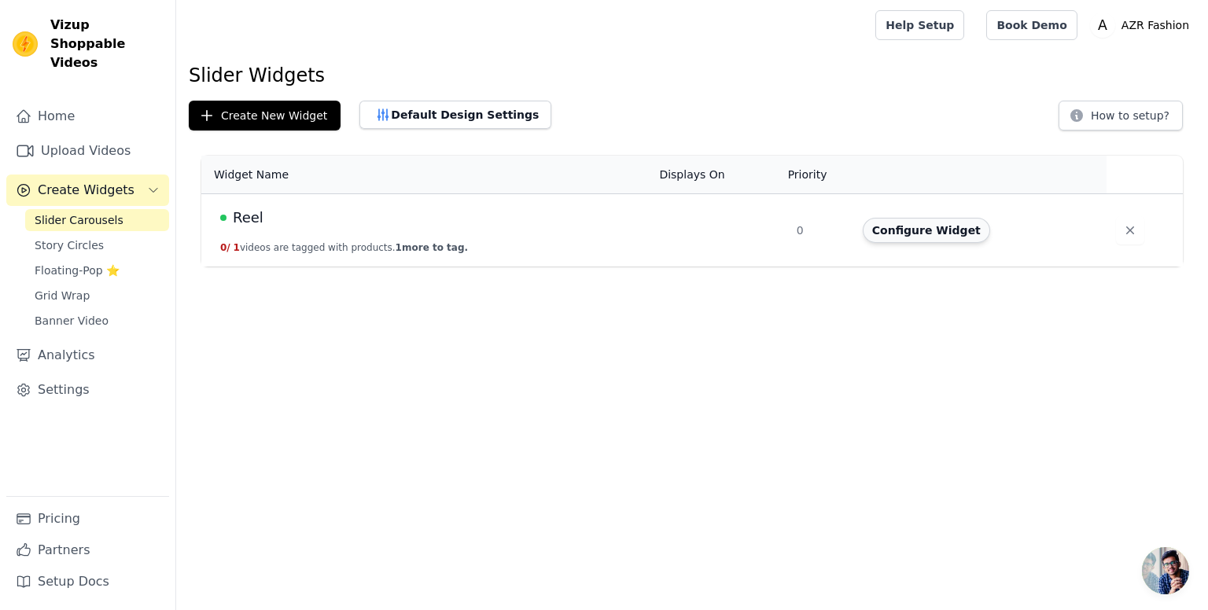
click at [878, 231] on button "Configure Widget" at bounding box center [926, 230] width 127 height 25
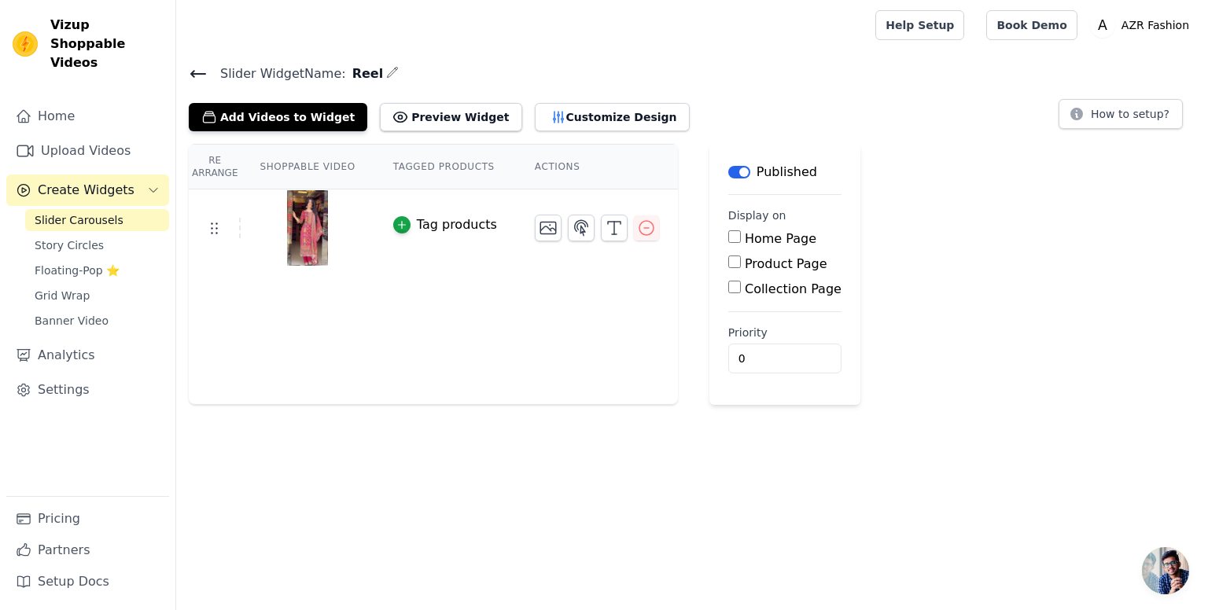
click at [745, 241] on label "Home Page" at bounding box center [781, 238] width 72 height 15
click at [728, 241] on input "Home Page" at bounding box center [734, 236] width 13 height 13
checkbox input "true"
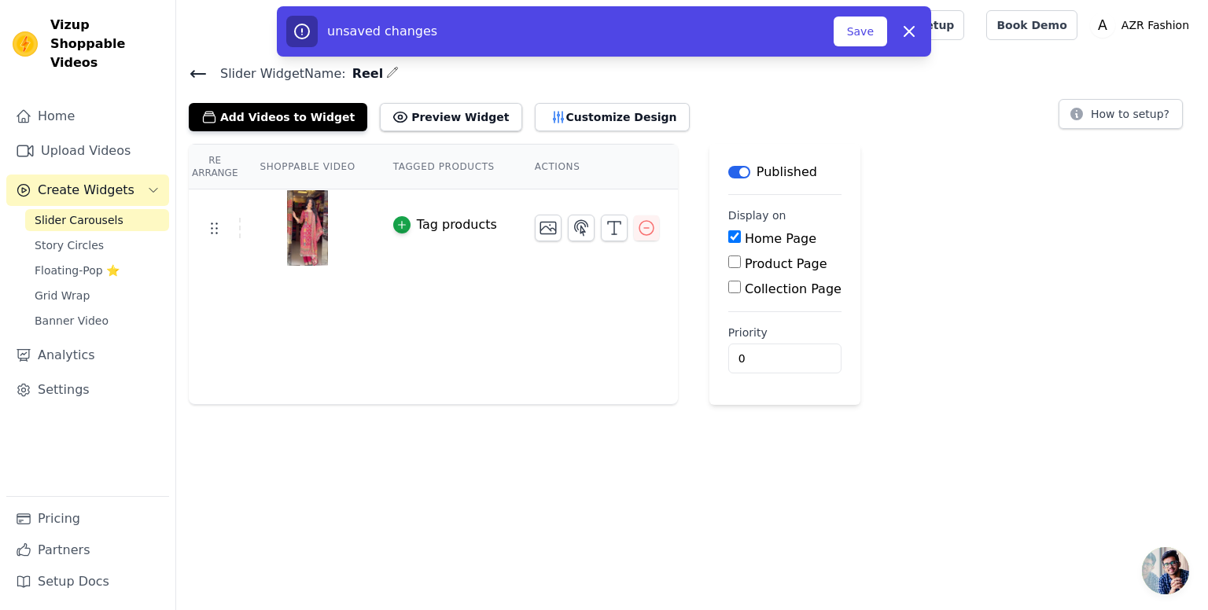
click at [728, 291] on input "Collection Page" at bounding box center [734, 287] width 13 height 13
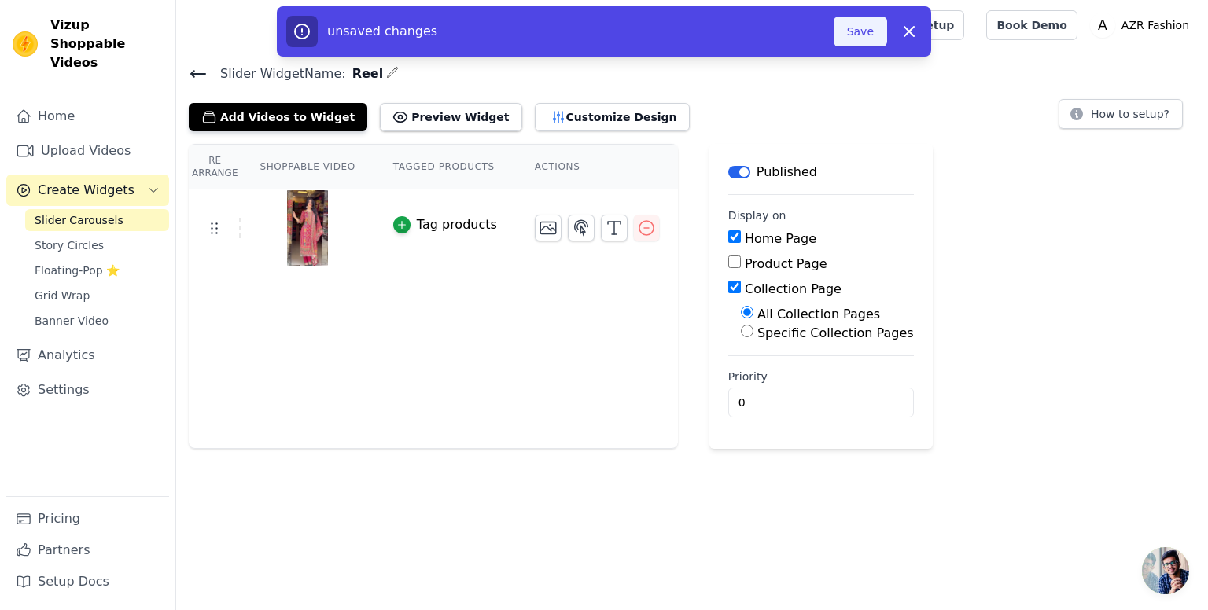
click at [859, 42] on button "Save" at bounding box center [860, 32] width 53 height 30
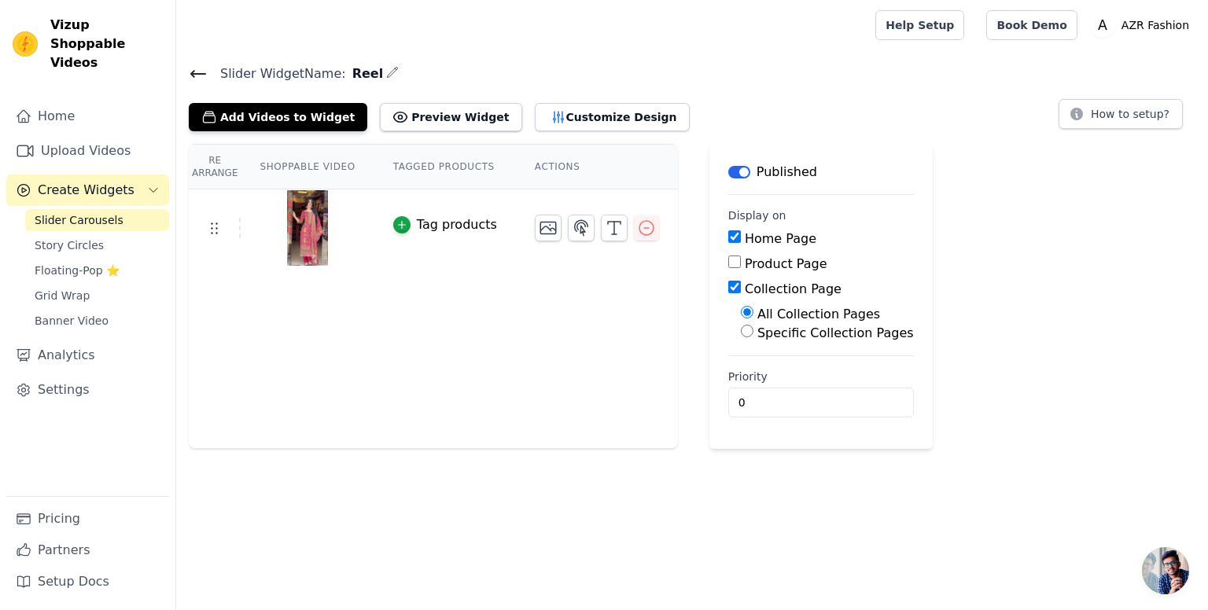
click at [728, 288] on input "Collection Page" at bounding box center [734, 287] width 13 height 13
checkbox input "false"
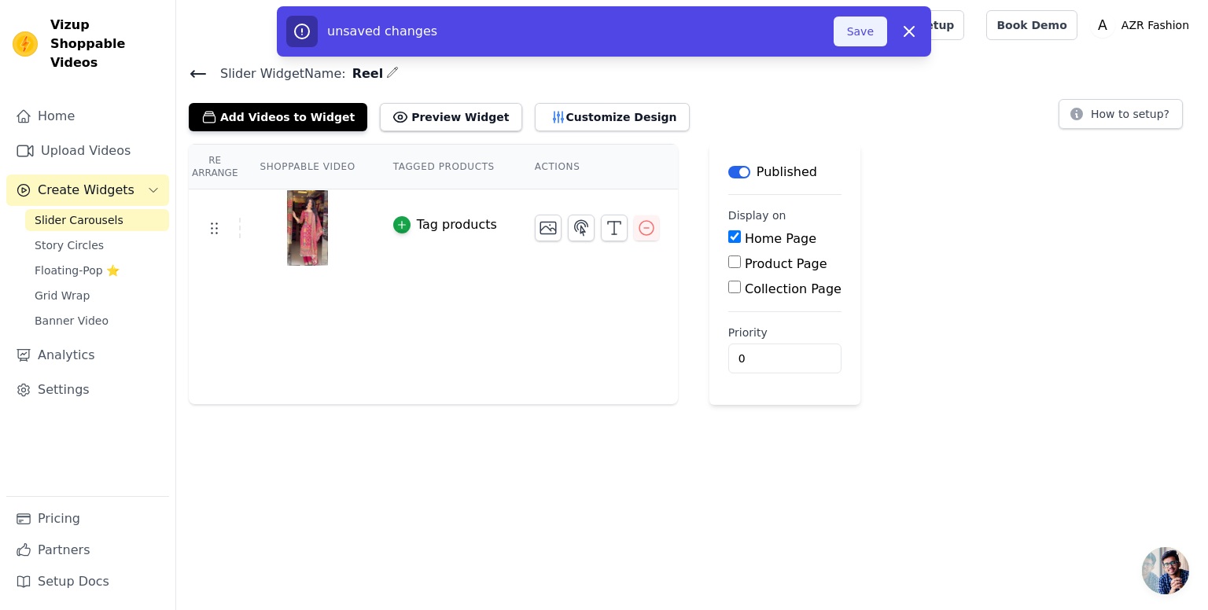
click at [858, 34] on button "Save" at bounding box center [860, 32] width 53 height 30
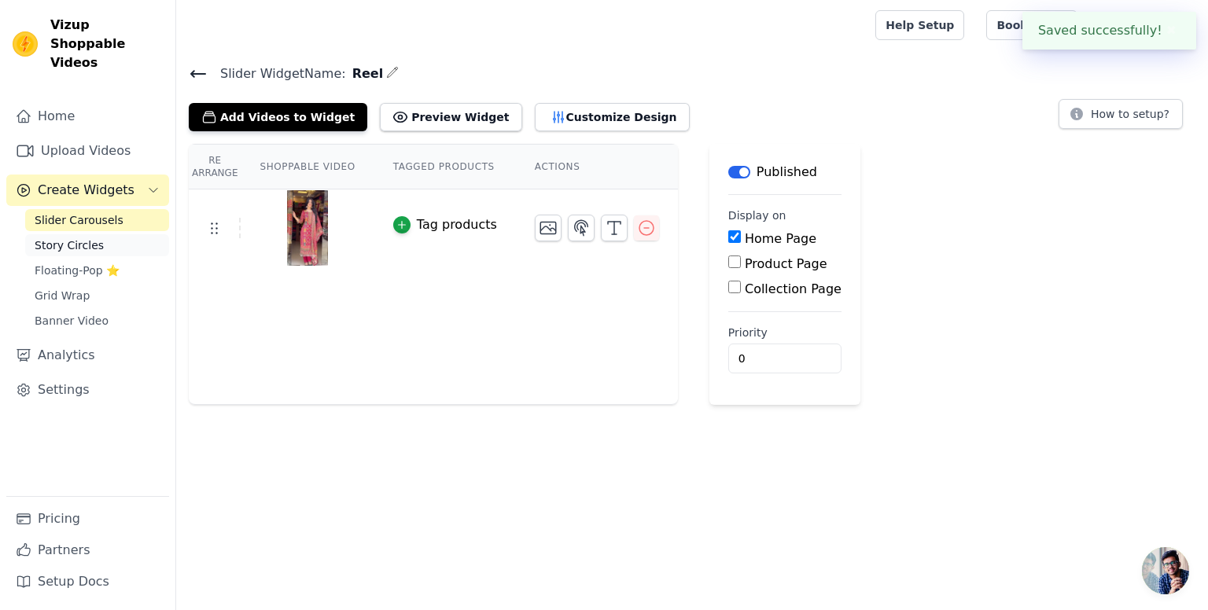
click at [109, 234] on link "Story Circles" at bounding box center [97, 245] width 144 height 22
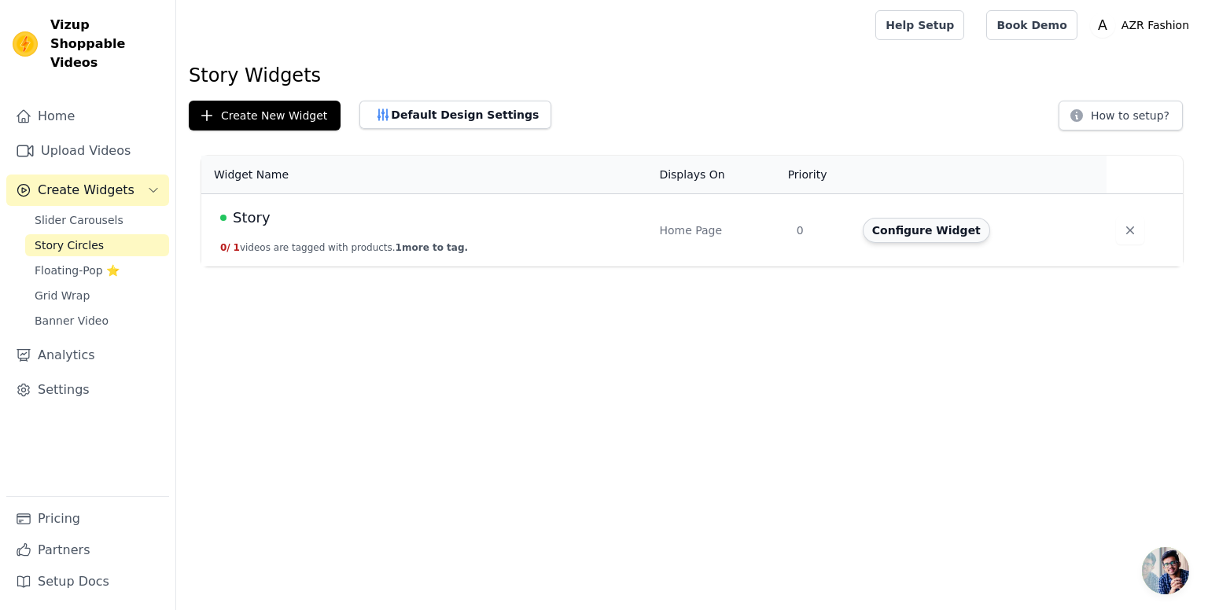
click at [888, 227] on button "Configure Widget" at bounding box center [926, 230] width 127 height 25
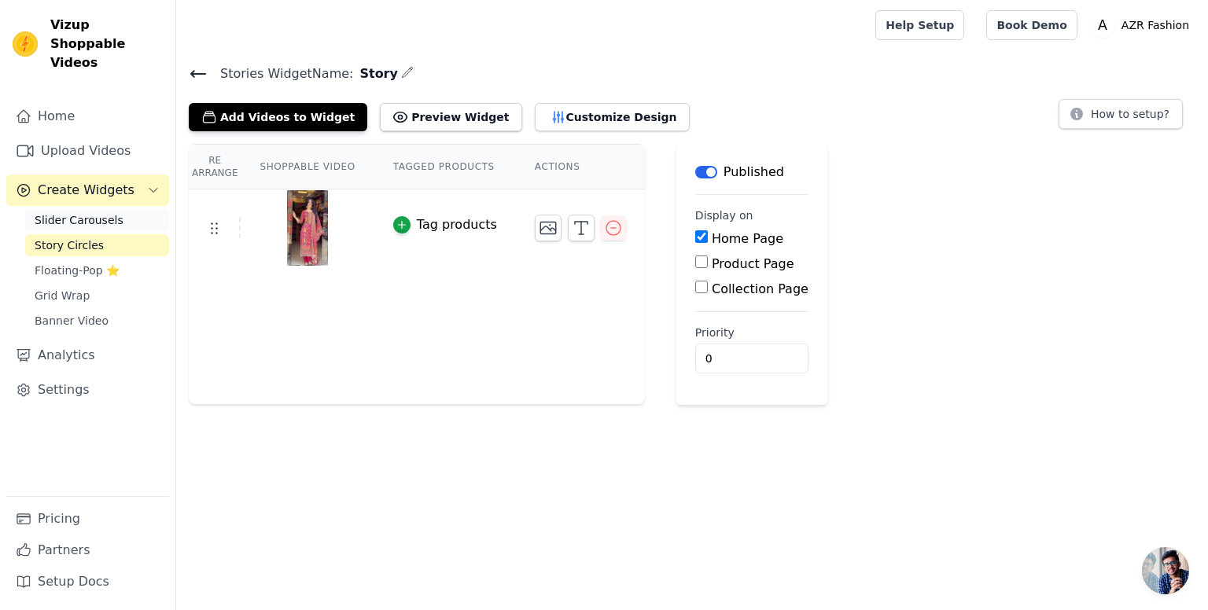
click at [120, 209] on link "Slider Carousels" at bounding box center [97, 220] width 144 height 22
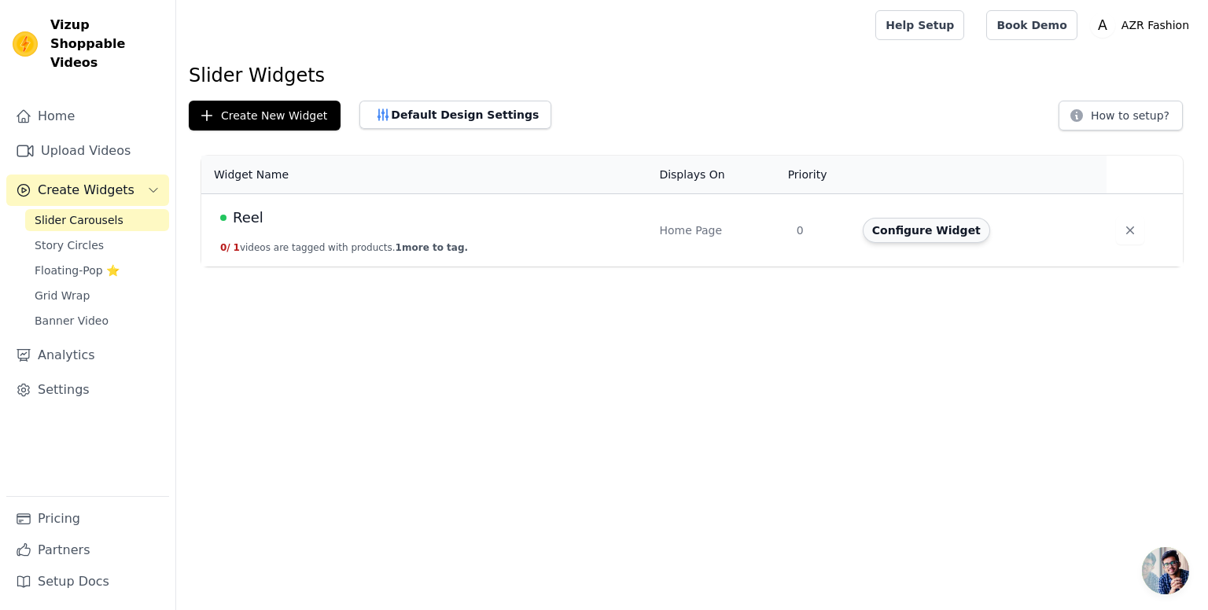
click at [922, 232] on button "Configure Widget" at bounding box center [926, 230] width 127 height 25
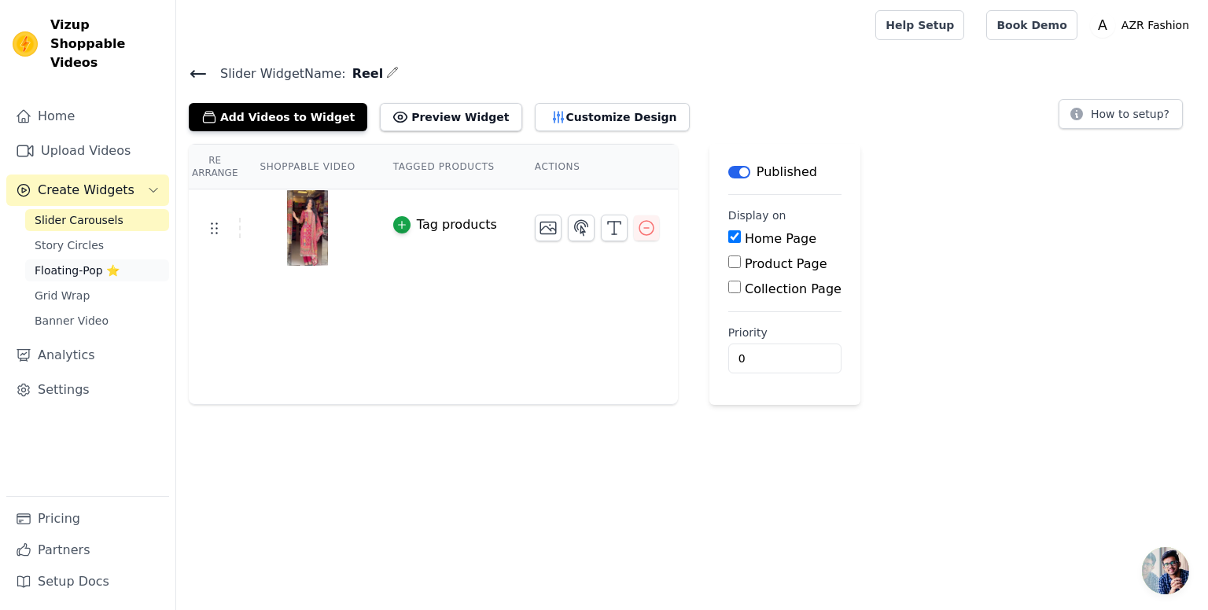
click at [98, 260] on link "Floating-Pop ⭐" at bounding box center [97, 271] width 144 height 22
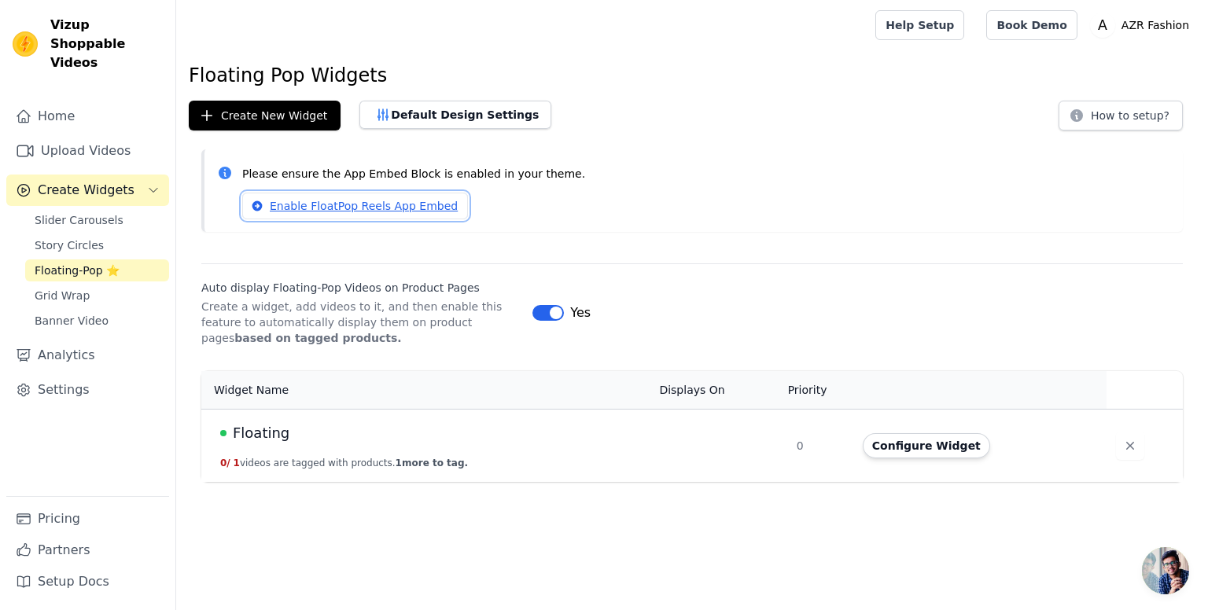
click at [406, 204] on link "Enable FloatPop Reels App Embed" at bounding box center [355, 206] width 226 height 27
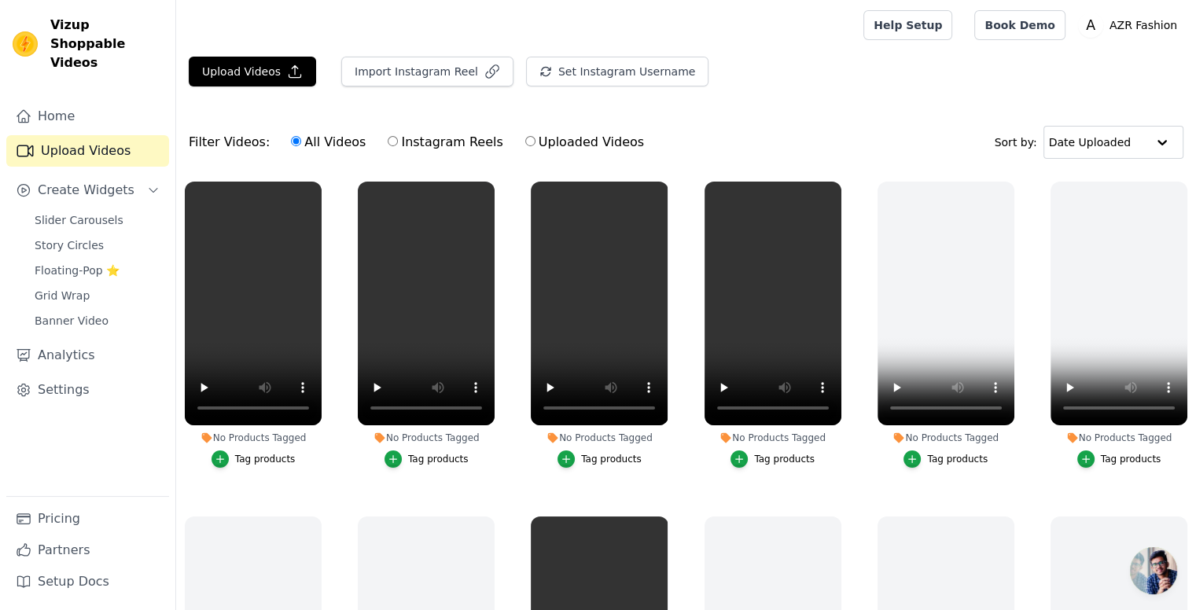
click at [803, 126] on div "Filter Videos: All Videos Instagram Reels Uploaded Videos Sort by: Date Uploaded" at bounding box center [686, 142] width 1020 height 61
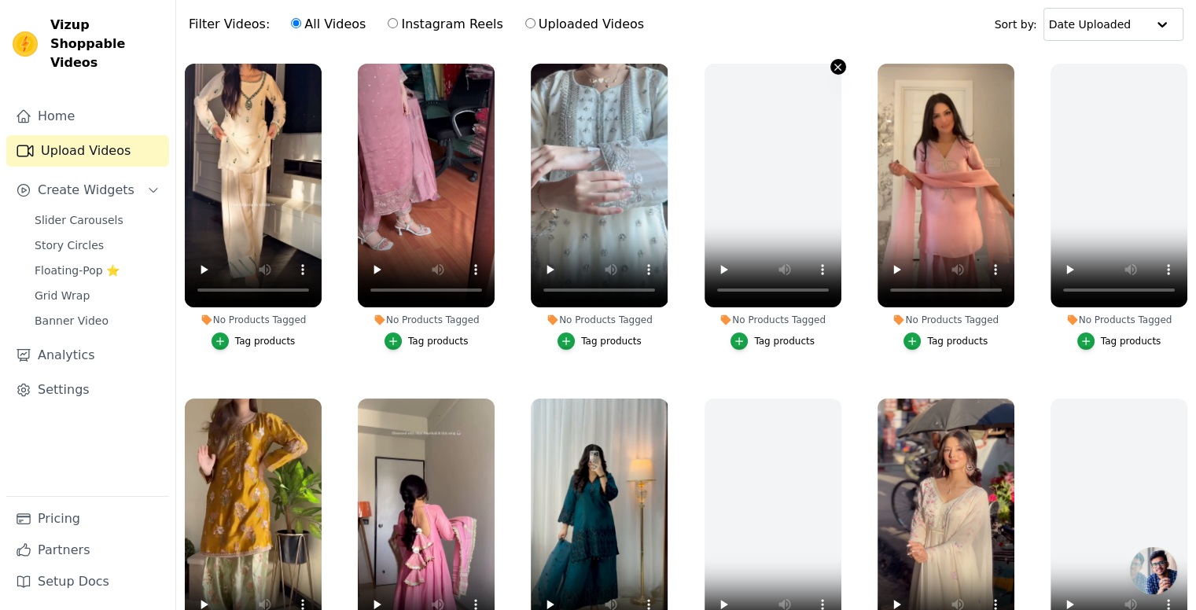
click at [832, 62] on icon "button" at bounding box center [838, 67] width 12 height 12
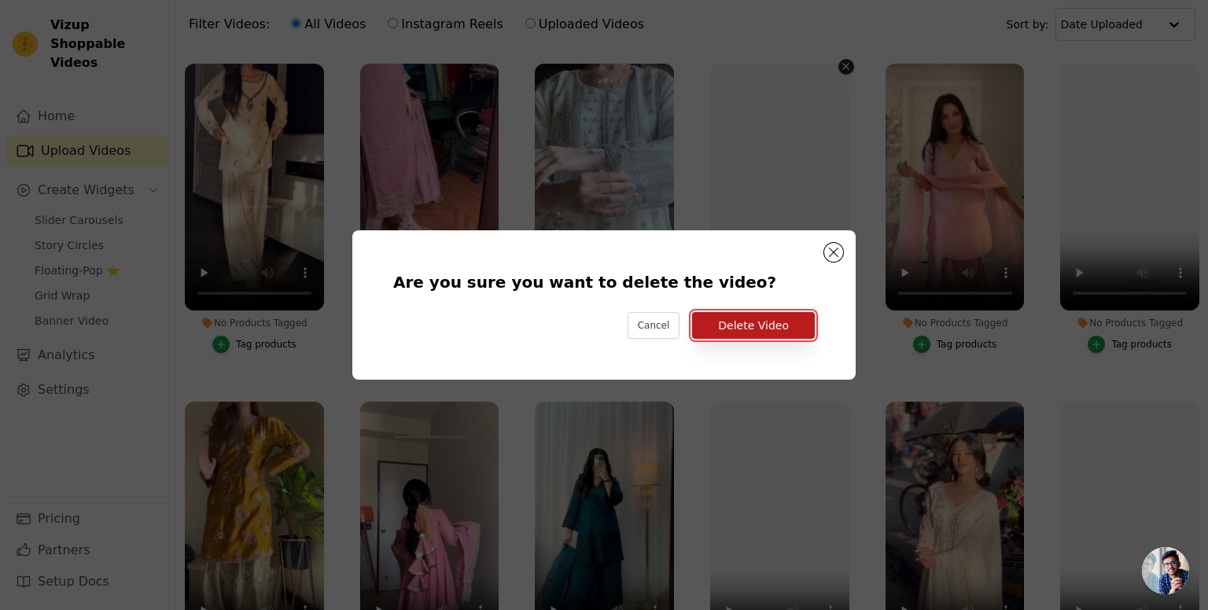
click at [755, 324] on button "Delete Video" at bounding box center [753, 325] width 123 height 27
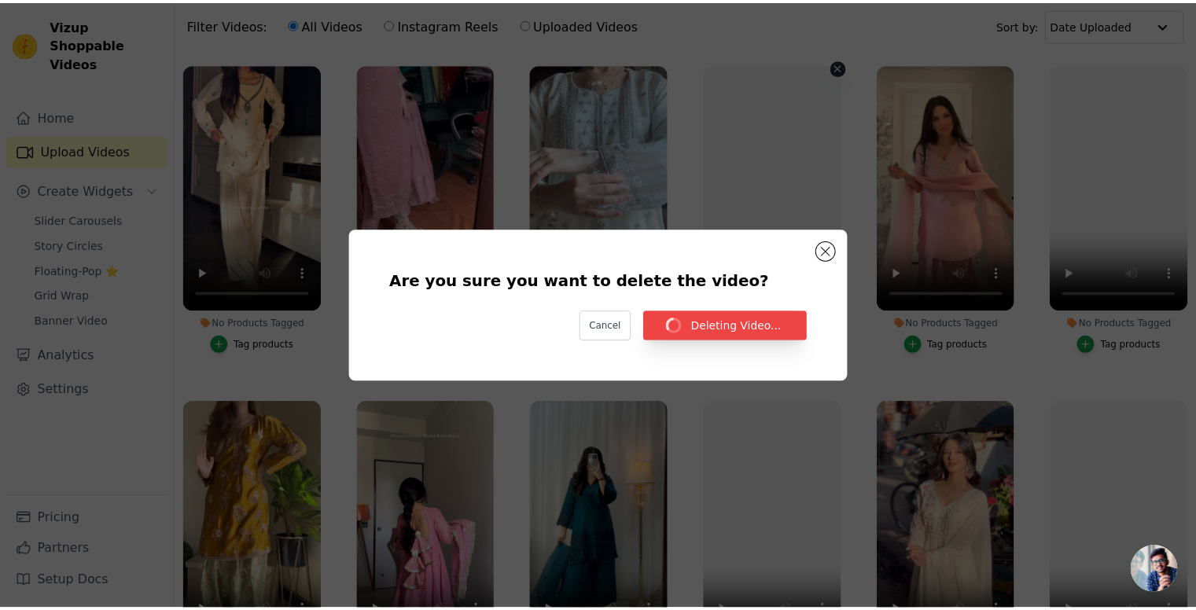
scroll to position [118, 0]
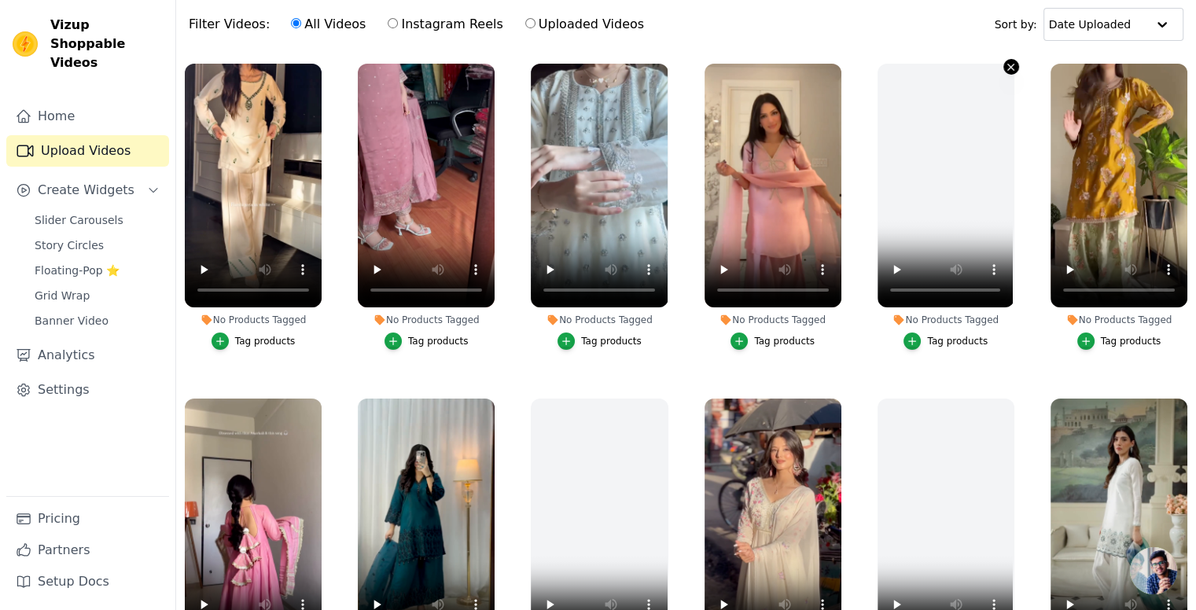
click at [1005, 64] on icon "button" at bounding box center [1011, 67] width 12 height 12
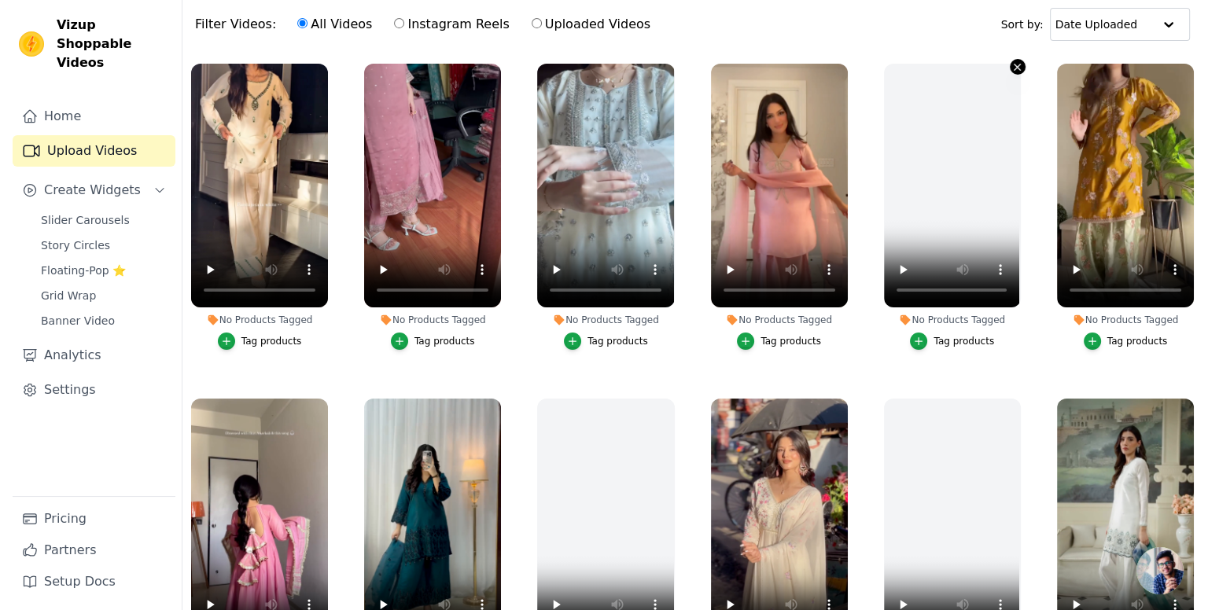
scroll to position [0, 0]
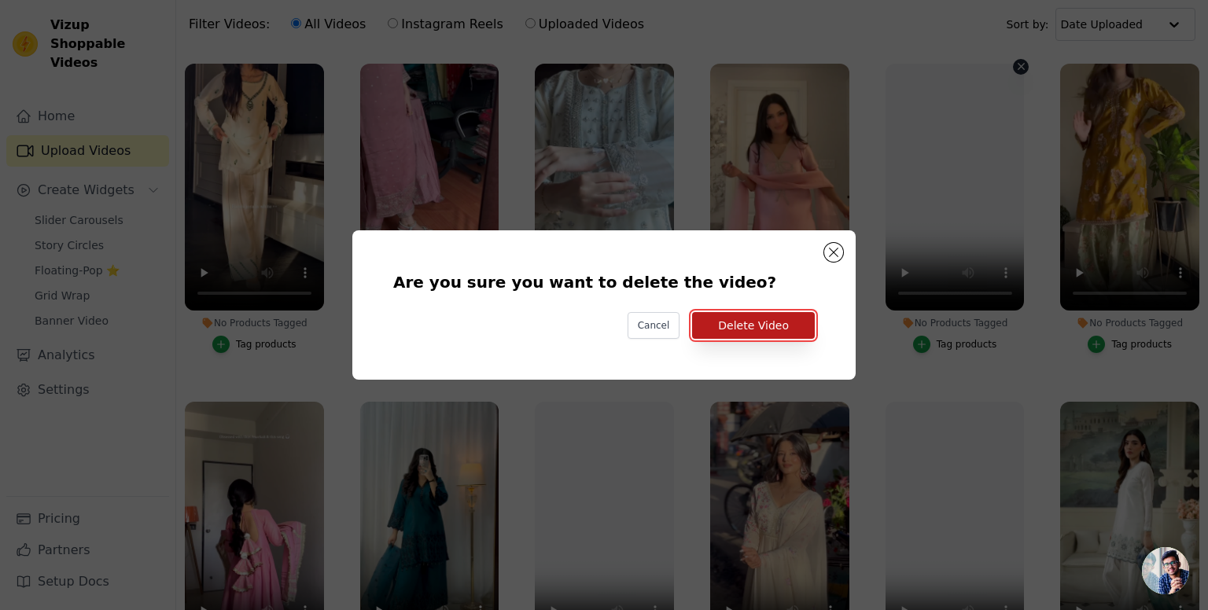
click at [784, 328] on button "Delete Video" at bounding box center [753, 325] width 123 height 27
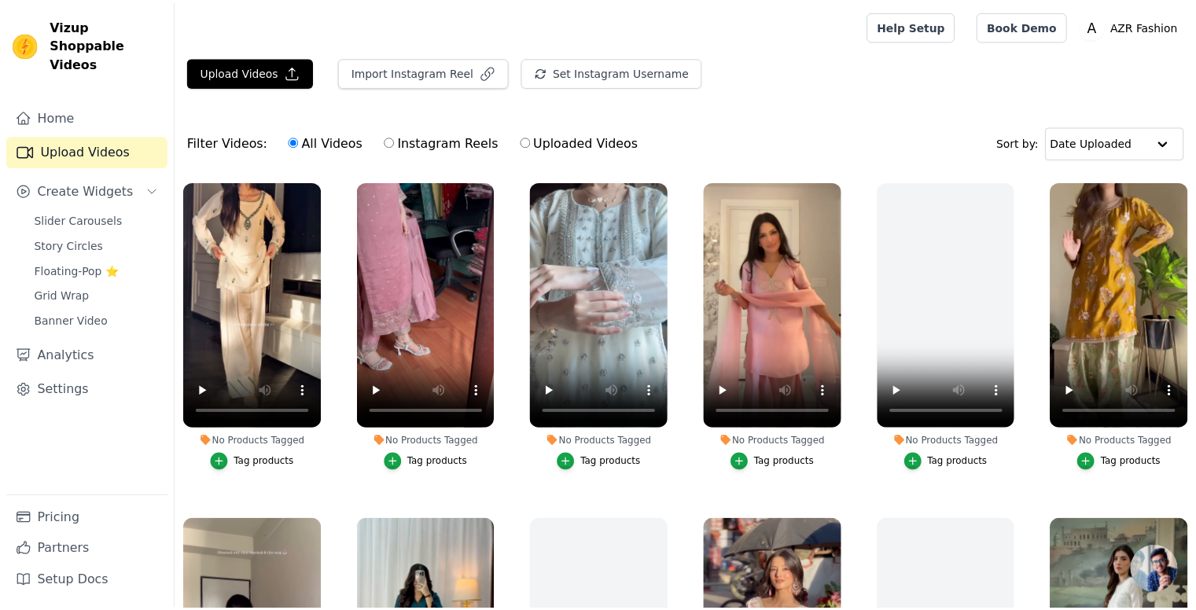
scroll to position [118, 0]
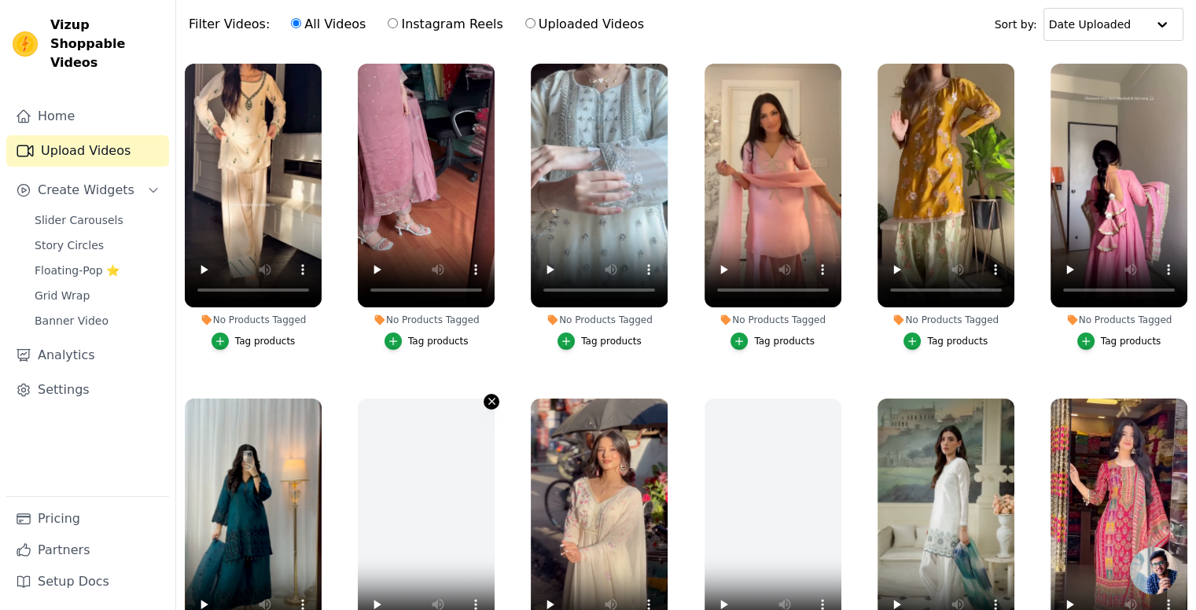
click at [489, 399] on icon "button" at bounding box center [492, 402] width 6 height 6
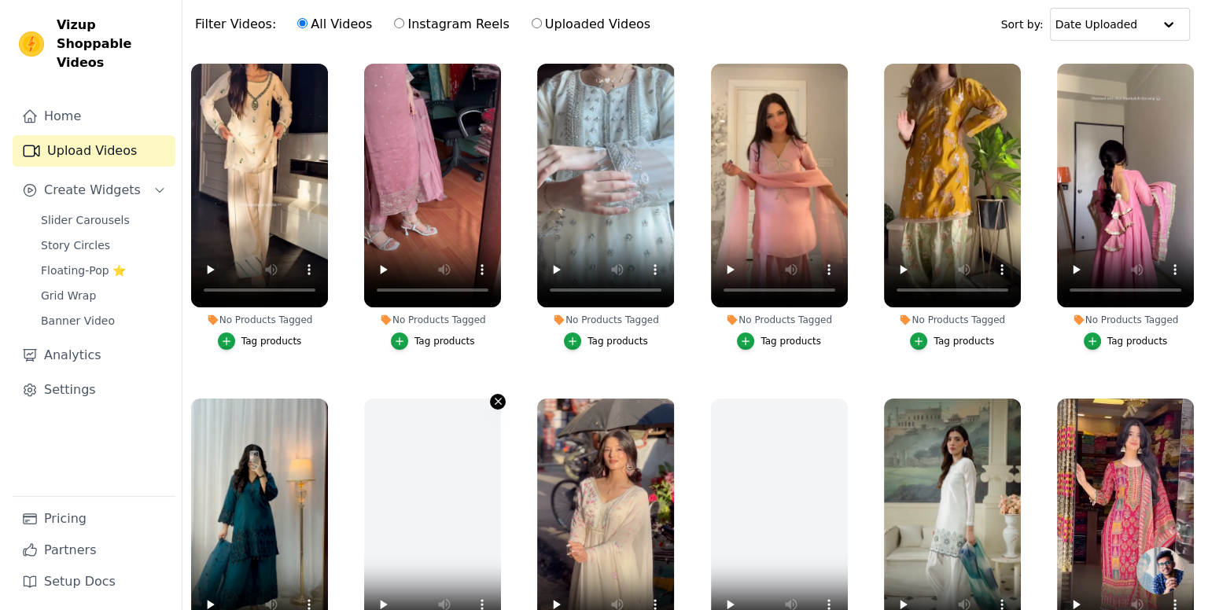
scroll to position [0, 0]
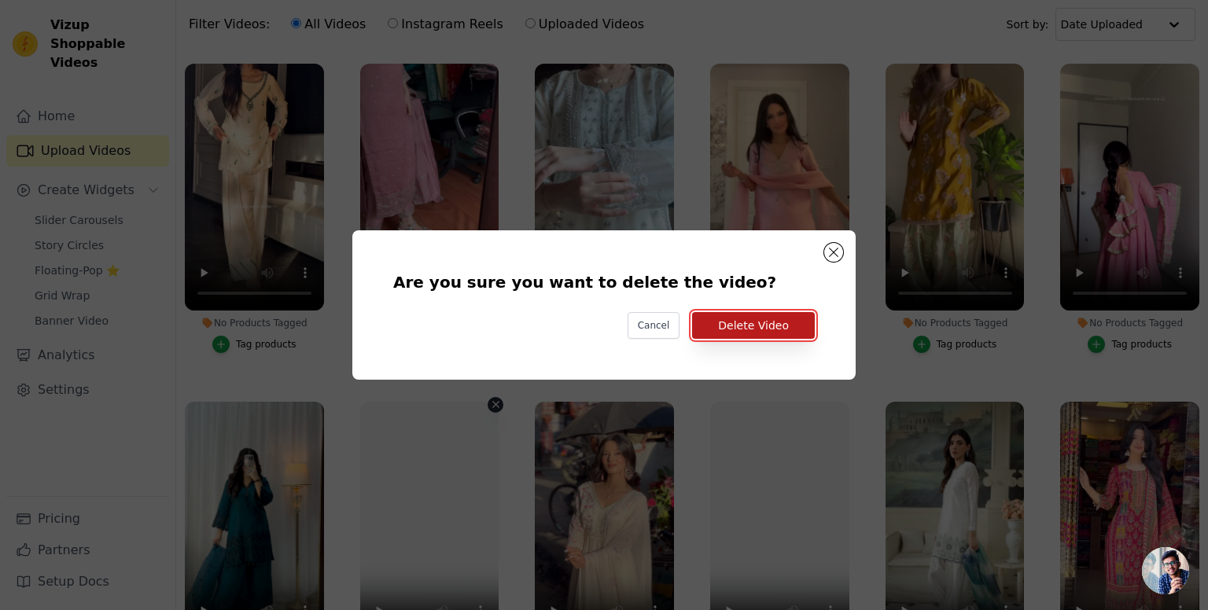
click at [752, 323] on button "Delete Video" at bounding box center [753, 325] width 123 height 27
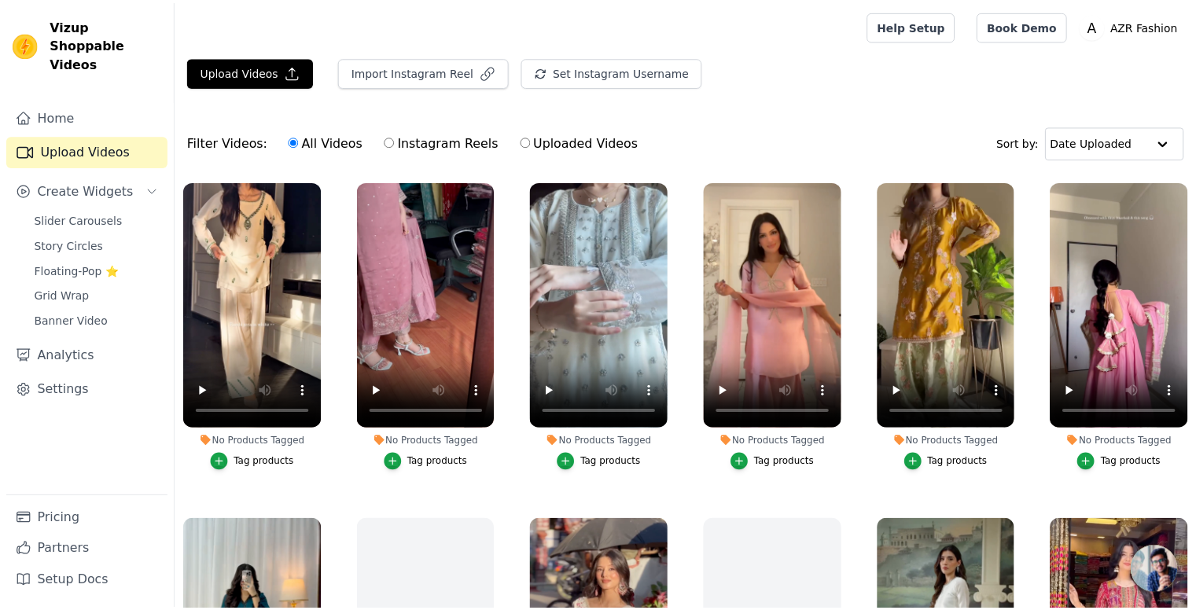
scroll to position [118, 0]
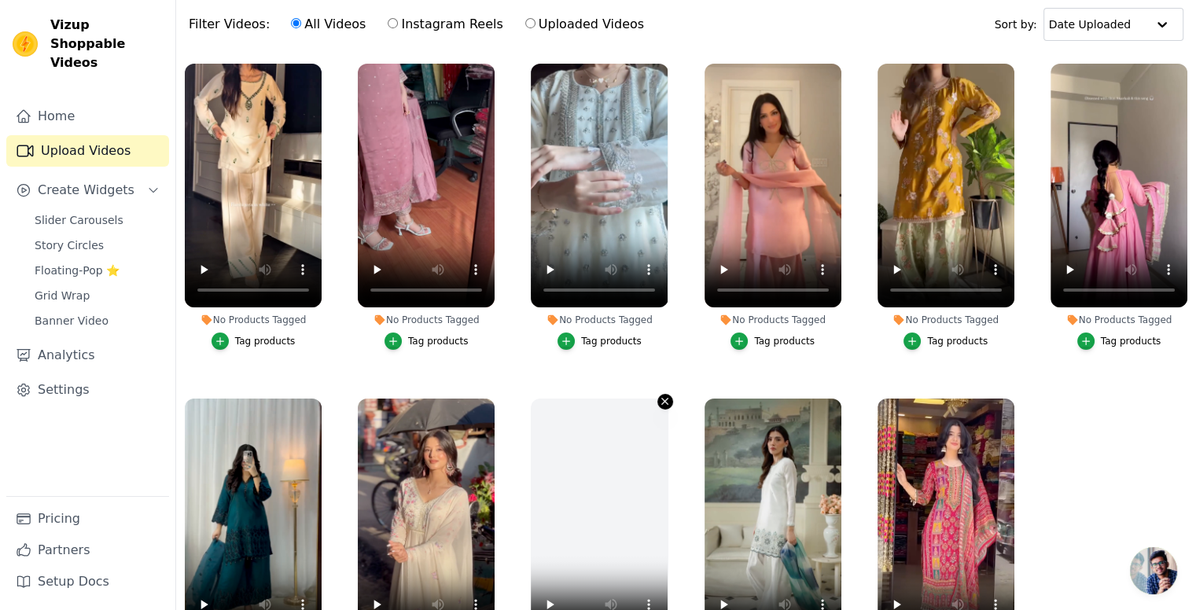
click at [659, 396] on icon "button" at bounding box center [665, 402] width 12 height 12
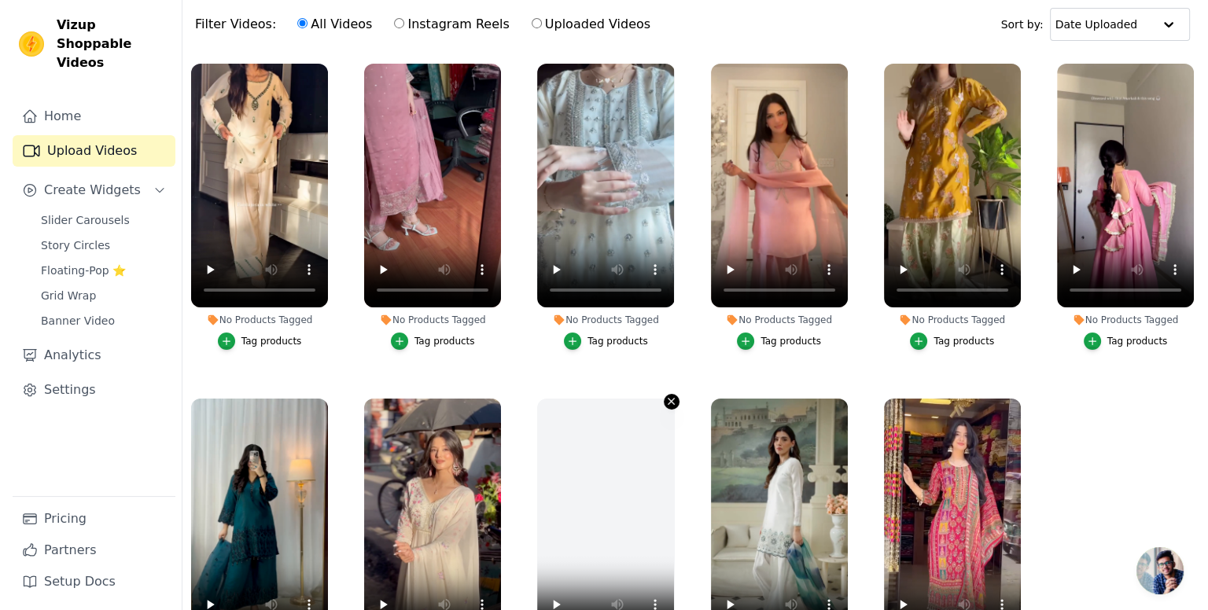
scroll to position [0, 0]
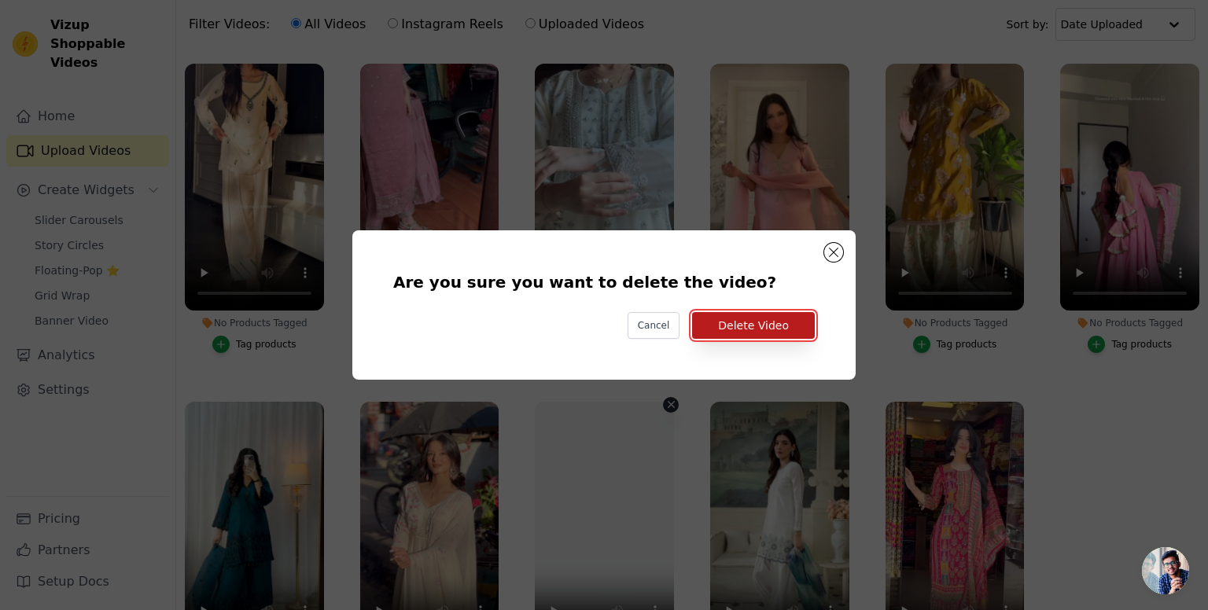
click at [760, 328] on button "Delete Video" at bounding box center [753, 325] width 123 height 27
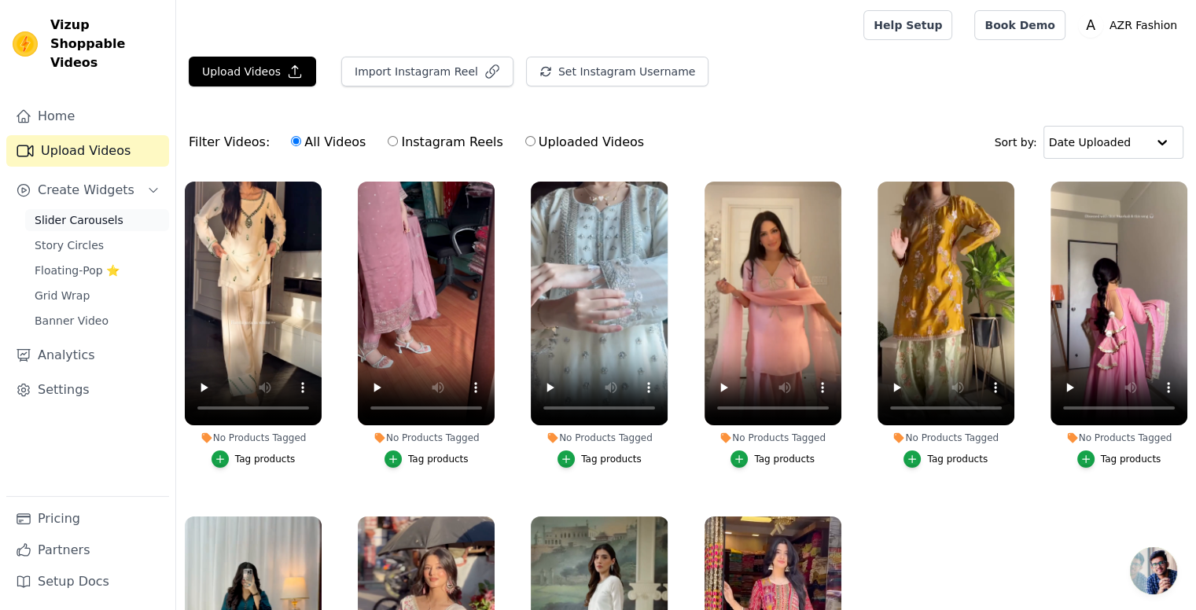
click at [100, 212] on span "Slider Carousels" at bounding box center [79, 220] width 89 height 16
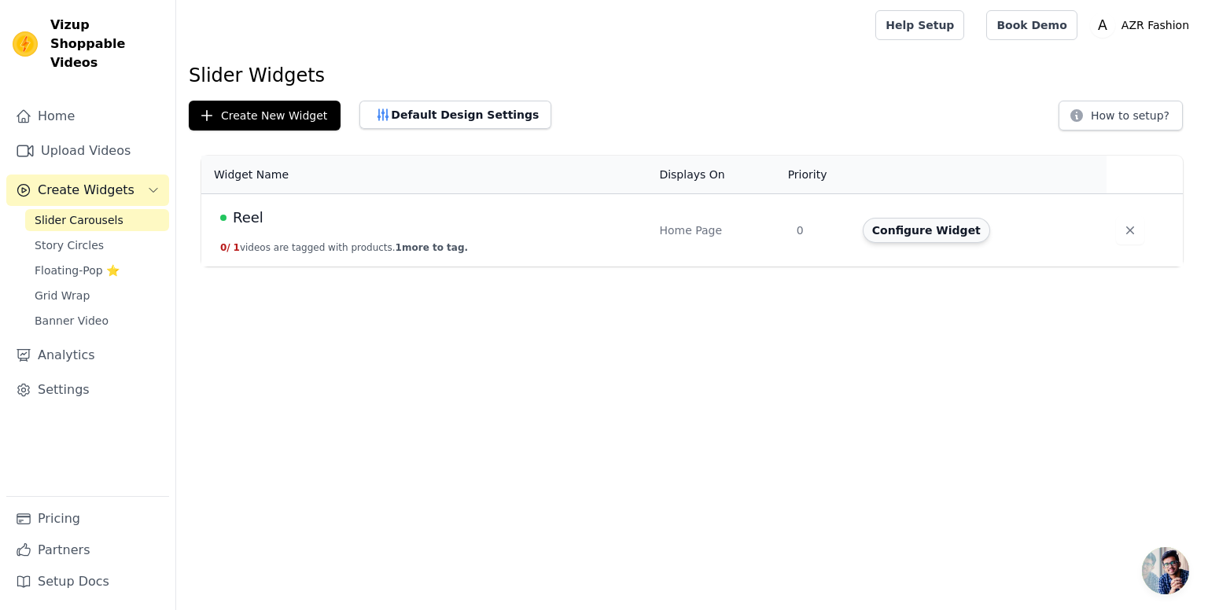
click at [918, 234] on button "Configure Widget" at bounding box center [926, 230] width 127 height 25
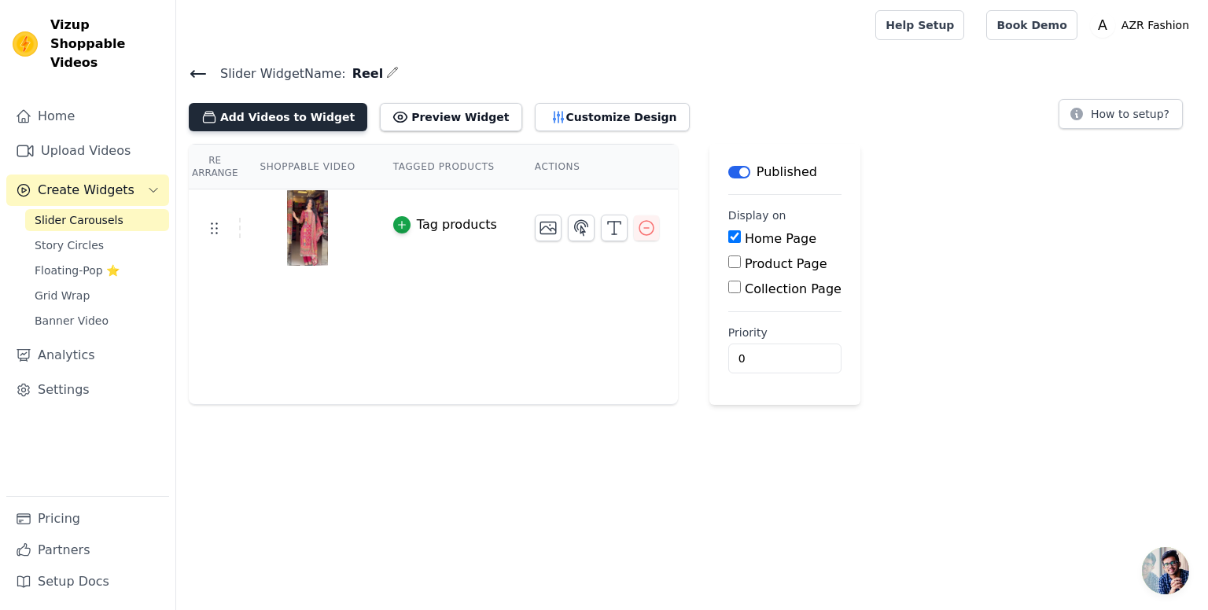
click at [296, 114] on button "Add Videos to Widget" at bounding box center [278, 117] width 179 height 28
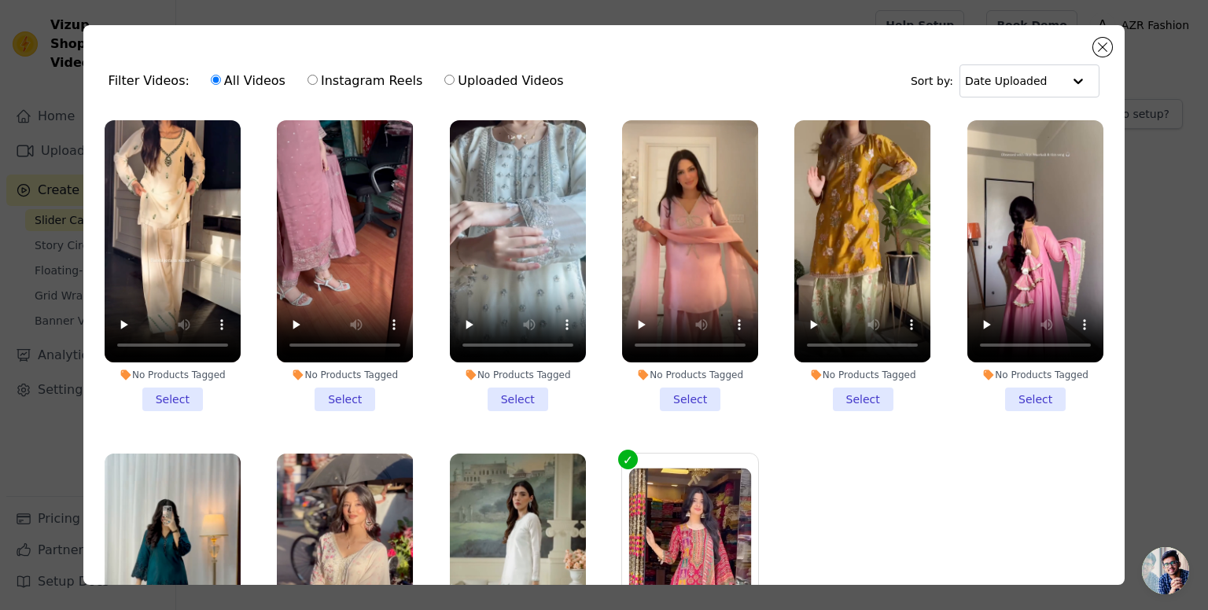
click at [147, 386] on li "No Products Tagged Select" at bounding box center [173, 265] width 136 height 291
click at [0, 0] on input "No Products Tagged Select" at bounding box center [0, 0] width 0 height 0
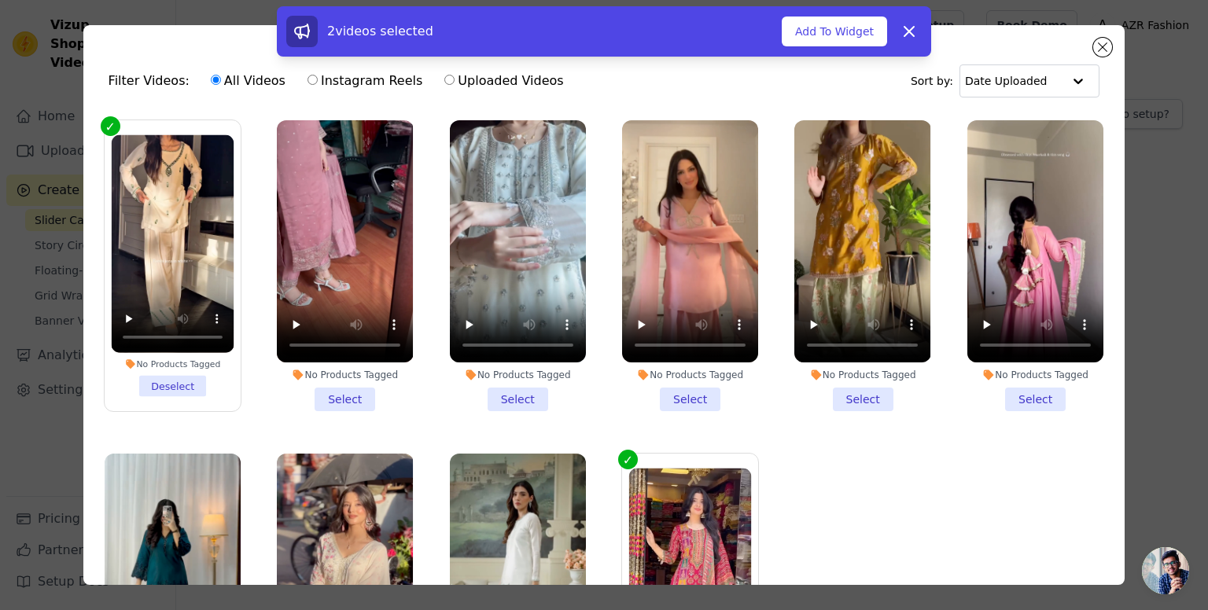
click at [333, 388] on li "No Products Tagged Select" at bounding box center [345, 265] width 136 height 291
click at [0, 0] on input "No Products Tagged Select" at bounding box center [0, 0] width 0 height 0
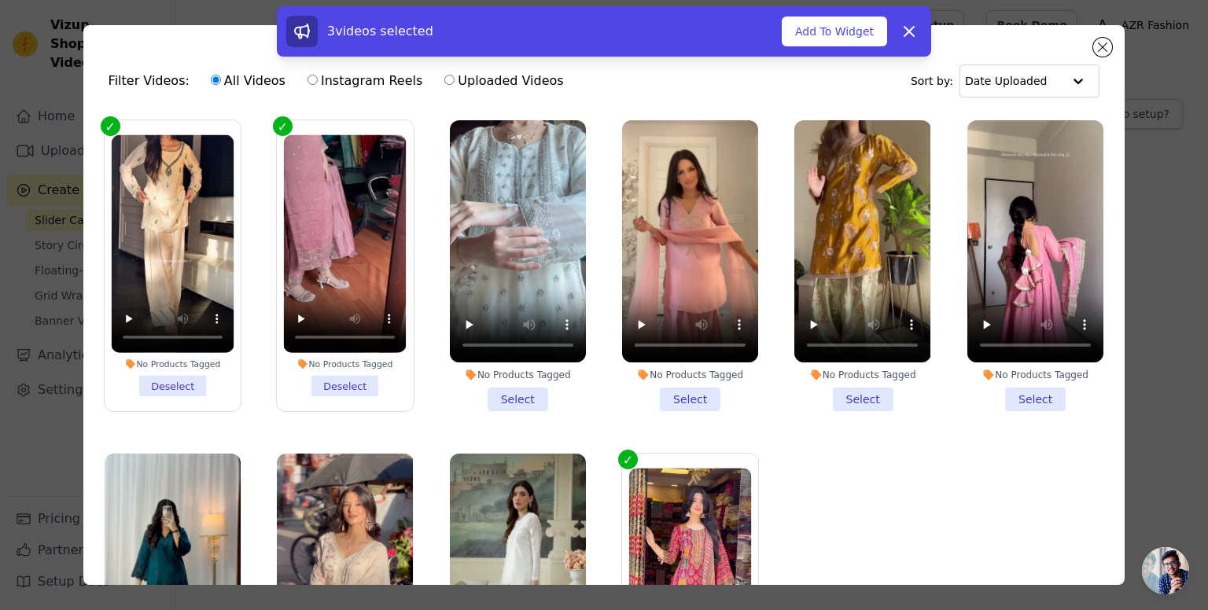
click at [495, 388] on li "No Products Tagged Select" at bounding box center [518, 265] width 136 height 291
click at [0, 0] on input "No Products Tagged Select" at bounding box center [0, 0] width 0 height 0
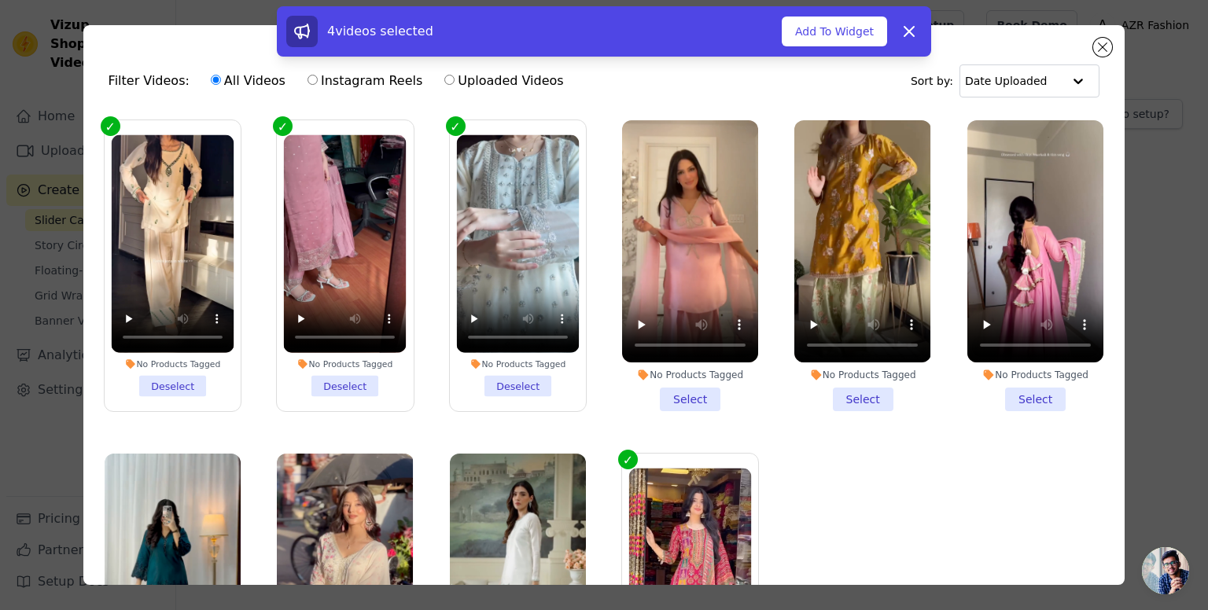
click at [655, 394] on li "No Products Tagged Select" at bounding box center [690, 265] width 136 height 291
click at [0, 0] on input "No Products Tagged Select" at bounding box center [0, 0] width 0 height 0
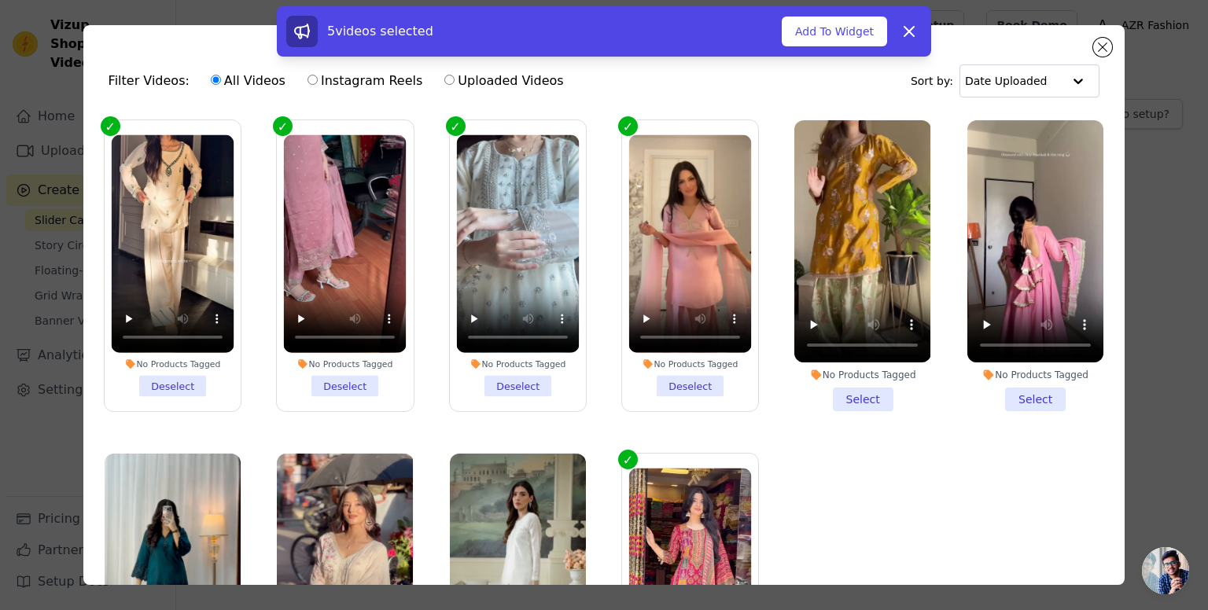
click at [861, 398] on li "No Products Tagged Select" at bounding box center [862, 265] width 136 height 291
click at [0, 0] on input "No Products Tagged Select" at bounding box center [0, 0] width 0 height 0
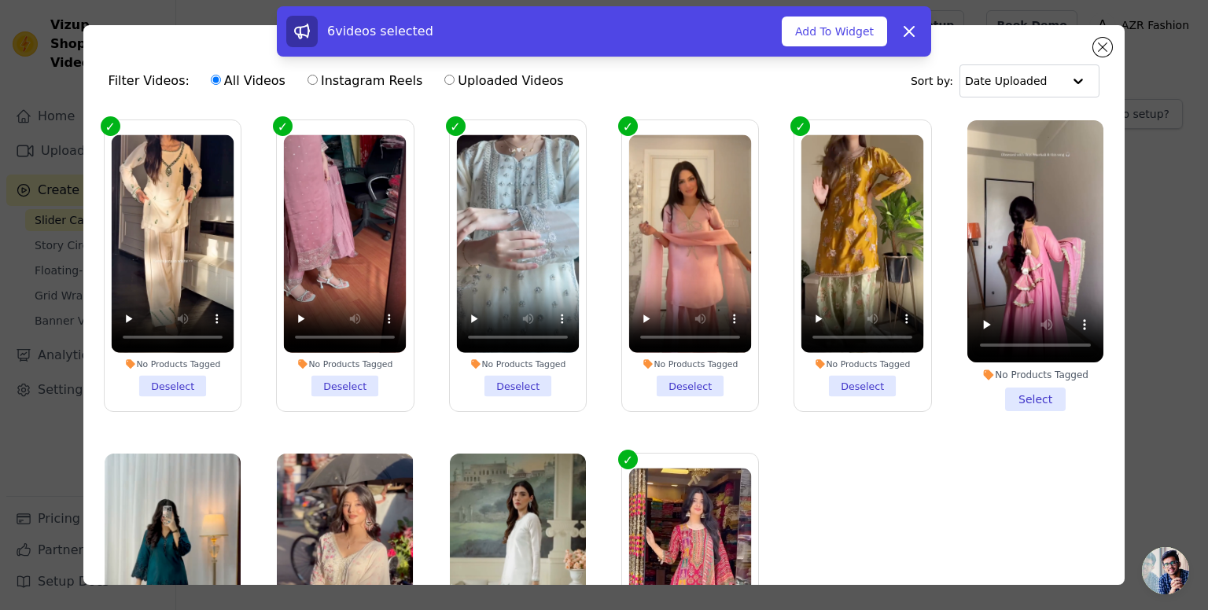
click at [1004, 389] on li "No Products Tagged Select" at bounding box center [1035, 265] width 136 height 291
click at [0, 0] on input "No Products Tagged Select" at bounding box center [0, 0] width 0 height 0
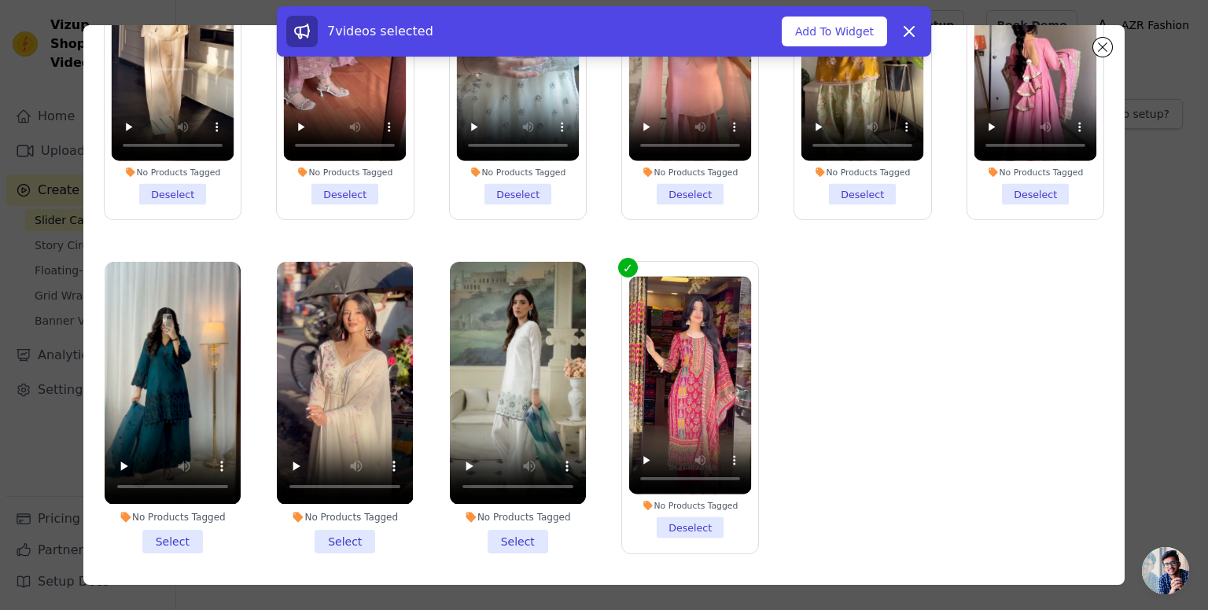
scroll to position [104, 0]
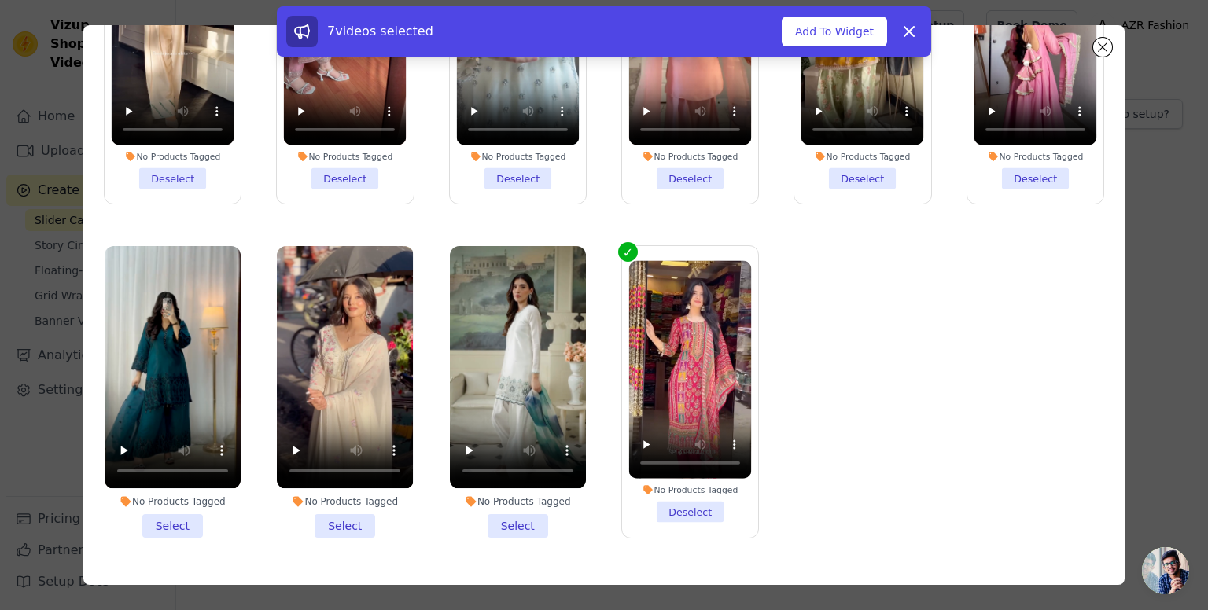
click at [179, 505] on li "No Products Tagged Select" at bounding box center [173, 391] width 136 height 291
click at [0, 0] on input "No Products Tagged Select" at bounding box center [0, 0] width 0 height 0
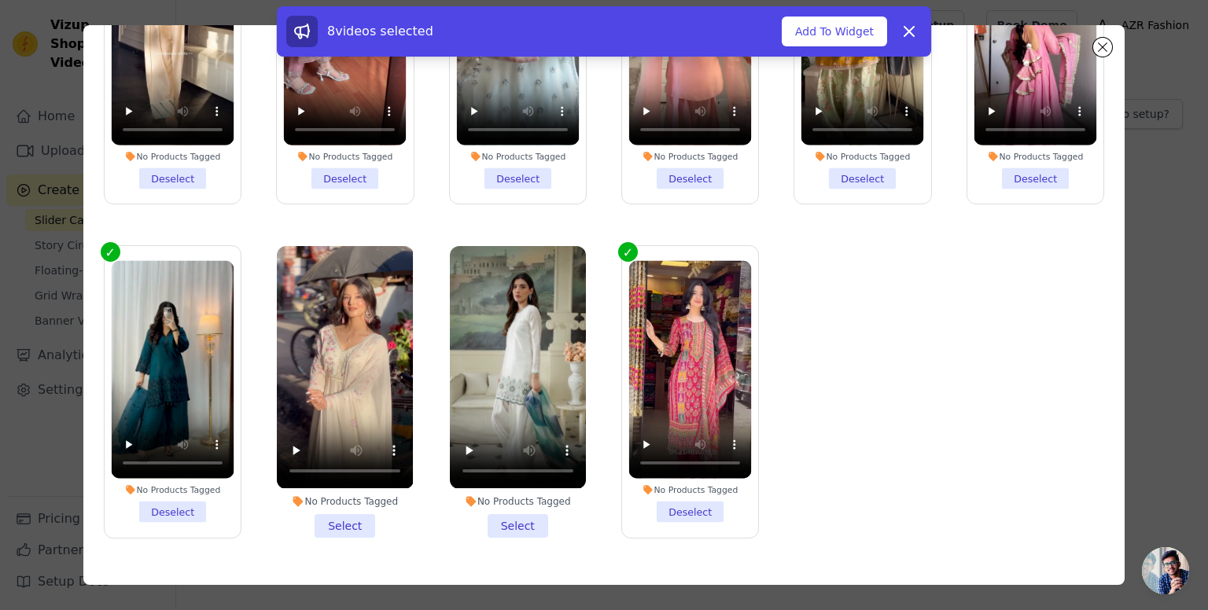
click at [316, 520] on li "No Products Tagged Select" at bounding box center [345, 391] width 136 height 291
click at [0, 0] on input "No Products Tagged Select" at bounding box center [0, 0] width 0 height 0
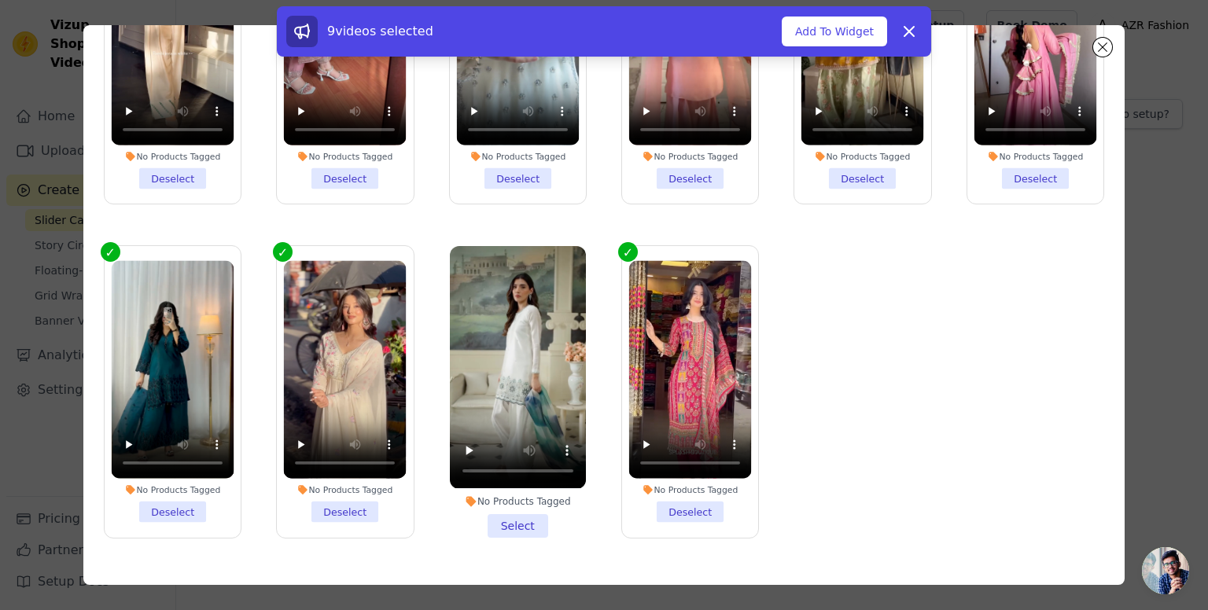
click at [516, 511] on li "No Products Tagged Select" at bounding box center [518, 391] width 136 height 291
click at [0, 0] on input "No Products Tagged Select" at bounding box center [0, 0] width 0 height 0
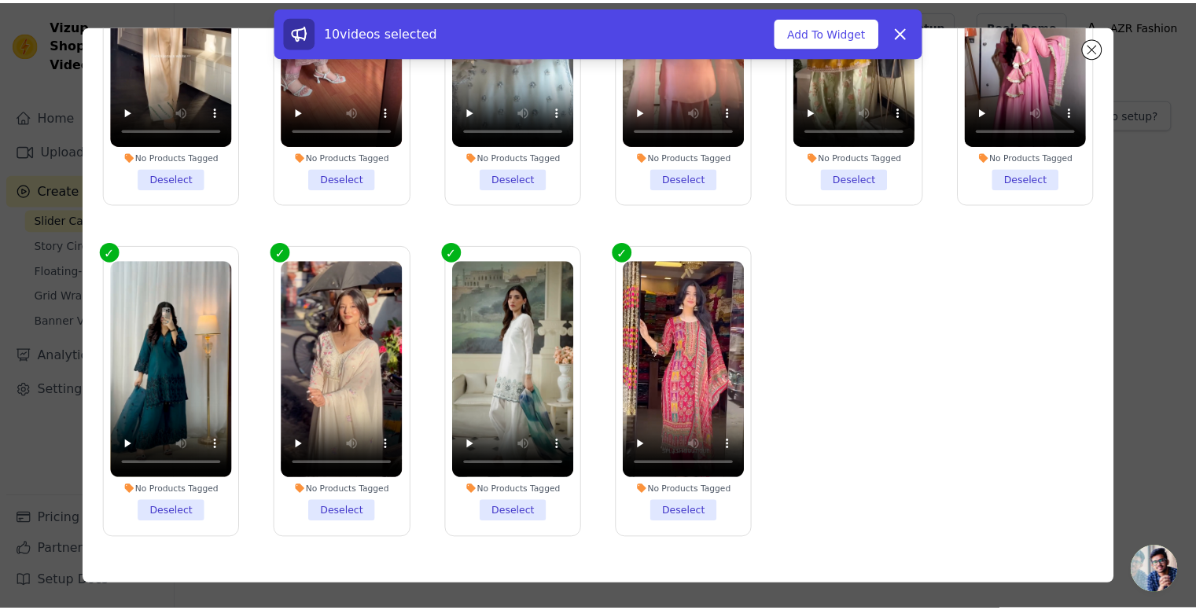
scroll to position [0, 0]
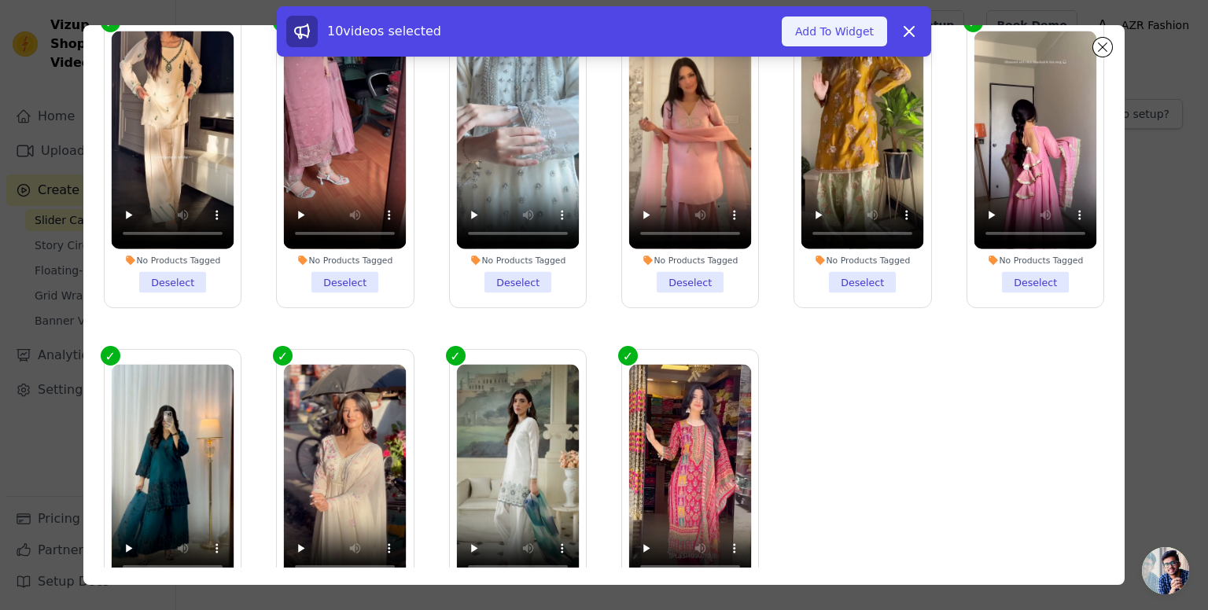
click at [816, 39] on button "Add To Widget" at bounding box center [834, 32] width 105 height 30
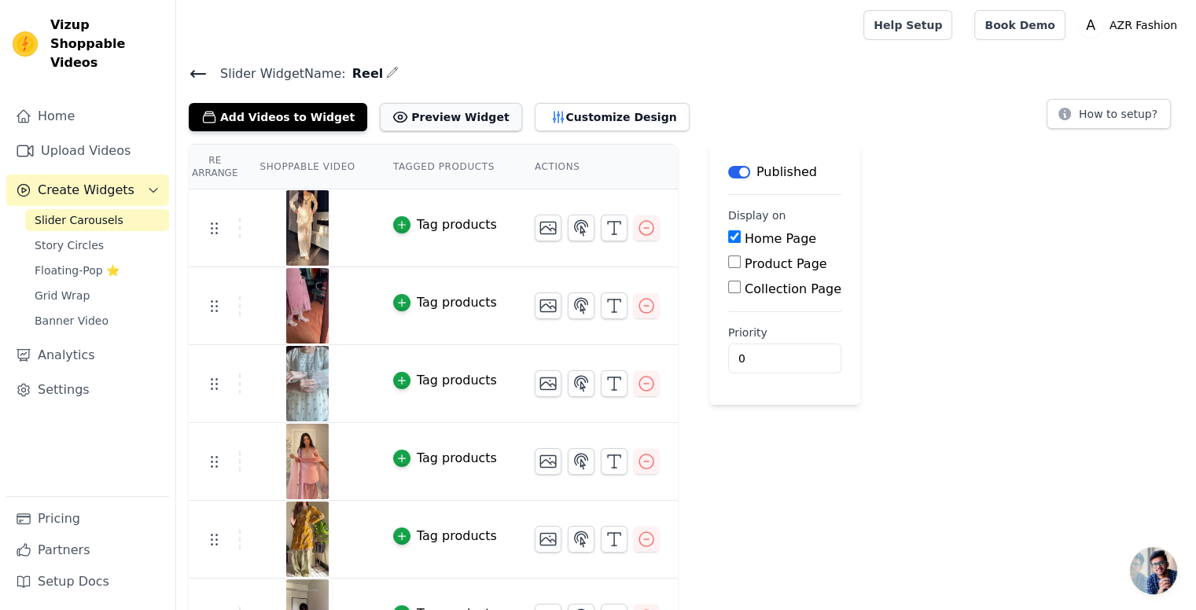
click at [439, 120] on button "Preview Widget" at bounding box center [451, 117] width 142 height 28
